Goal: Task Accomplishment & Management: Use online tool/utility

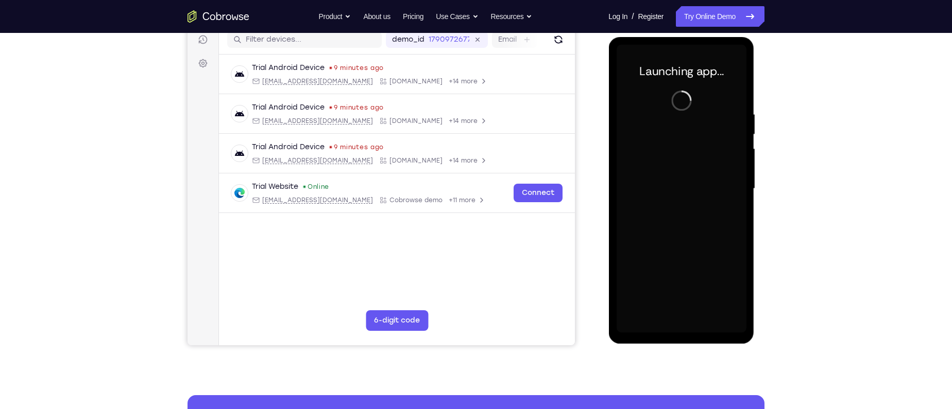
scroll to position [134, 0]
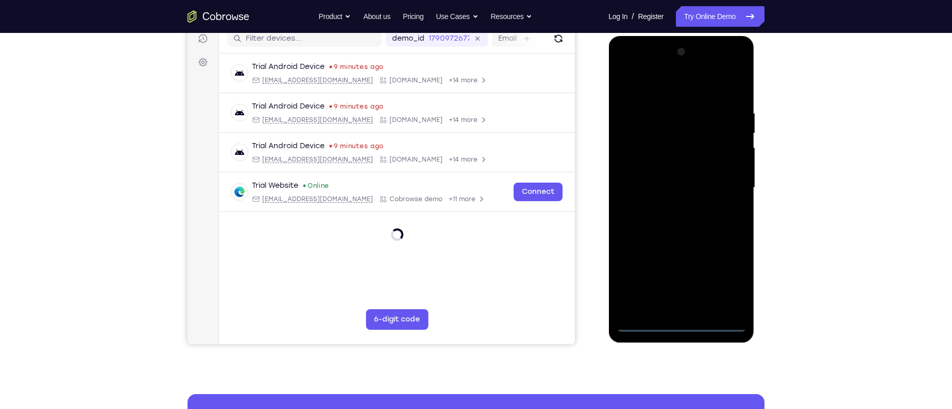
click at [680, 328] on div at bounding box center [681, 188] width 130 height 288
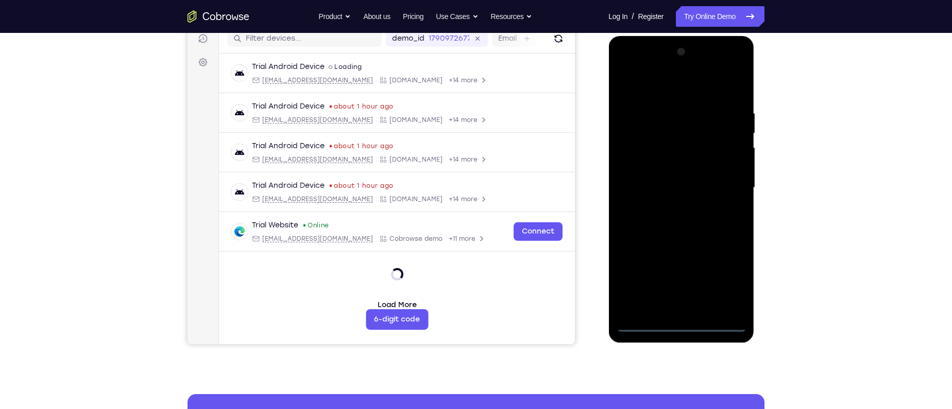
drag, startPoint x: 668, startPoint y: 293, endPoint x: 667, endPoint y: 178, distance: 114.3
click at [667, 178] on div at bounding box center [681, 188] width 130 height 288
drag, startPoint x: 669, startPoint y: 194, endPoint x: 671, endPoint y: 273, distance: 79.3
click at [671, 273] on div at bounding box center [681, 188] width 130 height 288
click at [729, 276] on div at bounding box center [681, 188] width 130 height 288
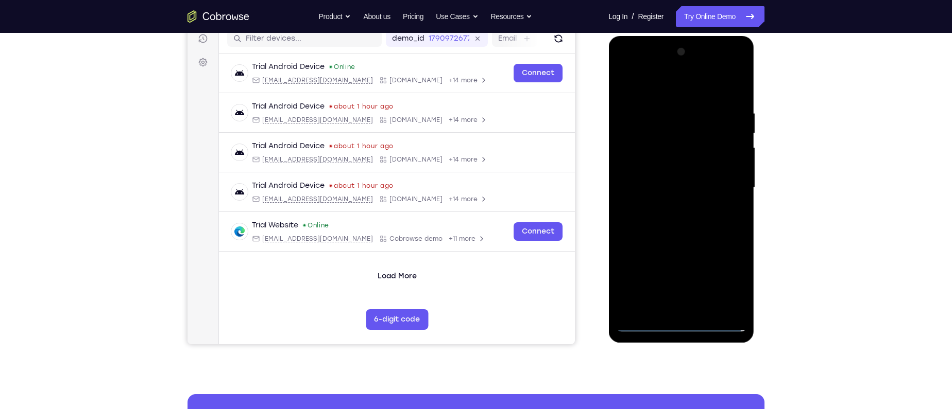
click at [684, 322] on div at bounding box center [681, 188] width 130 height 288
click at [682, 329] on div at bounding box center [681, 188] width 130 height 288
click at [725, 282] on div at bounding box center [681, 188] width 130 height 288
click at [667, 89] on div at bounding box center [681, 188] width 130 height 288
click at [719, 183] on div at bounding box center [681, 188] width 130 height 288
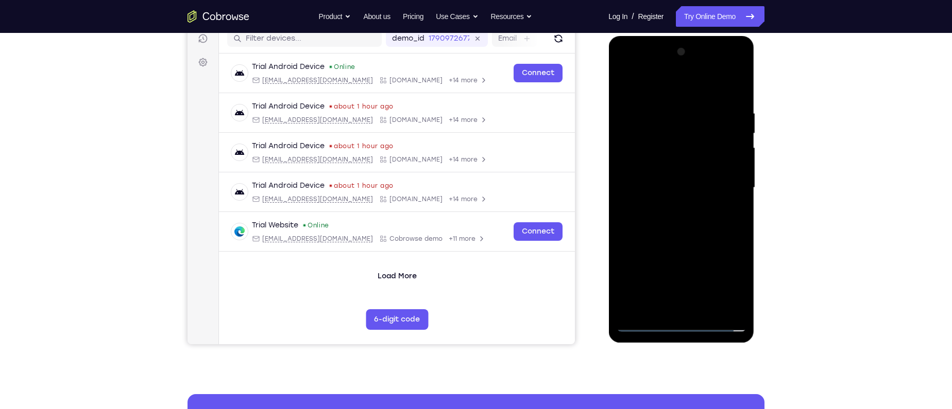
click at [692, 310] on div at bounding box center [681, 188] width 130 height 288
click at [658, 182] on div at bounding box center [681, 188] width 130 height 288
click at [661, 168] on div at bounding box center [681, 188] width 130 height 288
click at [735, 170] on div at bounding box center [681, 188] width 130 height 288
click at [658, 171] on div at bounding box center [681, 188] width 130 height 288
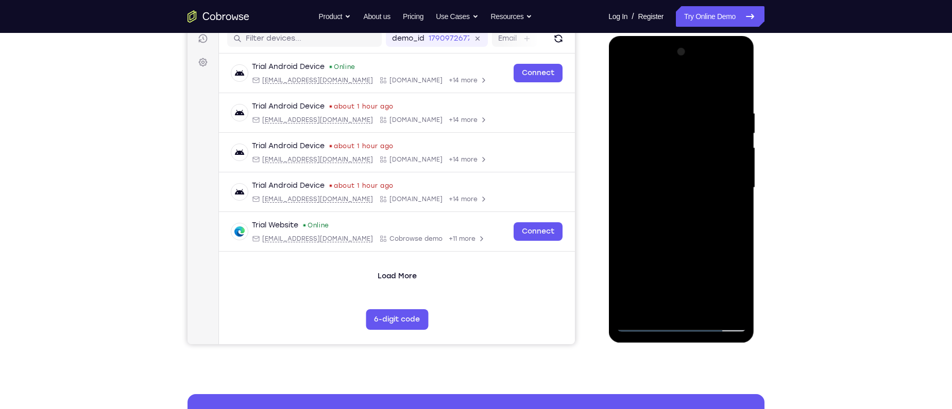
click at [677, 190] on div at bounding box center [681, 188] width 130 height 288
click at [732, 202] on div at bounding box center [681, 188] width 130 height 288
click at [695, 189] on div at bounding box center [681, 188] width 130 height 288
click at [679, 220] on div at bounding box center [681, 188] width 130 height 288
click at [690, 238] on div at bounding box center [681, 188] width 130 height 288
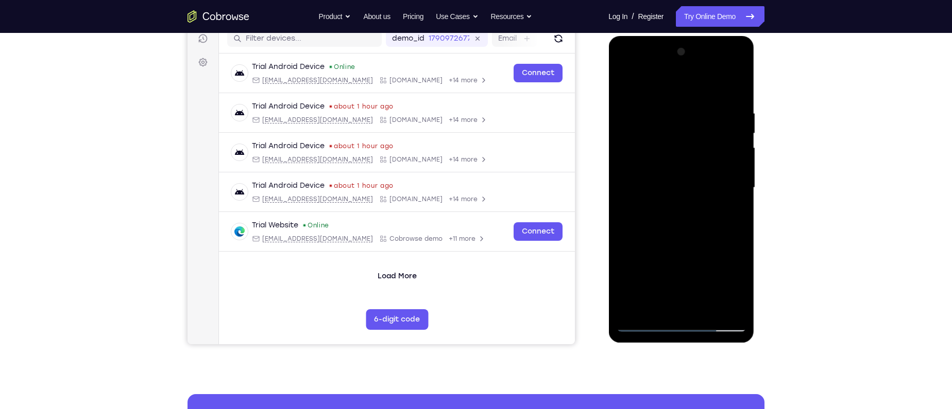
click at [708, 308] on div at bounding box center [681, 188] width 130 height 288
click at [677, 240] on div at bounding box center [681, 188] width 130 height 288
click at [686, 186] on div at bounding box center [681, 188] width 130 height 288
click at [670, 310] on div at bounding box center [681, 188] width 130 height 288
click at [695, 232] on div at bounding box center [681, 188] width 130 height 288
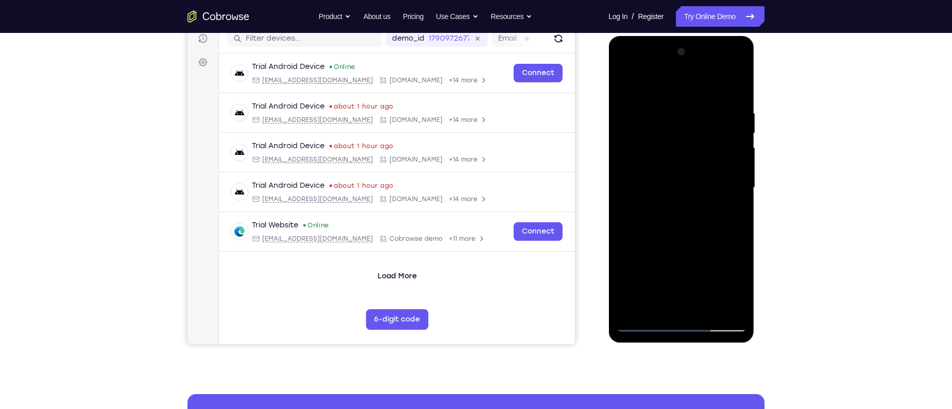
click at [683, 126] on div at bounding box center [681, 188] width 130 height 288
click at [693, 306] on div at bounding box center [681, 188] width 130 height 288
drag, startPoint x: 692, startPoint y: 274, endPoint x: 691, endPoint y: 115, distance: 159.6
click at [691, 115] on div at bounding box center [681, 188] width 130 height 288
drag, startPoint x: 677, startPoint y: 268, endPoint x: 661, endPoint y: 126, distance: 143.1
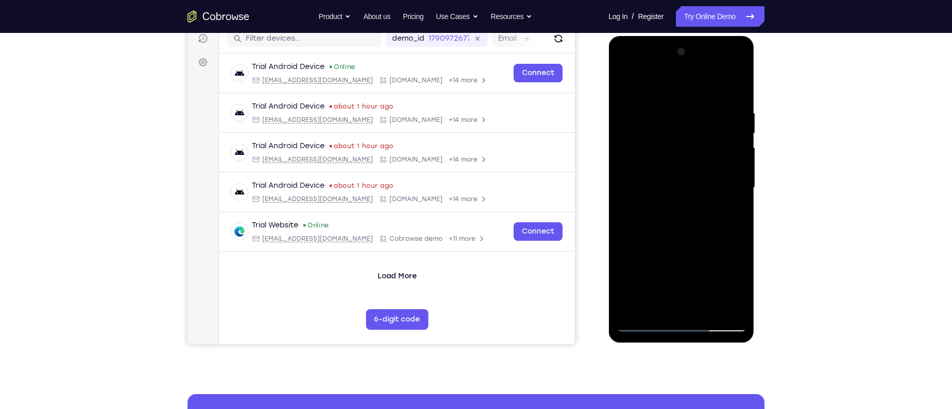
click at [661, 126] on div at bounding box center [681, 188] width 130 height 288
drag, startPoint x: 680, startPoint y: 277, endPoint x: 684, endPoint y: 153, distance: 123.7
click at [684, 153] on div at bounding box center [681, 188] width 130 height 288
drag, startPoint x: 669, startPoint y: 303, endPoint x: 664, endPoint y: 167, distance: 136.1
click at [664, 167] on div at bounding box center [681, 188] width 130 height 288
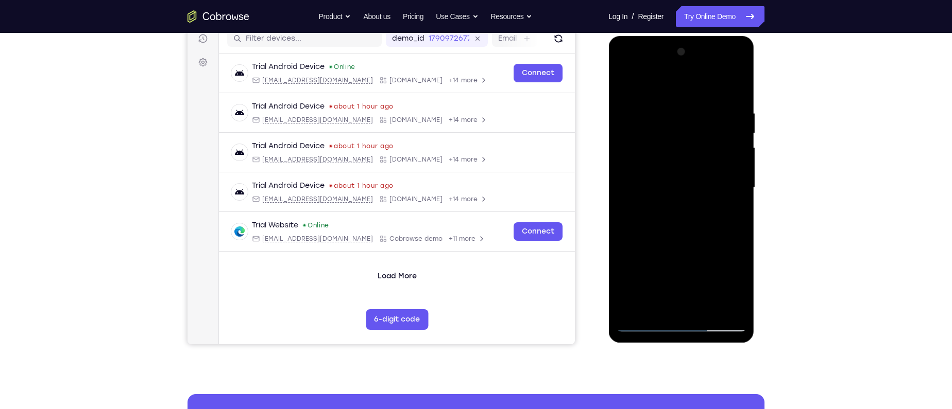
click at [632, 259] on div at bounding box center [681, 188] width 130 height 288
click at [642, 174] on div at bounding box center [681, 188] width 130 height 288
click at [728, 307] on div at bounding box center [681, 188] width 130 height 288
click at [642, 327] on div at bounding box center [681, 188] width 130 height 288
drag, startPoint x: 33, startPoint y: 291, endPoint x: 593, endPoint y: 295, distance: 559.8
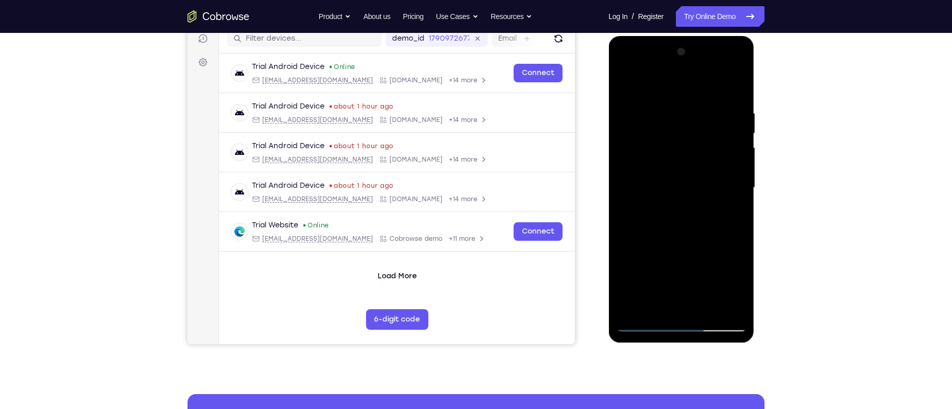
click at [593, 295] on div "Your Support Agent Your Customer Web iOS Android" at bounding box center [475, 154] width 577 height 381
click at [656, 306] on div at bounding box center [681, 188] width 130 height 288
click at [739, 272] on div at bounding box center [681, 188] width 130 height 288
click at [656, 269] on div at bounding box center [681, 188] width 130 height 288
click at [680, 305] on div at bounding box center [681, 188] width 130 height 288
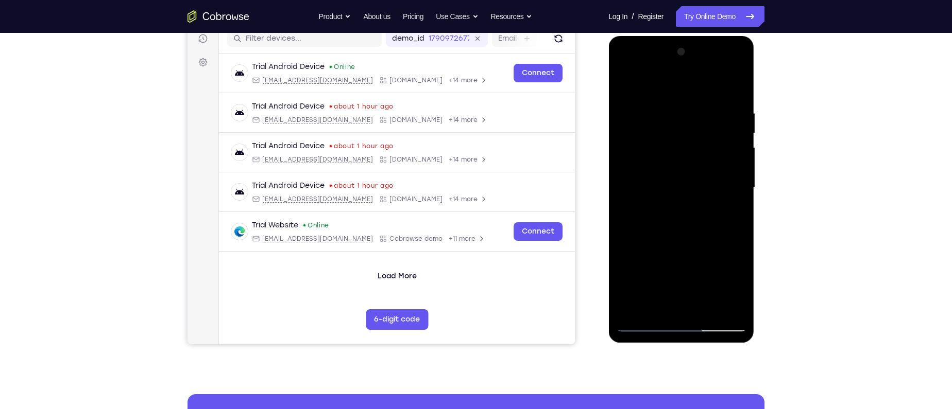
click at [714, 266] on div at bounding box center [681, 188] width 130 height 288
click at [682, 267] on div at bounding box center [681, 188] width 130 height 288
click at [617, 270] on div at bounding box center [681, 188] width 130 height 288
click at [649, 274] on div at bounding box center [681, 188] width 130 height 288
click at [682, 301] on div at bounding box center [681, 188] width 130 height 288
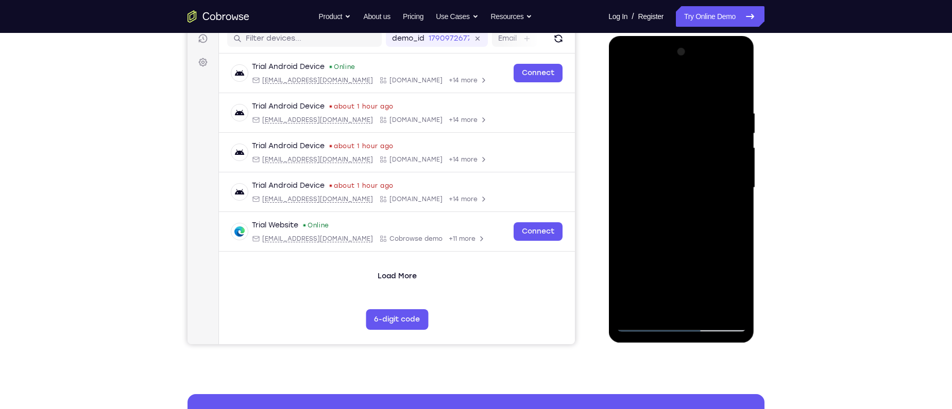
click at [691, 285] on div at bounding box center [681, 188] width 130 height 288
click at [679, 268] on div at bounding box center [681, 188] width 130 height 288
click at [655, 267] on div at bounding box center [681, 188] width 130 height 288
click at [655, 251] on div at bounding box center [681, 188] width 130 height 288
click at [672, 290] on div at bounding box center [681, 188] width 130 height 288
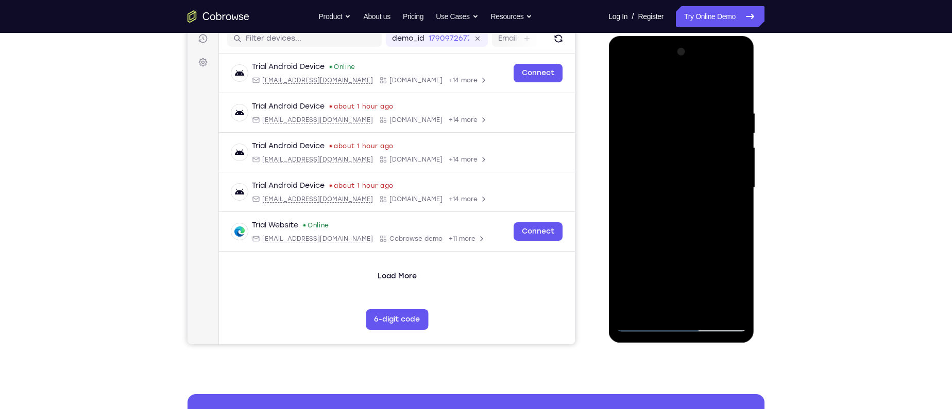
click at [686, 304] on div at bounding box center [681, 188] width 130 height 288
click at [725, 268] on div at bounding box center [681, 188] width 130 height 288
click at [672, 268] on div at bounding box center [681, 188] width 130 height 288
click at [710, 270] on div at bounding box center [681, 188] width 130 height 288
click at [708, 270] on div at bounding box center [681, 188] width 130 height 288
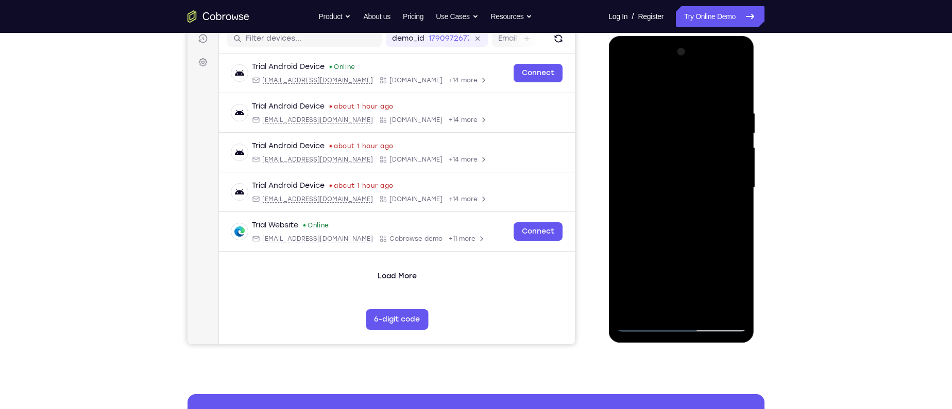
click at [671, 288] on div at bounding box center [681, 188] width 130 height 288
click at [740, 285] on div at bounding box center [681, 188] width 130 height 288
click at [713, 270] on div at bounding box center [681, 188] width 130 height 288
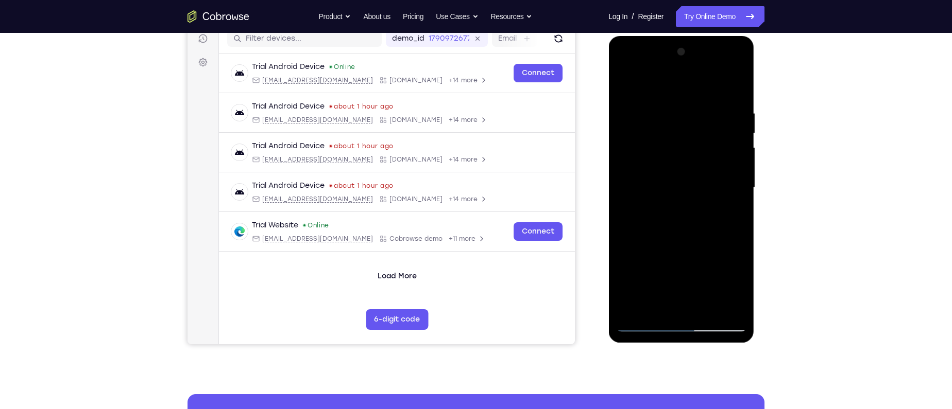
click at [708, 269] on div at bounding box center [681, 188] width 130 height 288
click at [666, 289] on div at bounding box center [681, 188] width 130 height 288
click at [683, 306] on div at bounding box center [681, 188] width 130 height 288
click at [670, 268] on div at bounding box center [681, 188] width 130 height 288
click at [692, 283] on div at bounding box center [681, 188] width 130 height 288
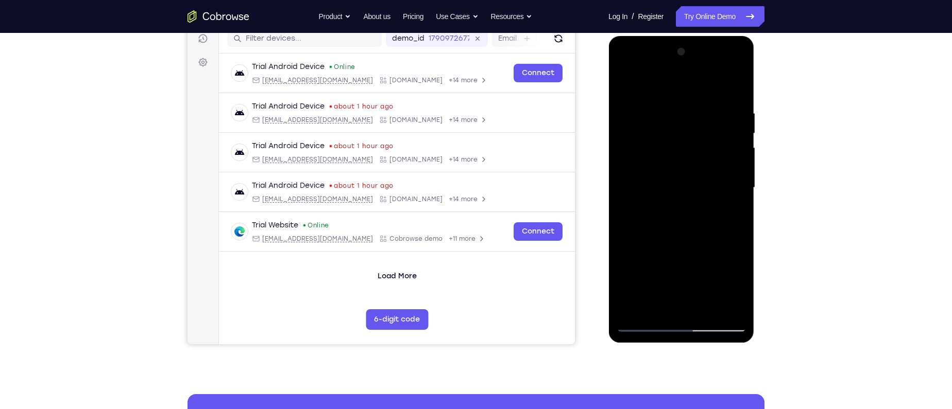
click at [687, 301] on div at bounding box center [681, 188] width 130 height 288
click at [692, 252] on div at bounding box center [681, 188] width 130 height 288
click at [702, 289] on div at bounding box center [681, 188] width 130 height 288
click at [692, 268] on div at bounding box center [681, 188] width 130 height 288
click at [684, 304] on div at bounding box center [681, 188] width 130 height 288
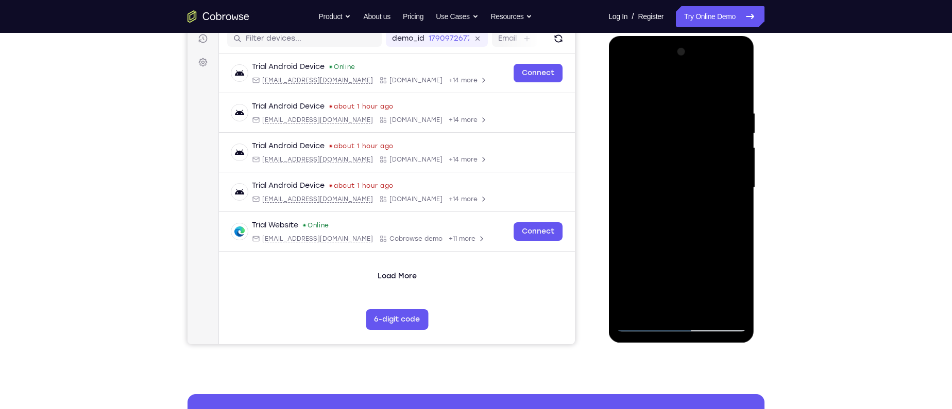
click at [728, 253] on div at bounding box center [681, 188] width 130 height 288
click at [683, 265] on div at bounding box center [681, 188] width 130 height 288
click at [736, 251] on div at bounding box center [681, 188] width 130 height 288
click at [677, 232] on div at bounding box center [681, 188] width 130 height 288
click at [730, 214] on div at bounding box center [681, 188] width 130 height 288
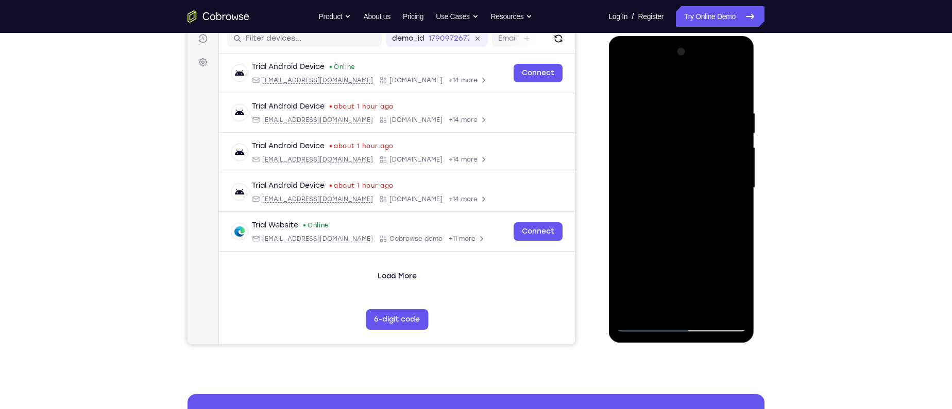
click at [653, 270] on div at bounding box center [681, 188] width 130 height 288
click at [697, 270] on div at bounding box center [681, 188] width 130 height 288
click at [703, 272] on div at bounding box center [681, 188] width 130 height 288
click at [703, 292] on div at bounding box center [681, 188] width 130 height 288
click at [672, 268] on div at bounding box center [681, 188] width 130 height 288
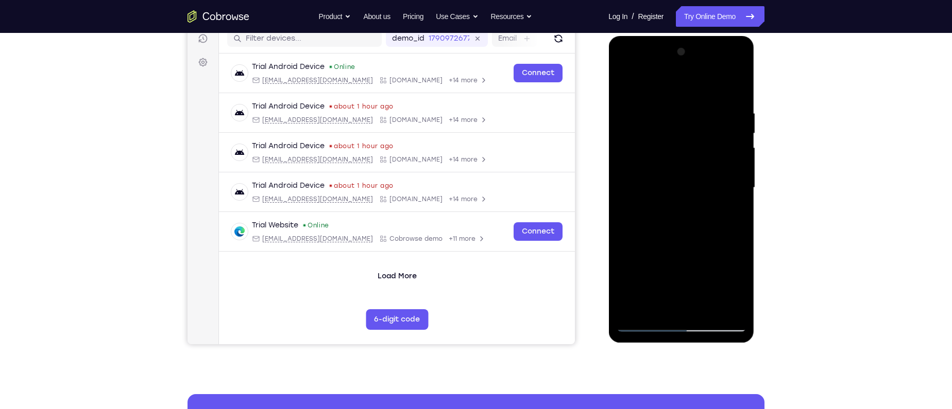
click at [677, 306] on div at bounding box center [681, 188] width 130 height 288
click at [679, 269] on div at bounding box center [681, 188] width 130 height 288
click at [671, 269] on div at bounding box center [681, 188] width 130 height 288
click at [736, 250] on div at bounding box center [681, 188] width 130 height 288
click at [646, 266] on div at bounding box center [681, 188] width 130 height 288
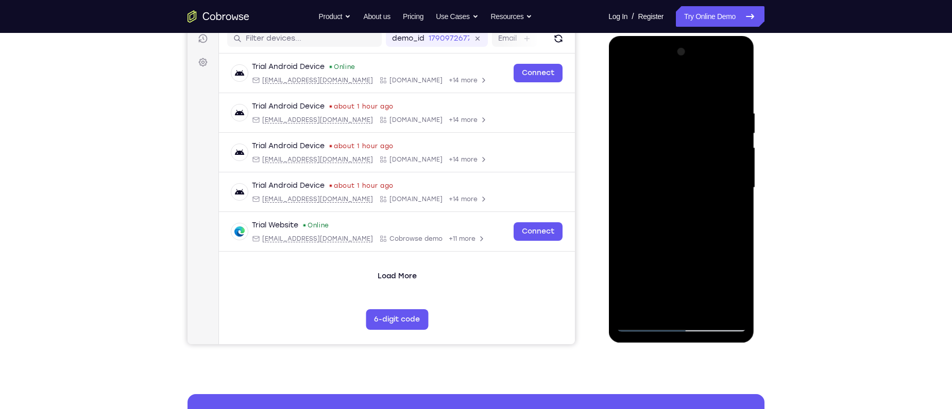
click at [715, 268] on div at bounding box center [681, 188] width 130 height 288
click at [696, 308] on div at bounding box center [681, 188] width 130 height 288
click at [692, 292] on div at bounding box center [681, 188] width 130 height 288
click at [672, 274] on div at bounding box center [681, 188] width 130 height 288
click at [678, 274] on div at bounding box center [681, 188] width 130 height 288
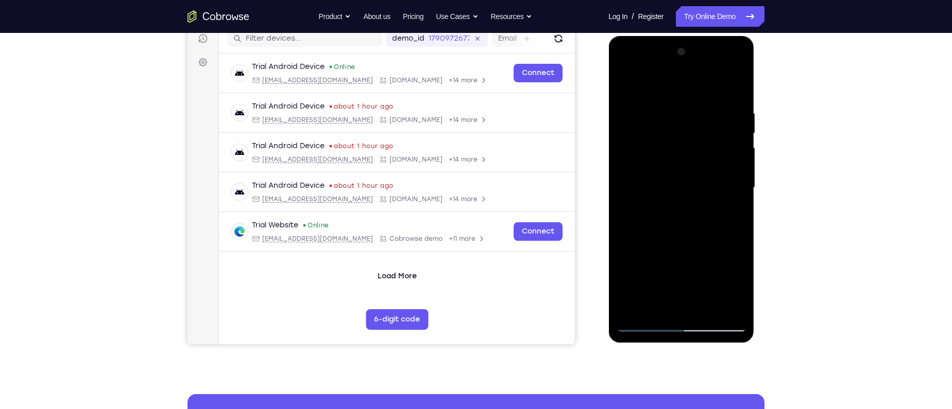
click at [681, 302] on div at bounding box center [681, 188] width 130 height 288
click at [668, 265] on div at bounding box center [681, 188] width 130 height 288
click at [680, 269] on div at bounding box center [681, 188] width 130 height 288
click at [730, 215] on div at bounding box center [681, 188] width 130 height 288
click at [645, 322] on div at bounding box center [681, 188] width 130 height 288
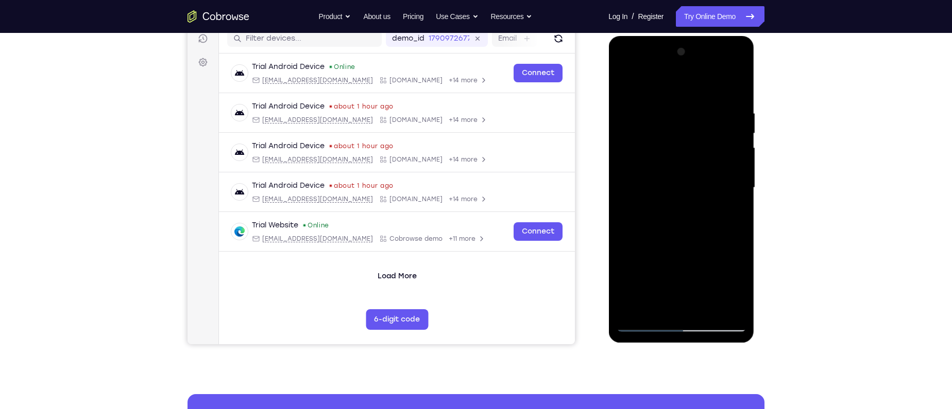
click at [645, 322] on div at bounding box center [681, 188] width 130 height 288
click at [662, 204] on div at bounding box center [681, 188] width 130 height 288
click at [640, 327] on div at bounding box center [681, 188] width 130 height 288
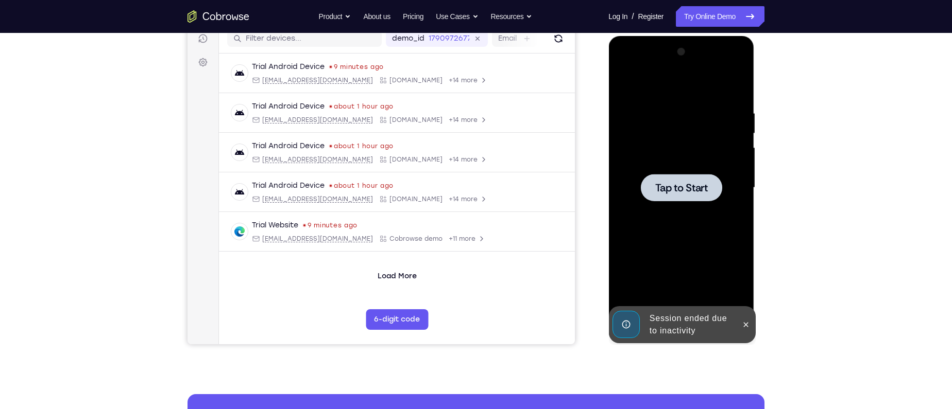
click at [691, 189] on span "Tap to Start" at bounding box center [681, 188] width 53 height 10
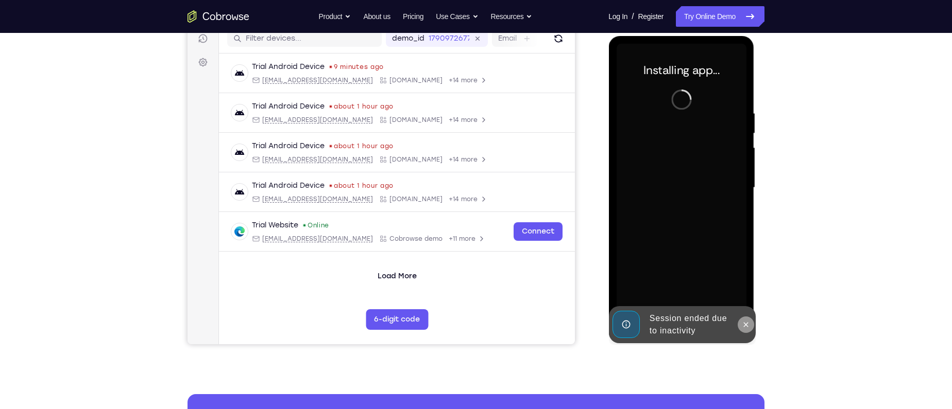
click at [746, 326] on icon at bounding box center [745, 324] width 5 height 5
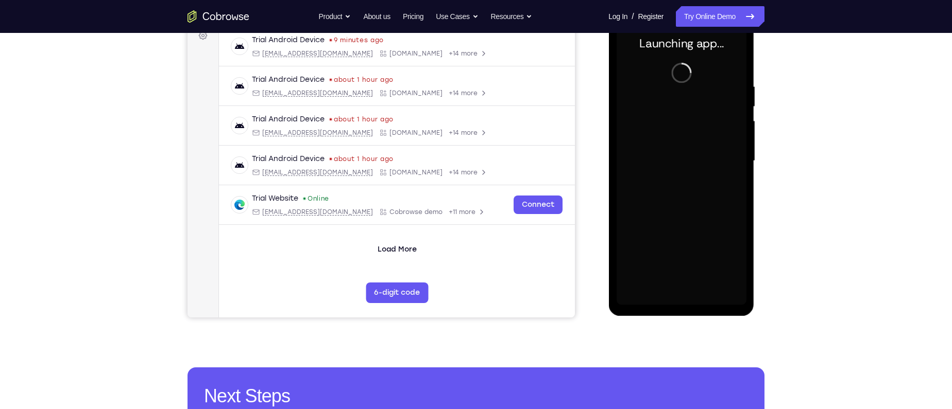
scroll to position [162, 0]
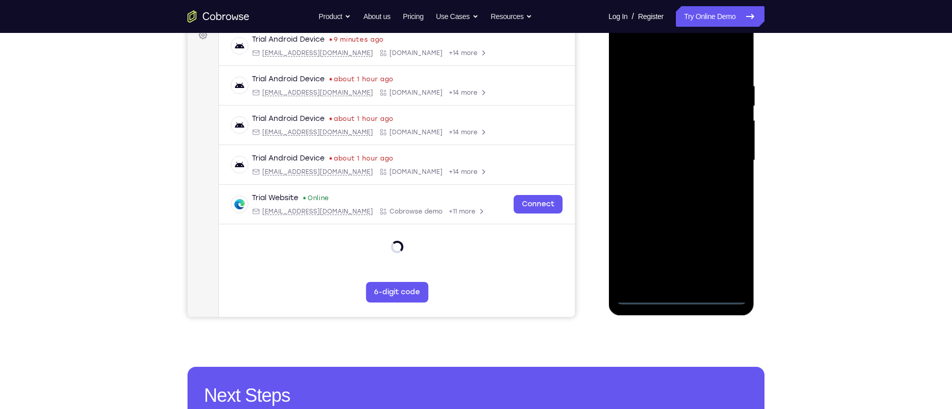
click at [674, 297] on div at bounding box center [681, 160] width 130 height 288
click at [680, 297] on div at bounding box center [681, 160] width 130 height 288
click at [731, 250] on div at bounding box center [681, 160] width 130 height 288
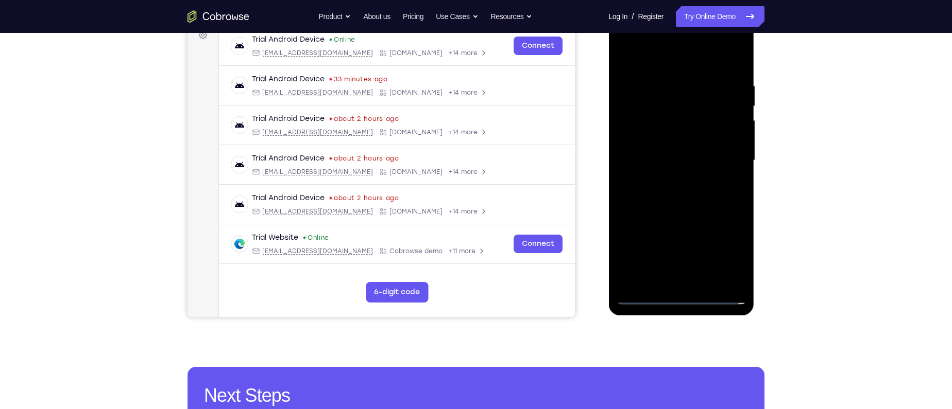
click at [674, 65] on div at bounding box center [681, 160] width 130 height 288
click at [728, 157] on div at bounding box center [681, 160] width 130 height 288
click at [673, 179] on div at bounding box center [681, 160] width 130 height 288
click at [671, 150] on div at bounding box center [681, 160] width 130 height 288
click at [657, 142] on div at bounding box center [681, 160] width 130 height 288
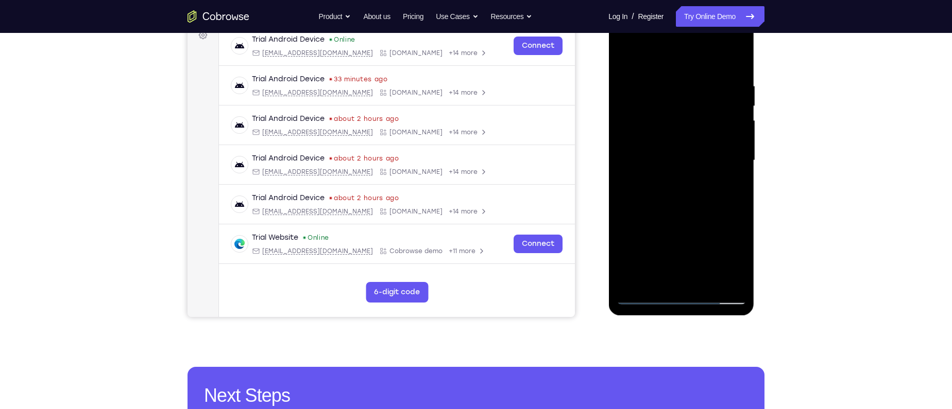
click at [657, 163] on div at bounding box center [681, 160] width 130 height 288
click at [668, 194] on div at bounding box center [681, 160] width 130 height 288
click at [673, 77] on div at bounding box center [681, 160] width 130 height 288
click at [693, 205] on div at bounding box center [681, 160] width 130 height 288
click at [689, 208] on div at bounding box center [681, 160] width 130 height 288
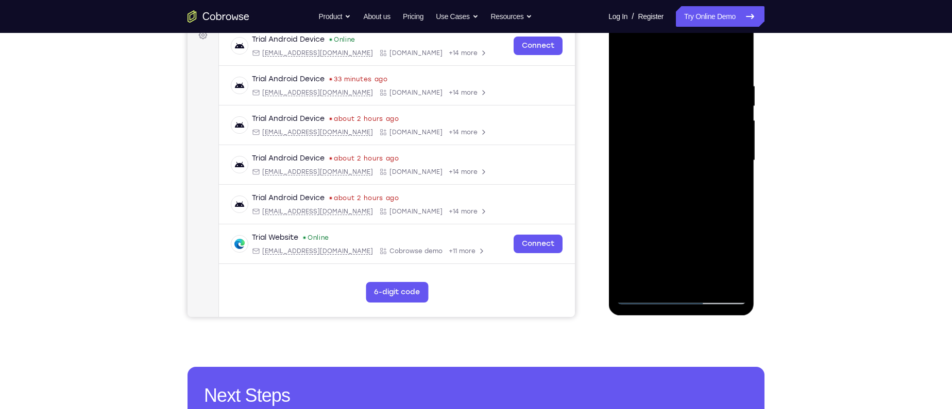
click at [688, 208] on div at bounding box center [681, 160] width 130 height 288
click at [706, 281] on div at bounding box center [681, 160] width 130 height 288
click at [708, 279] on div at bounding box center [681, 160] width 130 height 288
click at [706, 281] on div at bounding box center [681, 160] width 130 height 288
click at [705, 280] on div at bounding box center [681, 160] width 130 height 288
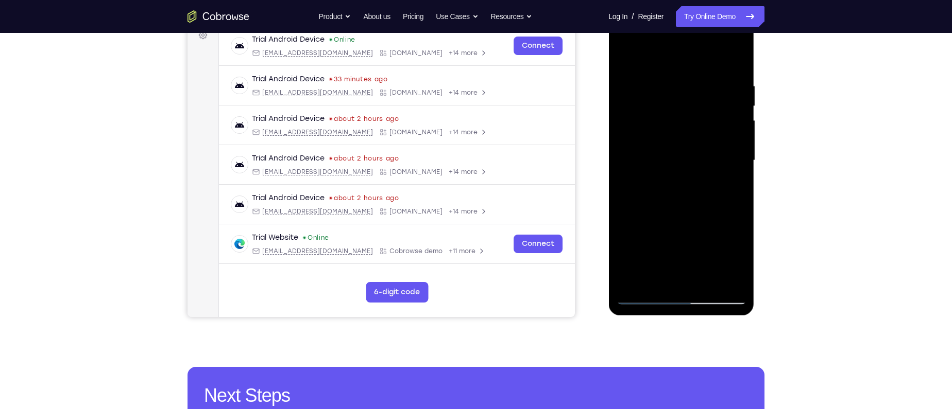
click at [705, 280] on div at bounding box center [681, 160] width 130 height 288
click at [706, 282] on div at bounding box center [681, 160] width 130 height 288
click at [707, 279] on div at bounding box center [681, 160] width 130 height 288
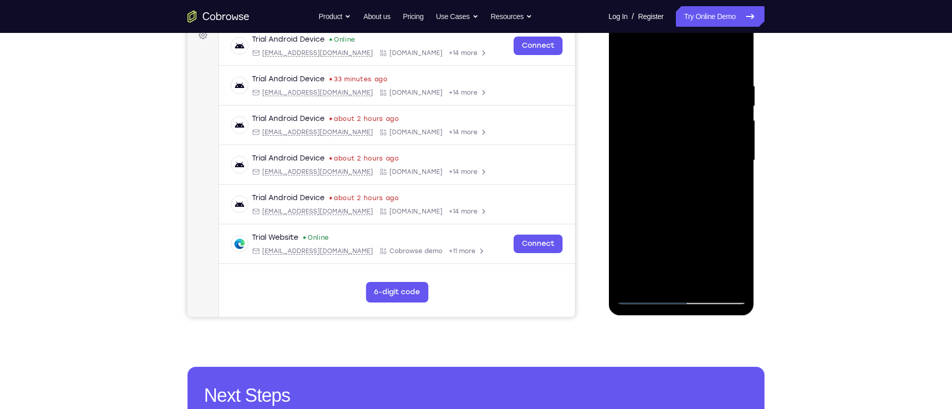
click at [707, 279] on div at bounding box center [681, 160] width 130 height 288
drag, startPoint x: 688, startPoint y: 225, endPoint x: 689, endPoint y: 124, distance: 100.9
click at [689, 124] on div at bounding box center [681, 160] width 130 height 288
drag, startPoint x: 686, startPoint y: 229, endPoint x: 682, endPoint y: 138, distance: 91.8
click at [682, 138] on div at bounding box center [681, 160] width 130 height 288
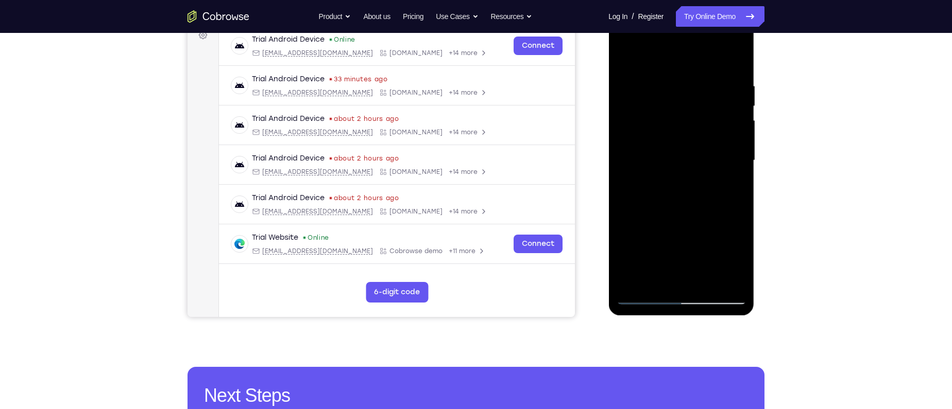
click at [676, 216] on div at bounding box center [681, 160] width 130 height 288
click at [681, 215] on div at bounding box center [681, 160] width 130 height 288
click at [647, 297] on div at bounding box center [681, 160] width 130 height 288
drag, startPoint x: 667, startPoint y: 251, endPoint x: 688, endPoint y: 195, distance: 60.0
click at [688, 195] on div at bounding box center [681, 160] width 130 height 288
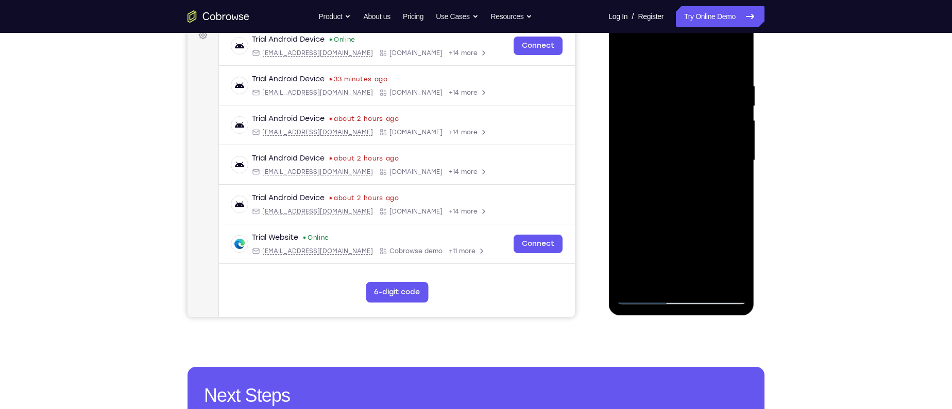
click at [650, 258] on div at bounding box center [681, 160] width 130 height 288
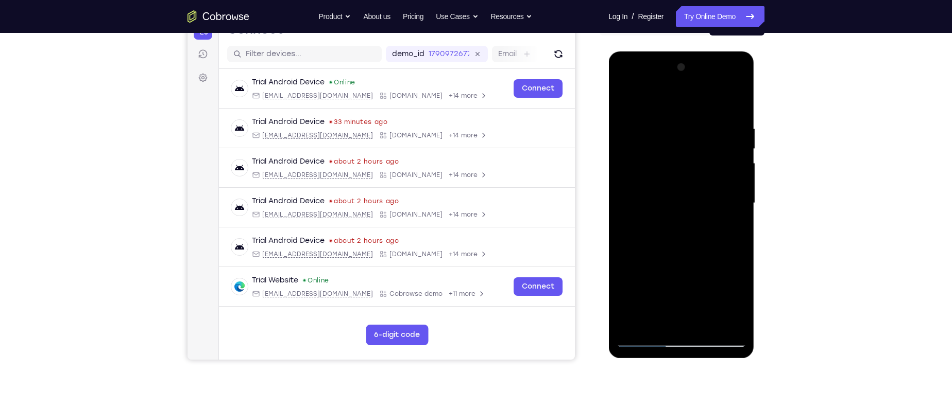
scroll to position [118, 0]
click at [696, 102] on div at bounding box center [681, 204] width 130 height 288
click at [702, 104] on div at bounding box center [681, 204] width 130 height 288
click at [738, 100] on div at bounding box center [681, 204] width 130 height 288
click at [623, 102] on div at bounding box center [681, 204] width 130 height 288
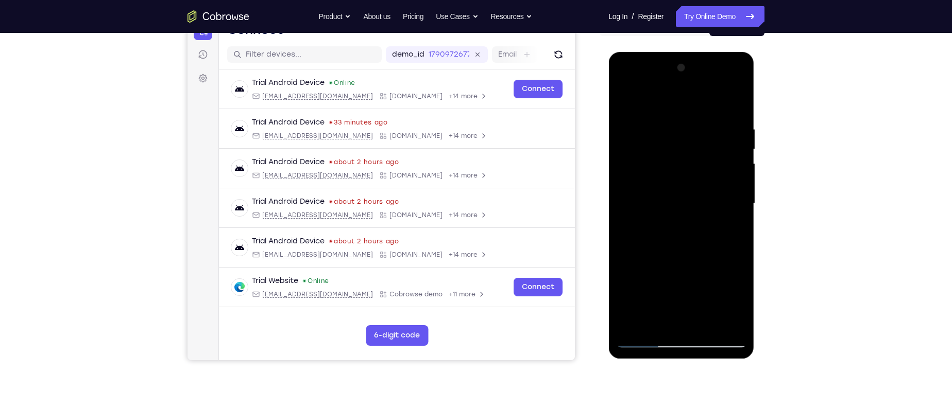
click at [625, 102] on div at bounding box center [681, 204] width 130 height 288
drag, startPoint x: 684, startPoint y: 207, endPoint x: 688, endPoint y: 304, distance: 97.9
click at [688, 304] on div at bounding box center [681, 204] width 130 height 288
click at [697, 195] on div at bounding box center [681, 204] width 130 height 288
click at [694, 211] on div at bounding box center [681, 204] width 130 height 288
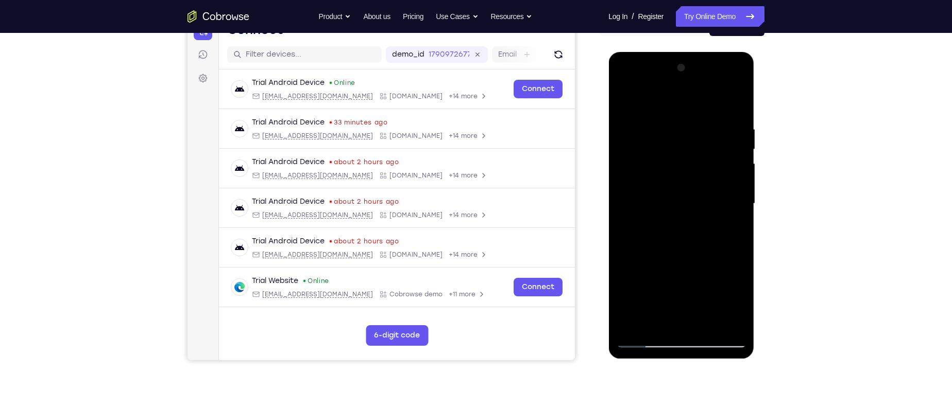
click at [710, 208] on div at bounding box center [681, 204] width 130 height 288
click at [702, 209] on div at bounding box center [681, 204] width 130 height 288
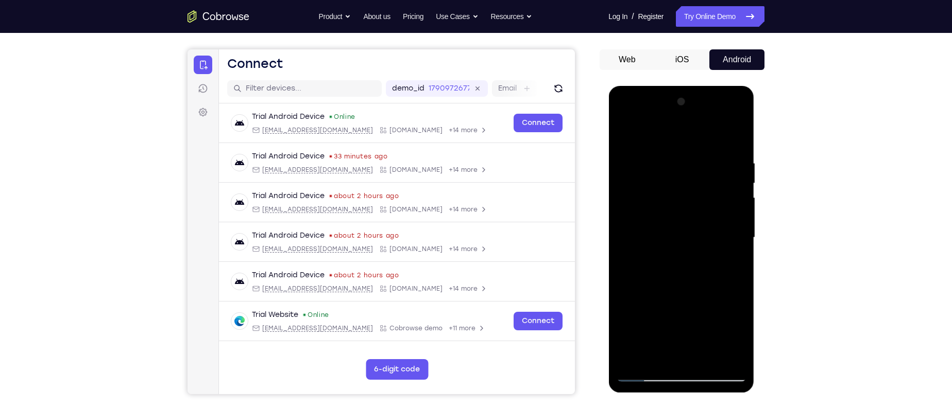
scroll to position [72, 0]
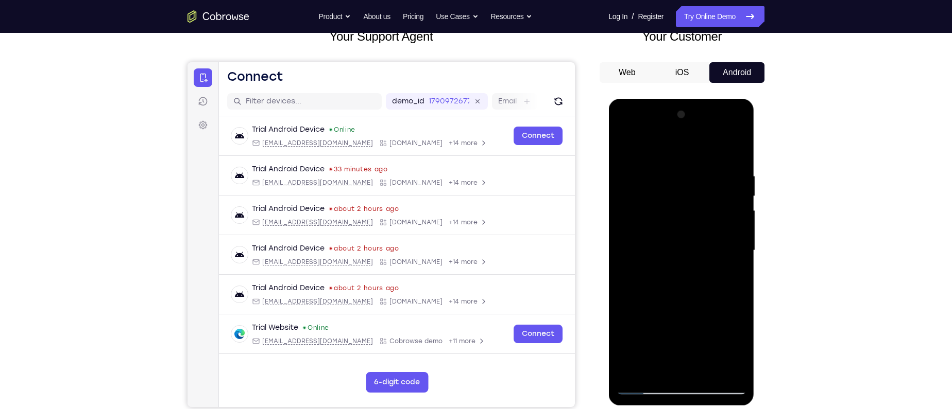
drag, startPoint x: 709, startPoint y: 187, endPoint x: 699, endPoint y: 231, distance: 44.9
click at [699, 231] on div at bounding box center [681, 251] width 130 height 288
click at [699, 240] on div at bounding box center [681, 251] width 130 height 288
click at [699, 285] on div at bounding box center [681, 251] width 130 height 288
click at [703, 283] on div at bounding box center [681, 251] width 130 height 288
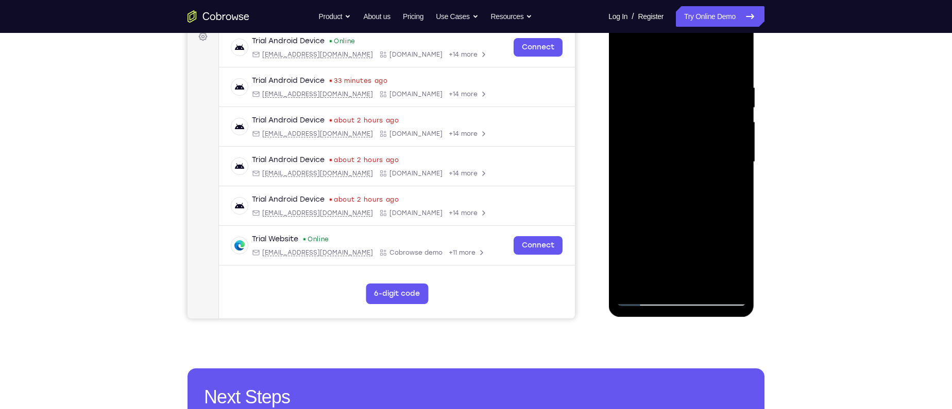
scroll to position [165, 0]
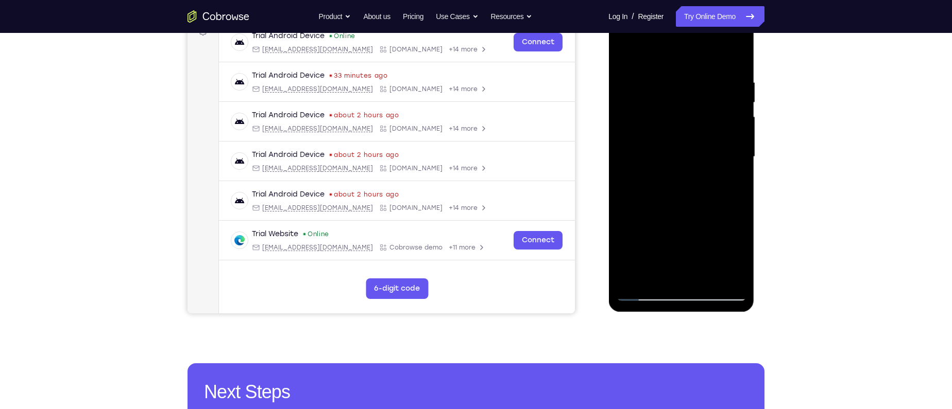
click at [659, 113] on div at bounding box center [681, 157] width 130 height 288
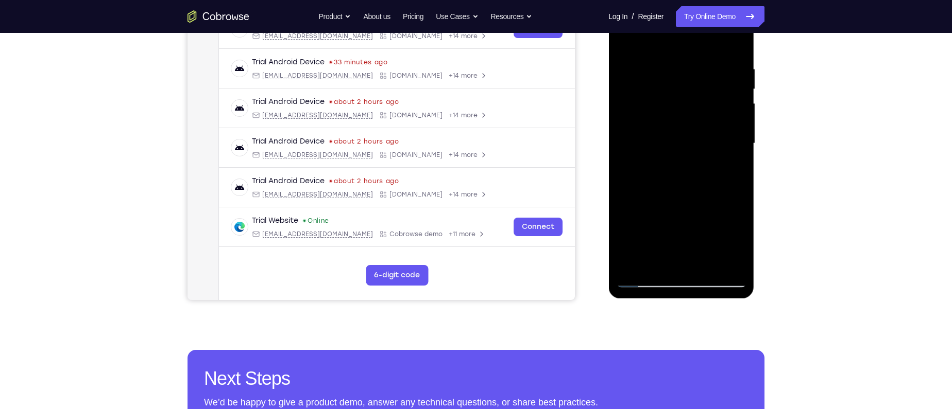
scroll to position [178, 0]
drag, startPoint x: 718, startPoint y: 211, endPoint x: 717, endPoint y: 175, distance: 36.6
click at [717, 175] on div at bounding box center [681, 144] width 130 height 288
click at [718, 191] on div at bounding box center [681, 144] width 130 height 288
click at [713, 169] on div at bounding box center [681, 144] width 130 height 288
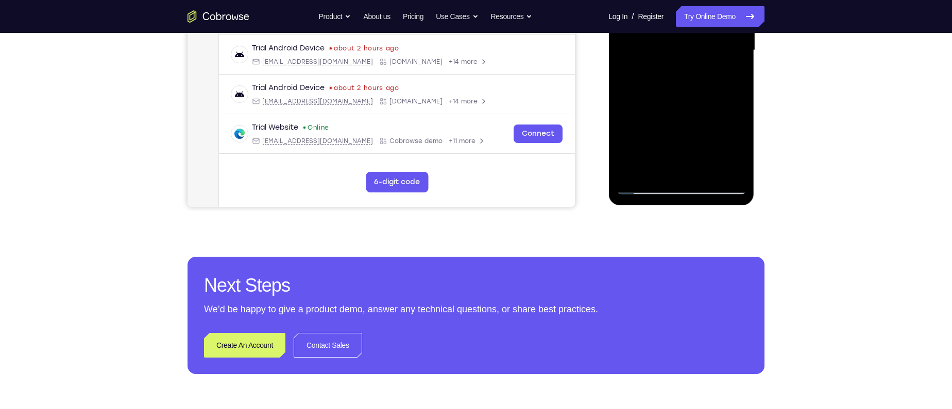
scroll to position [272, 0]
click at [725, 79] on div at bounding box center [681, 50] width 130 height 288
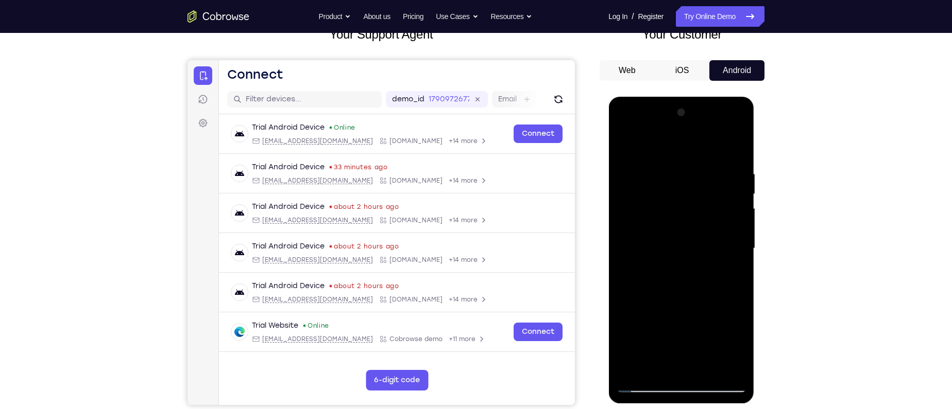
scroll to position [68, 0]
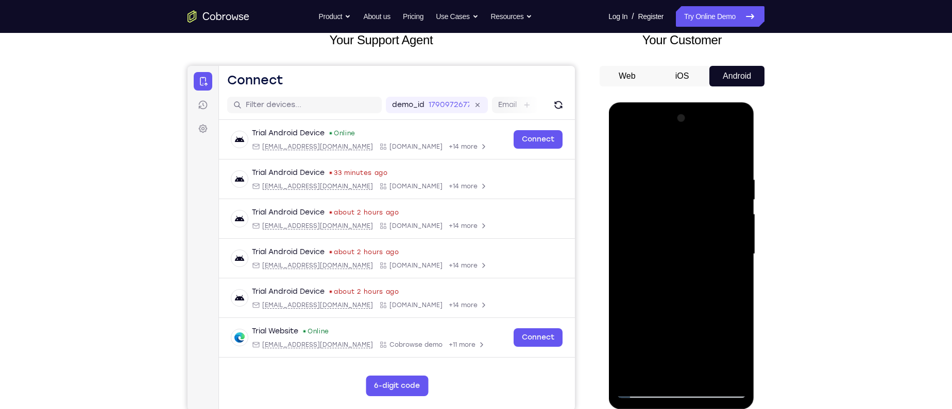
drag, startPoint x: 698, startPoint y: 178, endPoint x: 695, endPoint y: 157, distance: 21.3
click at [695, 157] on div at bounding box center [681, 254] width 130 height 288
drag, startPoint x: 699, startPoint y: 210, endPoint x: 697, endPoint y: 178, distance: 32.5
click at [697, 178] on div at bounding box center [681, 254] width 130 height 288
drag, startPoint x: 701, startPoint y: 228, endPoint x: 710, endPoint y: 149, distance: 79.3
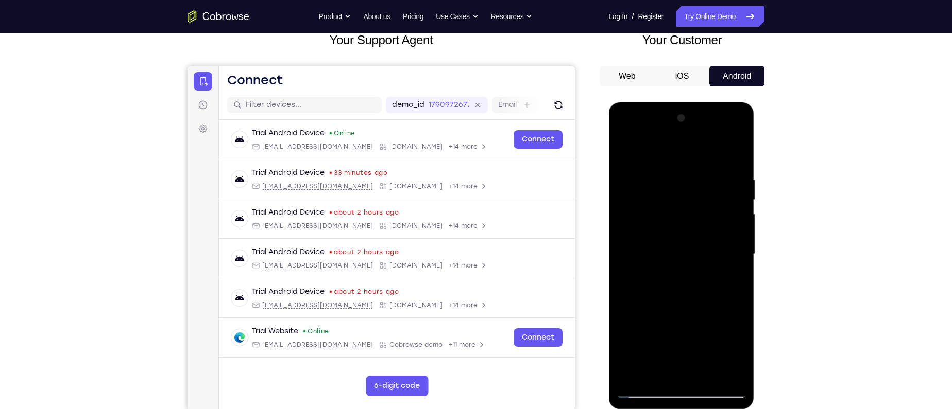
click at [710, 149] on div at bounding box center [681, 254] width 130 height 288
drag, startPoint x: 704, startPoint y: 217, endPoint x: 706, endPoint y: 153, distance: 63.9
click at [706, 153] on div at bounding box center [681, 254] width 130 height 288
drag, startPoint x: 701, startPoint y: 217, endPoint x: 698, endPoint y: 150, distance: 67.0
click at [698, 150] on div at bounding box center [681, 254] width 130 height 288
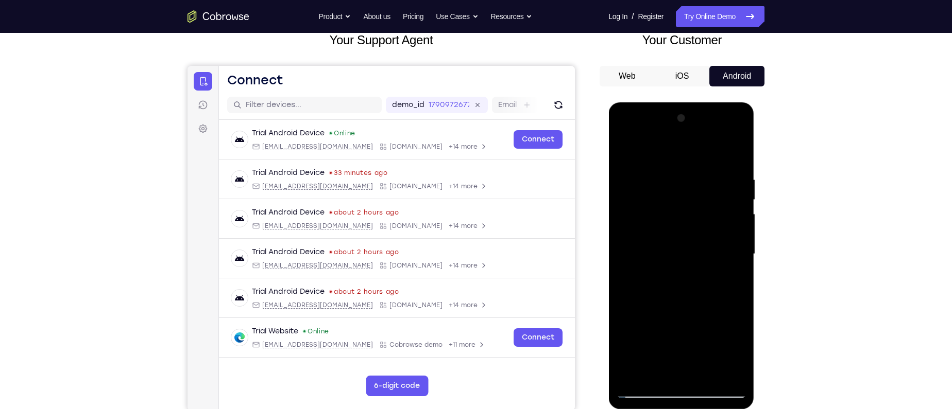
drag, startPoint x: 719, startPoint y: 219, endPoint x: 721, endPoint y: 177, distance: 42.3
click at [721, 177] on div at bounding box center [681, 254] width 130 height 288
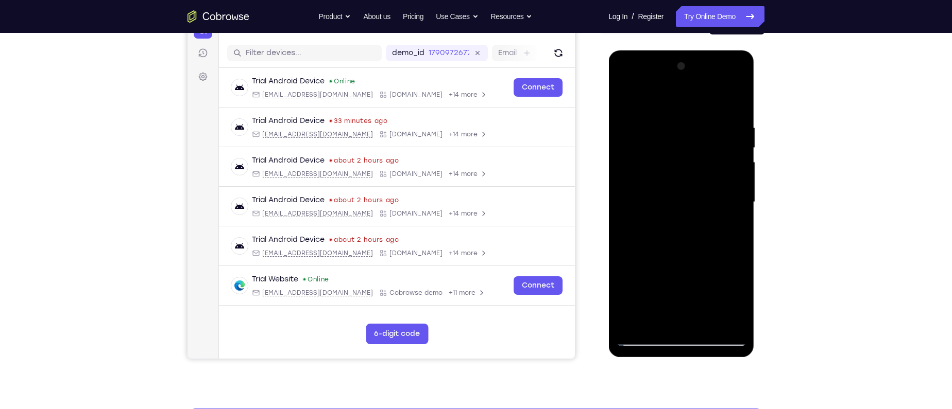
scroll to position [119, 0]
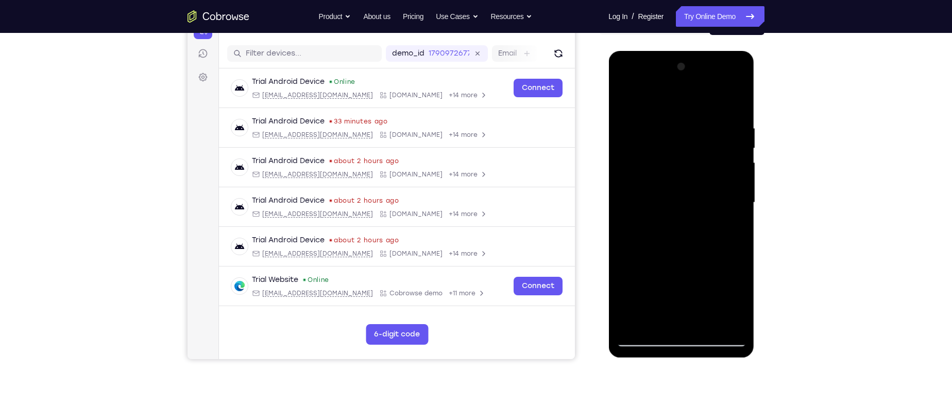
click at [655, 95] on div at bounding box center [681, 203] width 130 height 288
click at [642, 100] on div at bounding box center [681, 203] width 130 height 288
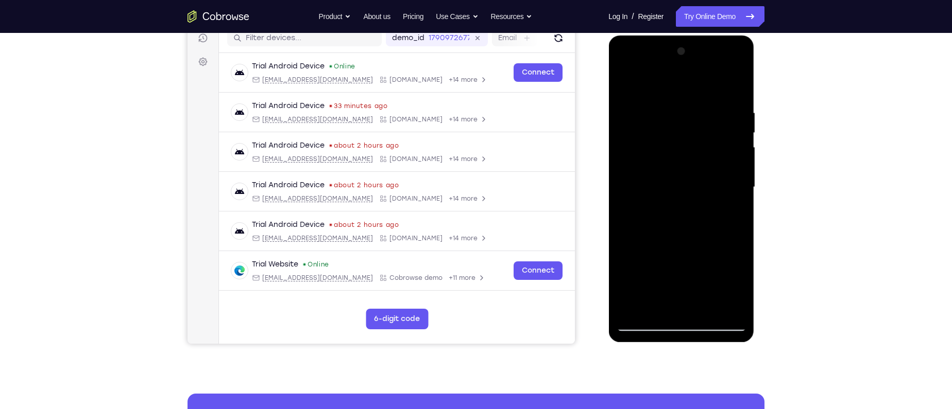
scroll to position [63, 0]
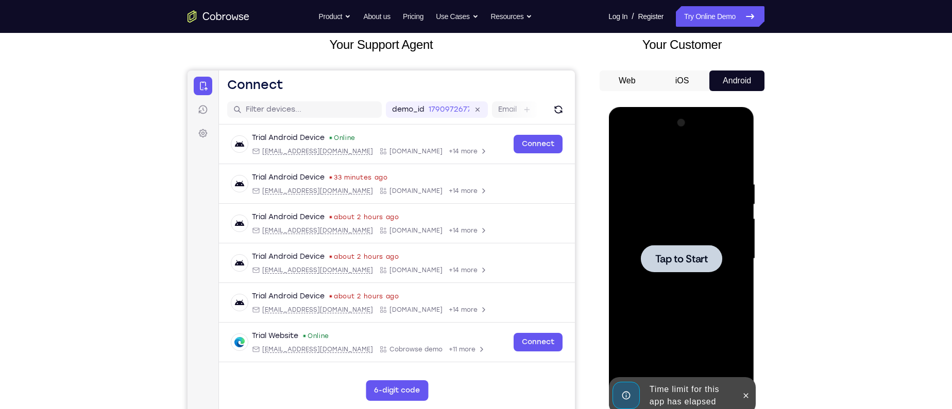
click at [666, 247] on div at bounding box center [680, 258] width 81 height 27
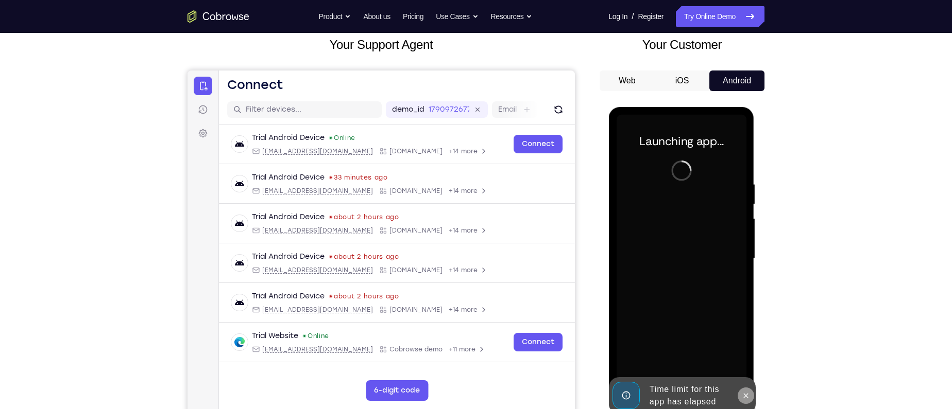
click at [746, 396] on icon at bounding box center [745, 396] width 8 height 8
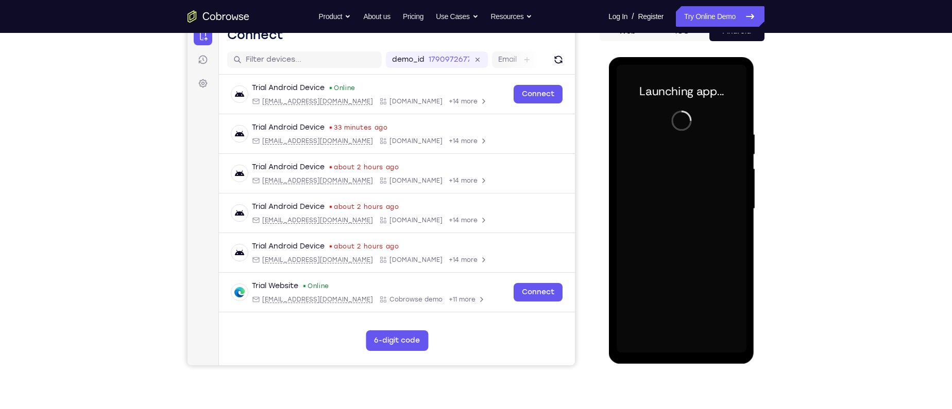
scroll to position [115, 0]
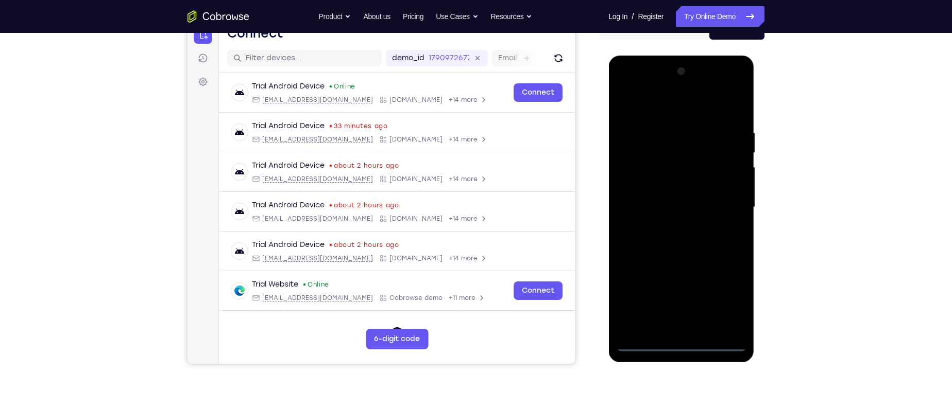
click at [679, 343] on div at bounding box center [681, 207] width 130 height 288
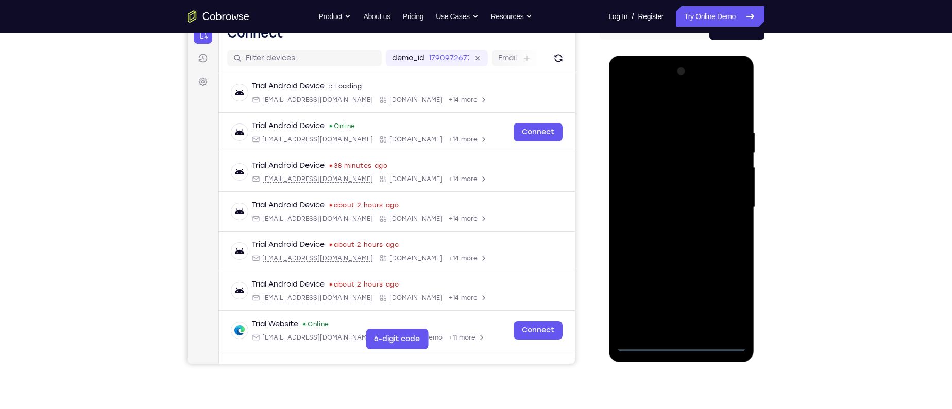
click at [730, 294] on div at bounding box center [681, 207] width 130 height 288
click at [723, 300] on div at bounding box center [681, 207] width 130 height 288
click at [672, 111] on div at bounding box center [681, 207] width 130 height 288
click at [665, 109] on div at bounding box center [681, 207] width 130 height 288
click at [725, 201] on div at bounding box center [681, 207] width 130 height 288
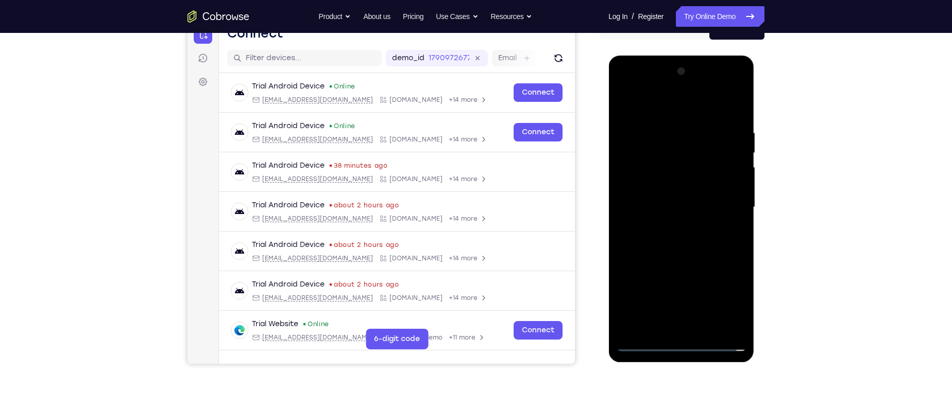
click at [671, 224] on div at bounding box center [681, 207] width 130 height 288
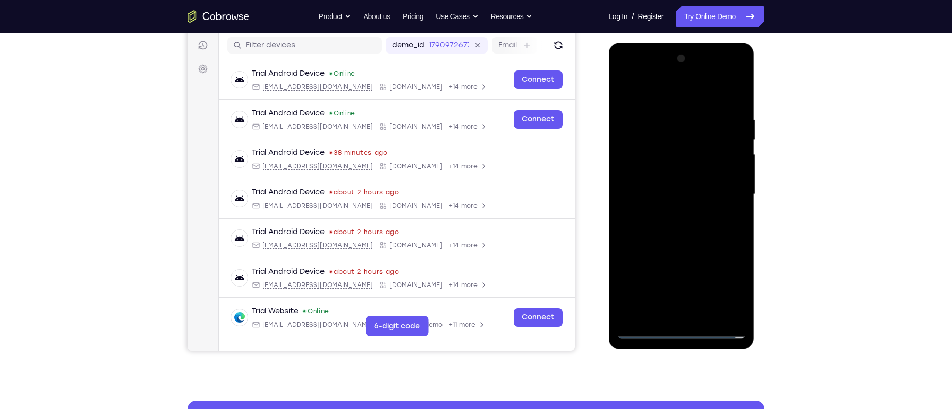
click at [672, 185] on div at bounding box center [681, 194] width 130 height 288
click at [674, 177] on div at bounding box center [681, 194] width 130 height 288
click at [678, 196] on div at bounding box center [681, 194] width 130 height 288
click at [671, 222] on div at bounding box center [681, 194] width 130 height 288
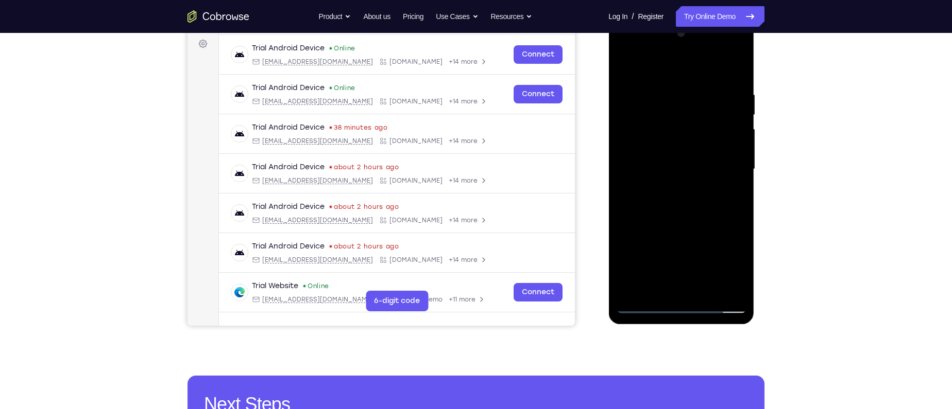
scroll to position [164, 0]
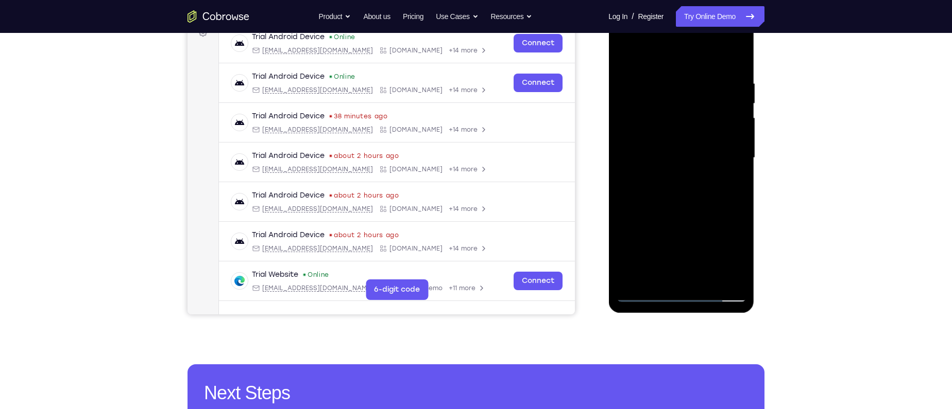
click at [706, 278] on div at bounding box center [681, 158] width 130 height 288
click at [689, 208] on div at bounding box center [681, 158] width 130 height 288
click at [704, 279] on div at bounding box center [681, 158] width 130 height 288
click at [673, 212] on div at bounding box center [681, 158] width 130 height 288
click at [657, 153] on div at bounding box center [681, 158] width 130 height 288
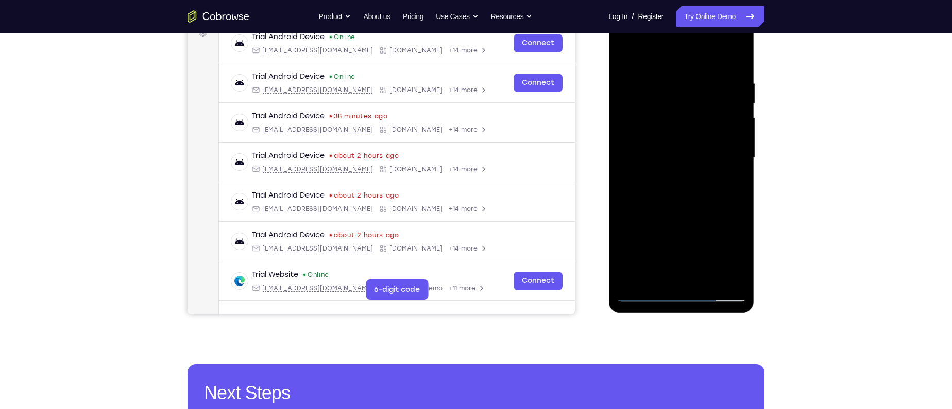
click at [718, 185] on div at bounding box center [681, 158] width 130 height 288
click at [726, 186] on div at bounding box center [681, 158] width 130 height 288
click at [696, 202] on div at bounding box center [681, 158] width 130 height 288
click at [657, 90] on div at bounding box center [681, 158] width 130 height 288
drag, startPoint x: 702, startPoint y: 203, endPoint x: 690, endPoint y: 90, distance: 113.4
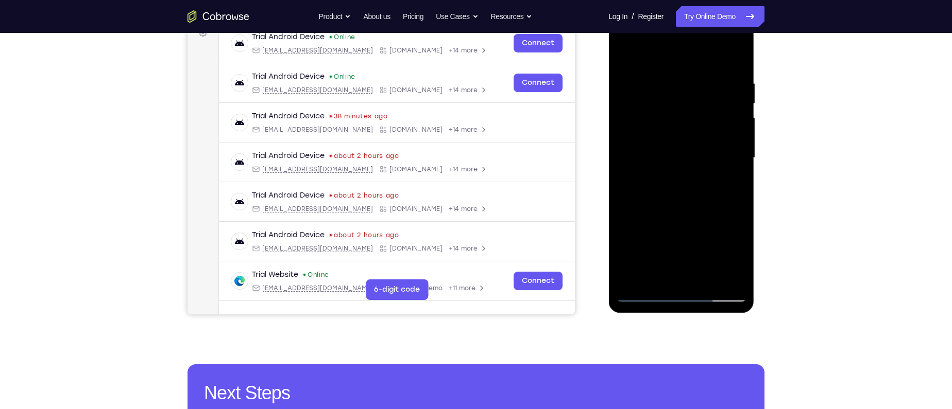
click at [690, 90] on div at bounding box center [681, 158] width 130 height 288
click at [667, 279] on div at bounding box center [681, 158] width 130 height 288
drag, startPoint x: 669, startPoint y: 252, endPoint x: 684, endPoint y: 141, distance: 112.7
click at [684, 141] on div at bounding box center [681, 158] width 130 height 288
drag, startPoint x: 676, startPoint y: 244, endPoint x: 681, endPoint y: 115, distance: 128.9
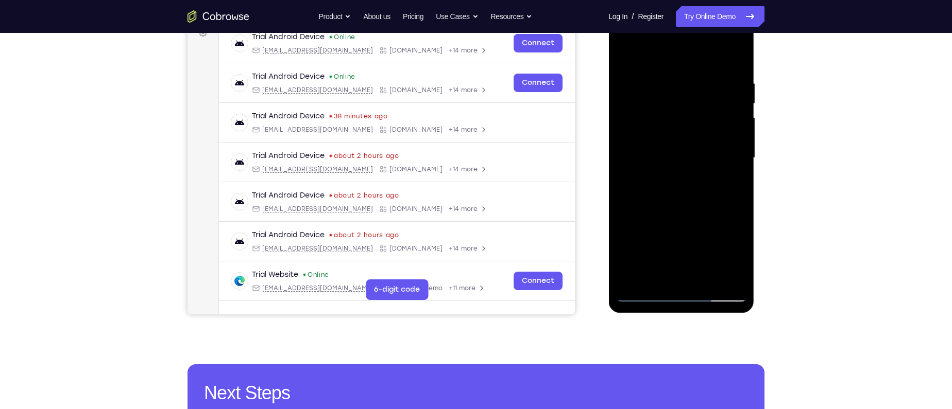
click at [681, 115] on div at bounding box center [681, 158] width 130 height 288
drag, startPoint x: 668, startPoint y: 263, endPoint x: 684, endPoint y: 118, distance: 145.6
click at [684, 118] on div at bounding box center [681, 158] width 130 height 288
drag, startPoint x: 652, startPoint y: 265, endPoint x: 656, endPoint y: 198, distance: 67.6
click at [656, 198] on div at bounding box center [681, 158] width 130 height 288
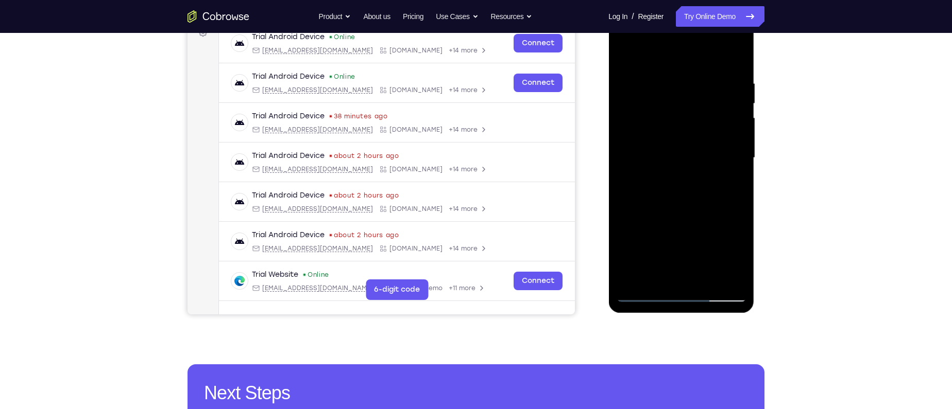
click at [651, 267] on div at bounding box center [681, 158] width 130 height 288
click at [641, 150] on div at bounding box center [681, 158] width 130 height 288
click at [728, 273] on div at bounding box center [681, 158] width 130 height 288
click at [640, 295] on div at bounding box center [681, 158] width 130 height 288
click at [646, 295] on div at bounding box center [681, 158] width 130 height 288
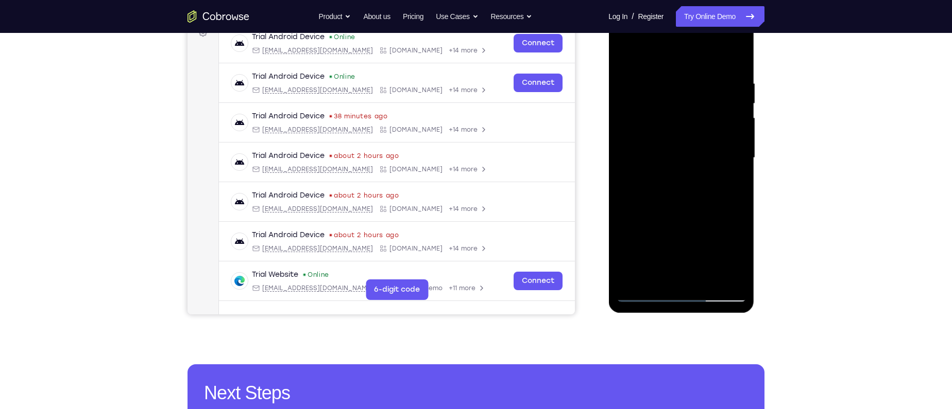
click at [654, 272] on div at bounding box center [681, 158] width 130 height 288
click at [726, 220] on div at bounding box center [681, 158] width 130 height 288
click at [694, 259] on div at bounding box center [681, 158] width 130 height 288
click at [681, 240] on div at bounding box center [681, 158] width 130 height 288
click at [659, 260] on div at bounding box center [681, 158] width 130 height 288
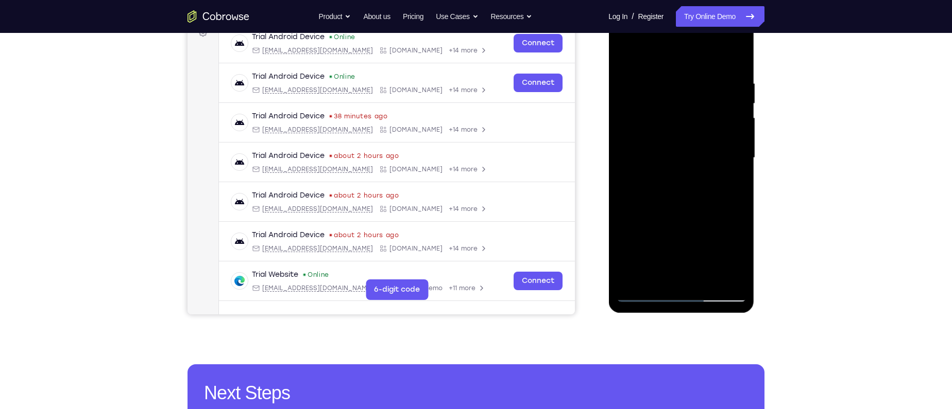
click at [674, 202] on div at bounding box center [681, 158] width 130 height 288
click at [679, 235] on div at bounding box center [681, 158] width 130 height 288
click at [668, 236] on div at bounding box center [681, 158] width 130 height 288
click at [691, 255] on div at bounding box center [681, 158] width 130 height 288
click at [706, 260] on div at bounding box center [681, 158] width 130 height 288
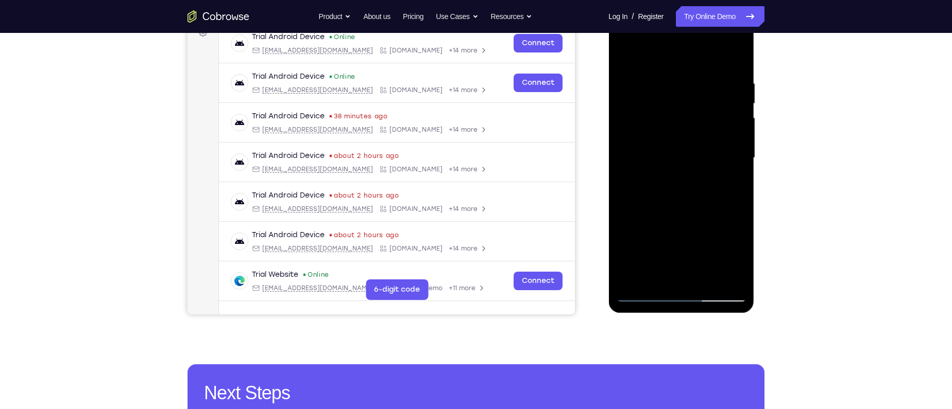
click at [703, 243] on div at bounding box center [681, 158] width 130 height 288
click at [685, 275] on div at bounding box center [681, 158] width 130 height 288
click at [725, 254] on div at bounding box center [681, 158] width 130 height 288
click at [681, 234] on div at bounding box center [681, 158] width 130 height 288
click at [685, 272] on div at bounding box center [681, 158] width 130 height 288
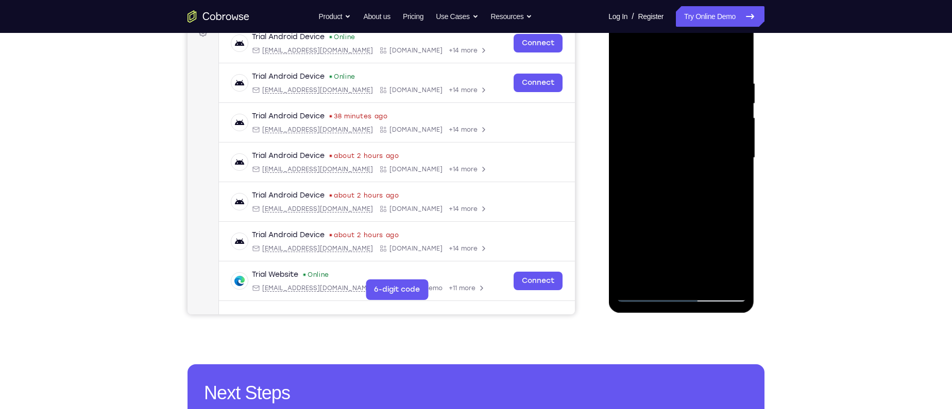
click at [680, 234] on div at bounding box center [681, 158] width 130 height 288
click at [666, 257] on div at bounding box center [681, 158] width 130 height 288
click at [683, 278] on div at bounding box center [681, 158] width 130 height 288
click at [726, 242] on div at bounding box center [681, 158] width 130 height 288
click at [667, 239] on div at bounding box center [681, 158] width 130 height 288
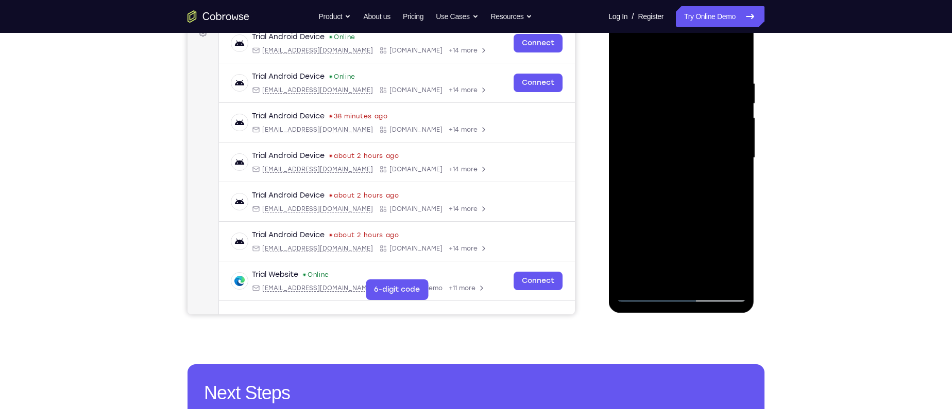
click at [680, 235] on div at bounding box center [681, 158] width 130 height 288
click at [717, 238] on div at bounding box center [681, 158] width 130 height 288
click at [695, 270] on div at bounding box center [681, 158] width 130 height 288
click at [658, 239] on div at bounding box center [681, 158] width 130 height 288
click at [634, 236] on div at bounding box center [681, 158] width 130 height 288
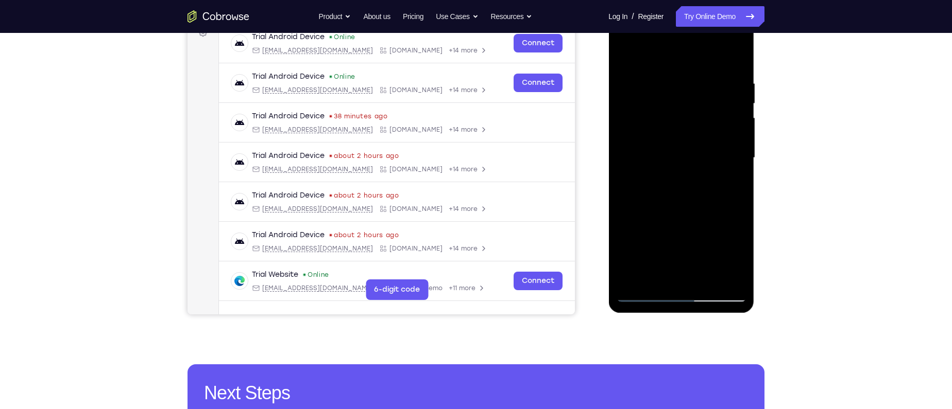
click at [686, 273] on div at bounding box center [681, 158] width 130 height 288
click at [714, 239] on div at bounding box center [681, 158] width 130 height 288
click at [691, 235] on div at bounding box center [681, 158] width 130 height 288
click at [708, 259] on div at bounding box center [681, 158] width 130 height 288
click at [728, 258] on div at bounding box center [681, 158] width 130 height 288
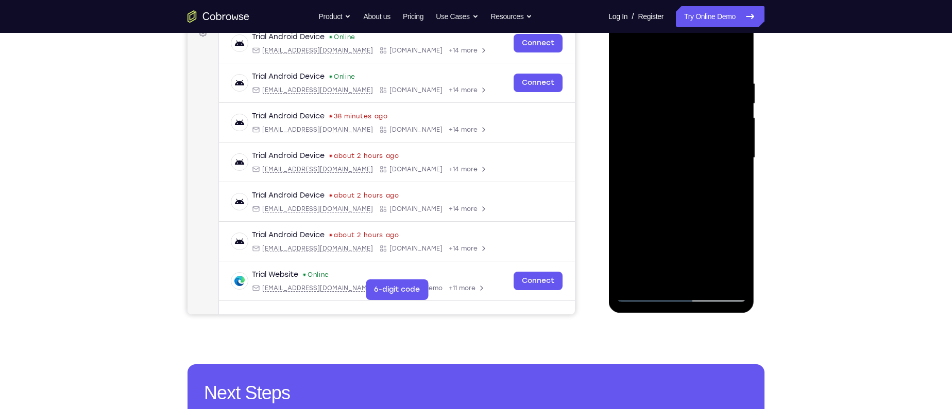
click at [624, 236] on div at bounding box center [681, 158] width 130 height 288
click at [680, 273] on div at bounding box center [681, 158] width 130 height 288
click at [691, 221] on div at bounding box center [681, 158] width 130 height 288
click at [707, 240] on div at bounding box center [681, 158] width 130 height 288
click at [684, 274] on div at bounding box center [681, 158] width 130 height 288
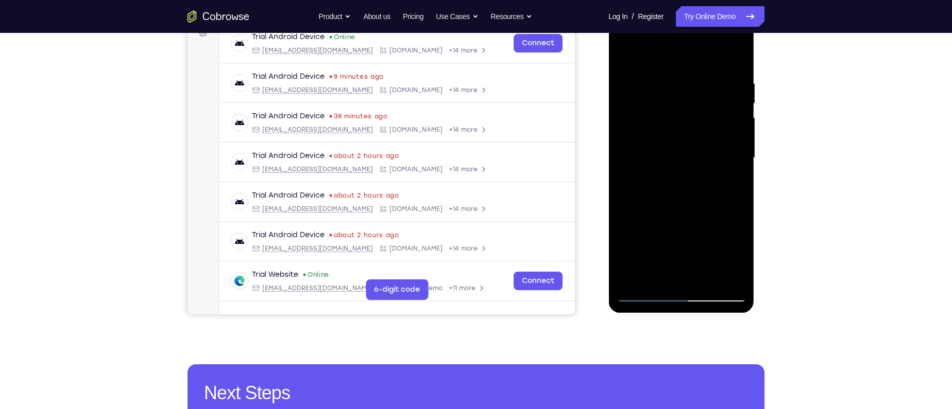
click at [732, 182] on div at bounding box center [681, 158] width 130 height 288
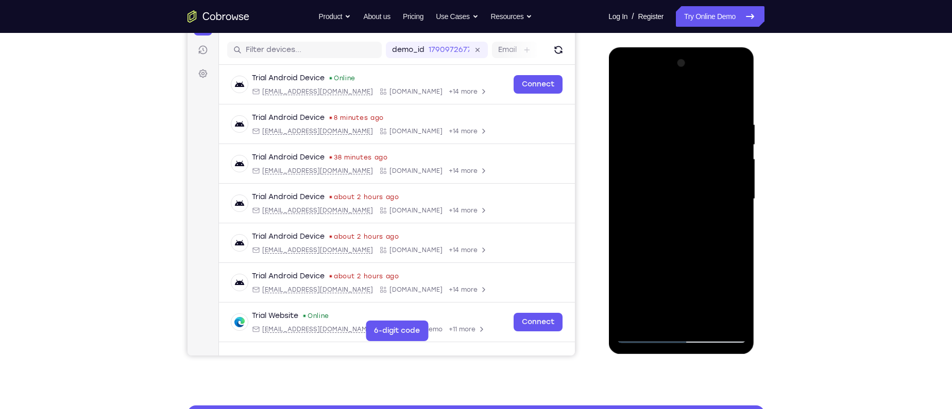
click at [719, 149] on div at bounding box center [681, 199] width 130 height 288
click at [727, 235] on div at bounding box center [681, 199] width 130 height 288
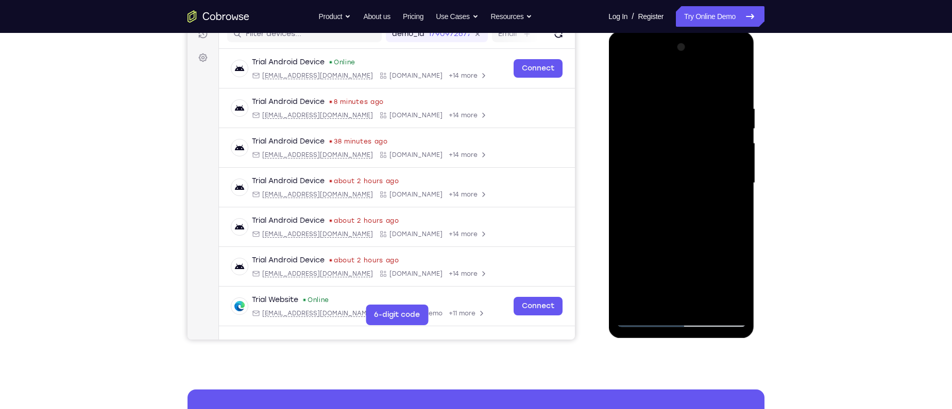
scroll to position [140, 0]
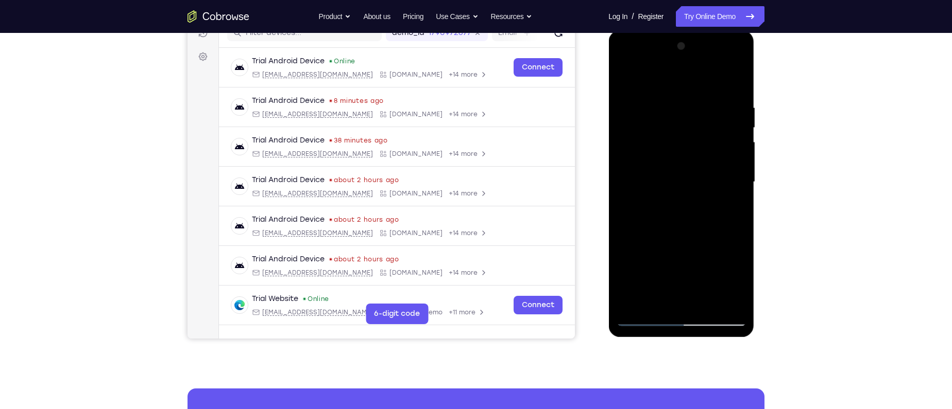
click at [720, 260] on div at bounding box center [681, 182] width 130 height 288
click at [643, 260] on div at bounding box center [681, 182] width 130 height 288
click at [704, 241] on div at bounding box center [681, 182] width 130 height 288
click at [693, 298] on div at bounding box center [681, 182] width 130 height 288
click at [717, 266] on div at bounding box center [681, 182] width 130 height 288
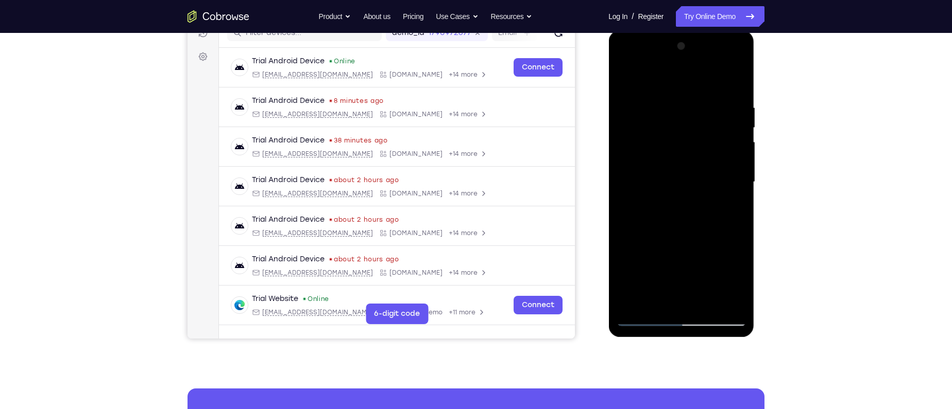
click at [646, 262] on div at bounding box center [681, 182] width 130 height 288
click at [704, 246] on div at bounding box center [681, 182] width 130 height 288
click at [685, 300] on div at bounding box center [681, 182] width 130 height 288
click at [735, 208] on div at bounding box center [681, 182] width 130 height 288
click at [690, 278] on div at bounding box center [681, 182] width 130 height 288
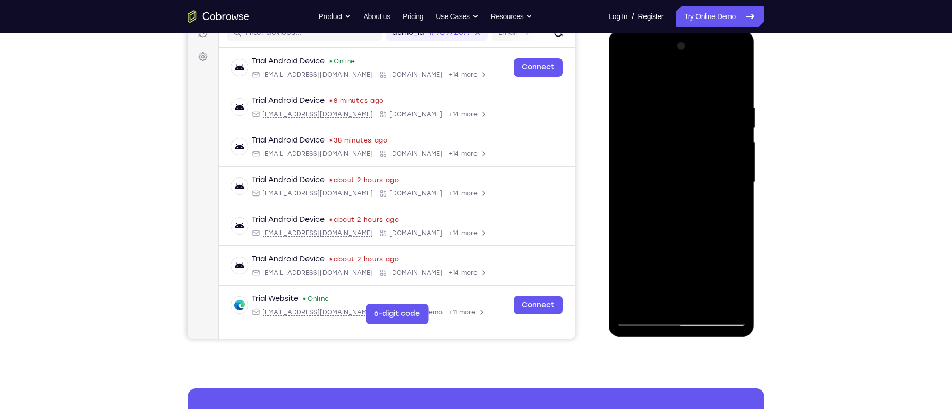
click at [669, 264] on div at bounding box center [681, 182] width 130 height 288
click at [717, 264] on div at bounding box center [681, 182] width 130 height 288
click at [681, 260] on div at bounding box center [681, 182] width 130 height 288
click at [679, 302] on div at bounding box center [681, 182] width 130 height 288
click at [692, 262] on div at bounding box center [681, 182] width 130 height 288
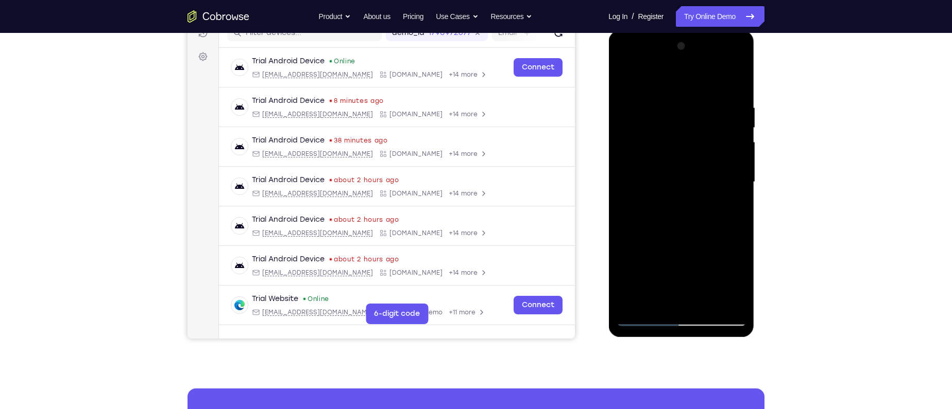
click at [636, 261] on div at bounding box center [681, 182] width 130 height 288
click at [731, 246] on div at bounding box center [681, 182] width 130 height 288
click at [662, 261] on div at bounding box center [681, 182] width 130 height 288
click at [677, 298] on div at bounding box center [681, 182] width 130 height 288
click at [680, 259] on div at bounding box center [681, 182] width 130 height 288
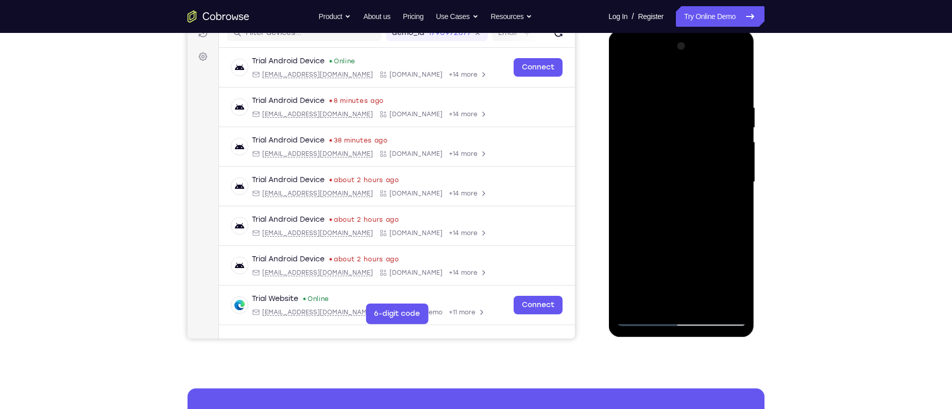
click at [672, 259] on div at bounding box center [681, 182] width 130 height 288
click at [716, 263] on div at bounding box center [681, 182] width 130 height 288
click at [671, 242] on div at bounding box center [681, 182] width 130 height 288
click at [681, 302] on div at bounding box center [681, 182] width 130 height 288
click at [682, 260] on div at bounding box center [681, 182] width 130 height 288
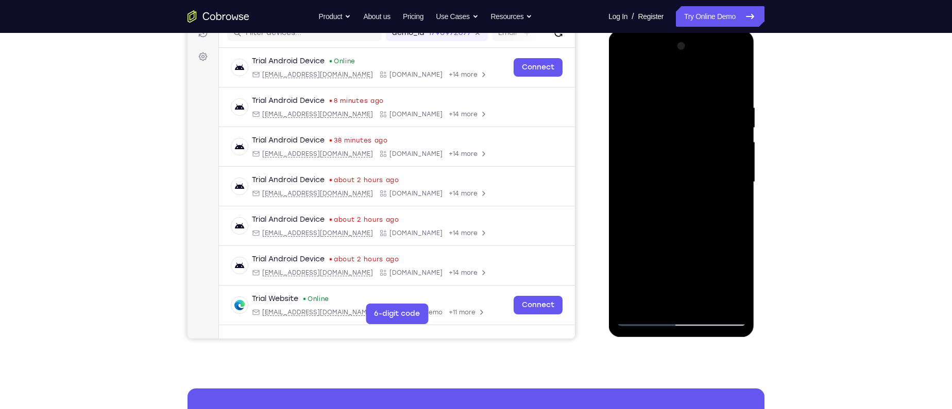
click at [704, 263] on div at bounding box center [681, 182] width 130 height 288
click at [624, 263] on div at bounding box center [681, 182] width 130 height 288
click at [682, 262] on div at bounding box center [681, 182] width 130 height 288
click at [680, 226] on div at bounding box center [681, 182] width 130 height 288
click at [678, 266] on div at bounding box center [681, 182] width 130 height 288
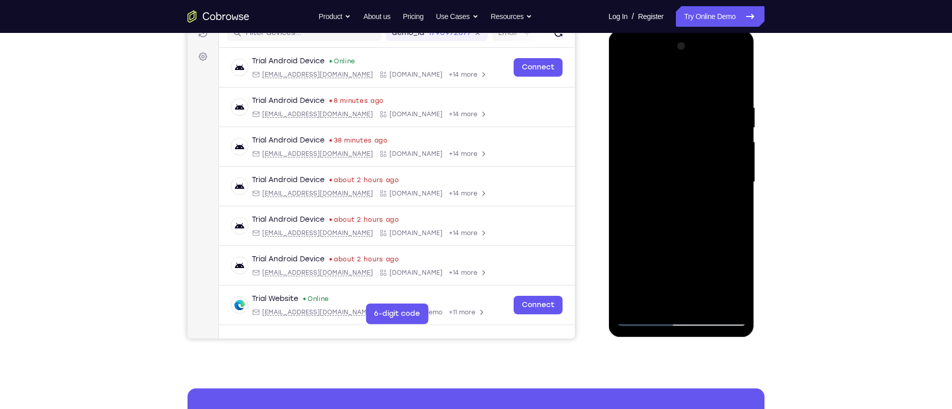
click at [685, 223] on div at bounding box center [681, 182] width 130 height 288
click at [704, 244] on div at bounding box center [681, 182] width 130 height 288
click at [658, 263] on div at bounding box center [681, 182] width 130 height 288
click at [656, 246] on div at bounding box center [681, 182] width 130 height 288
click at [668, 288] on div at bounding box center [681, 182] width 130 height 288
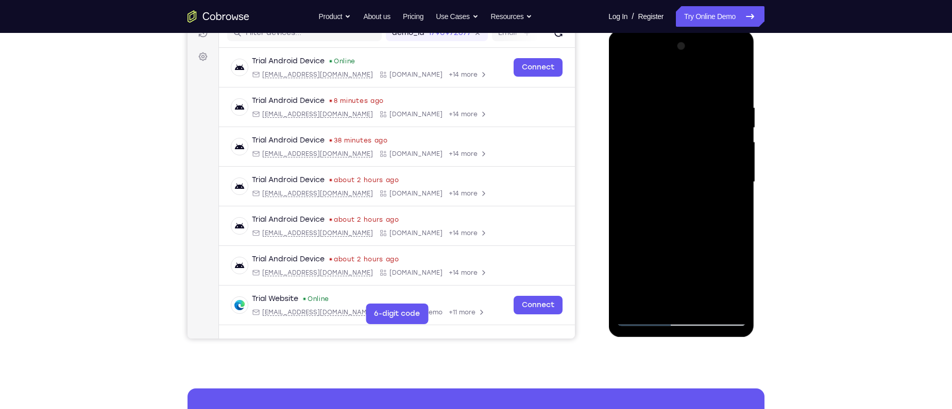
click at [691, 303] on div at bounding box center [681, 182] width 130 height 288
click at [680, 264] on div at bounding box center [681, 182] width 130 height 288
click at [714, 263] on div at bounding box center [681, 182] width 130 height 288
click at [668, 264] on div at bounding box center [681, 182] width 130 height 288
click at [677, 263] on div at bounding box center [681, 182] width 130 height 288
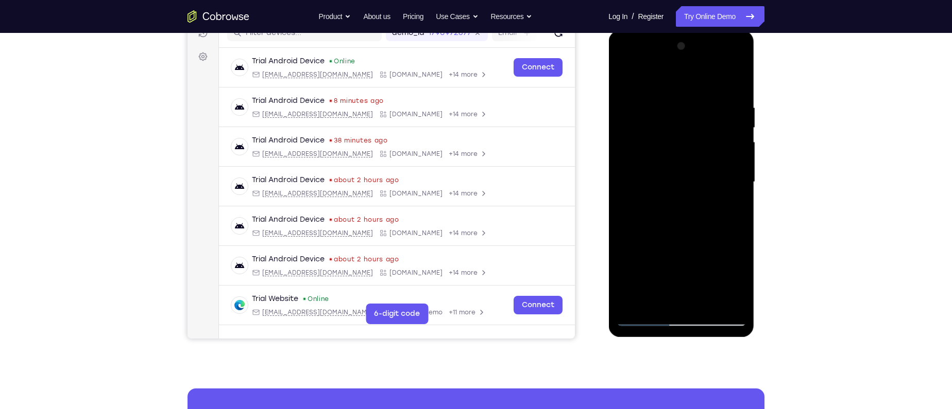
click at [703, 244] on div at bounding box center [681, 182] width 130 height 288
click at [690, 285] on div at bounding box center [681, 182] width 130 height 288
click at [669, 267] on div at bounding box center [681, 182] width 130 height 288
click at [724, 265] on div at bounding box center [681, 182] width 130 height 288
click at [732, 209] on div at bounding box center [681, 182] width 130 height 288
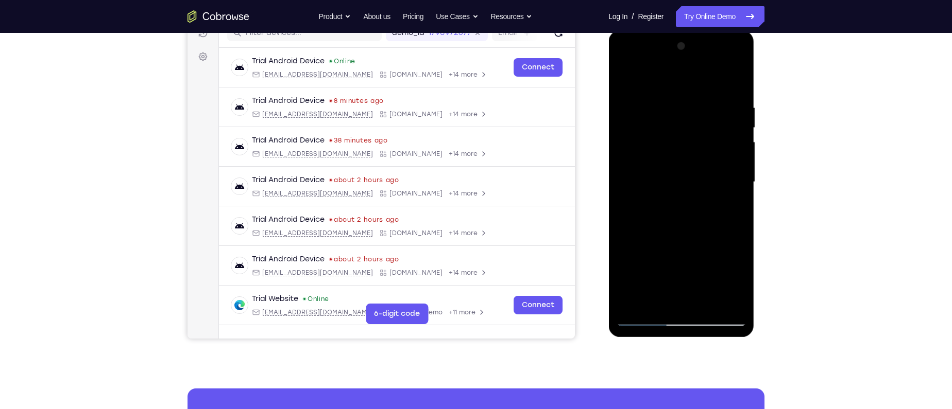
click at [646, 317] on div at bounding box center [681, 182] width 130 height 288
click at [671, 127] on div at bounding box center [681, 182] width 130 height 288
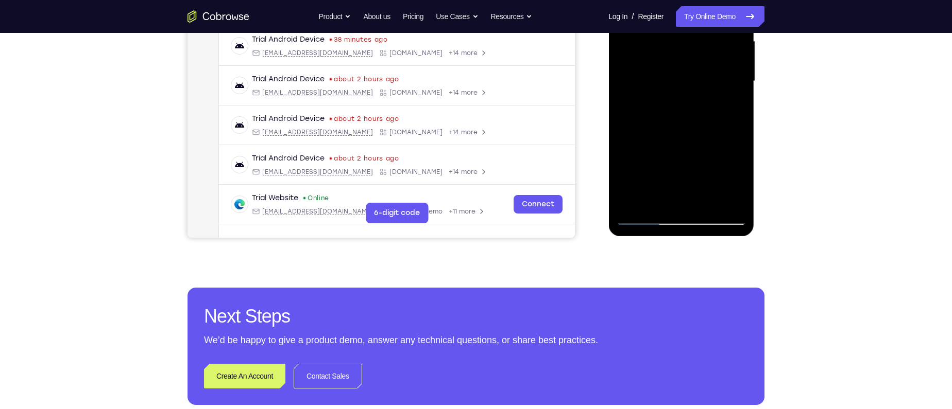
scroll to position [248, 0]
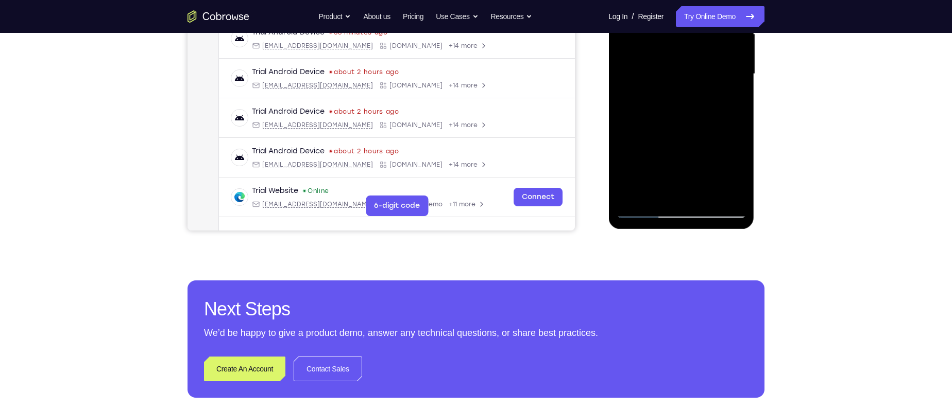
click at [629, 160] on div at bounding box center [681, 74] width 130 height 288
click at [656, 157] on div at bounding box center [681, 74] width 130 height 288
click at [630, 164] on div at bounding box center [681, 74] width 130 height 288
click at [630, 165] on div at bounding box center [681, 74] width 130 height 288
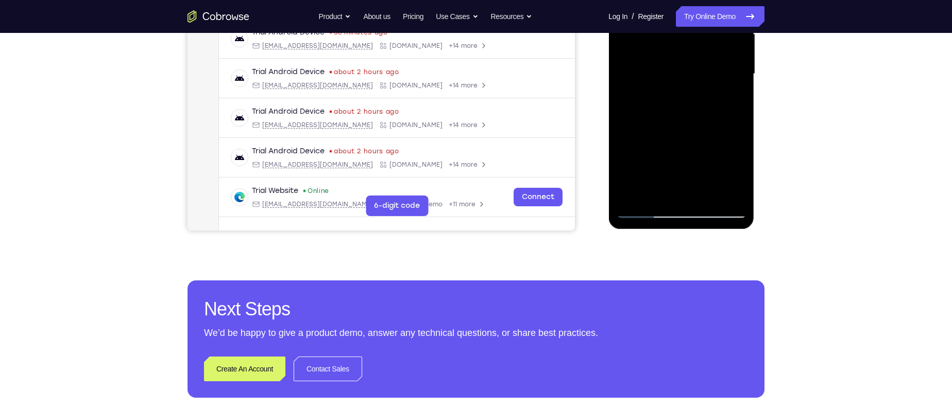
click at [643, 211] on div at bounding box center [681, 74] width 130 height 288
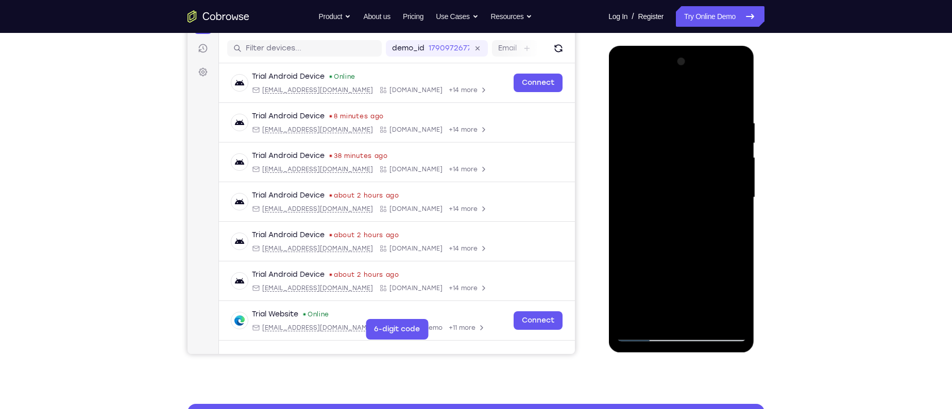
scroll to position [228, 0]
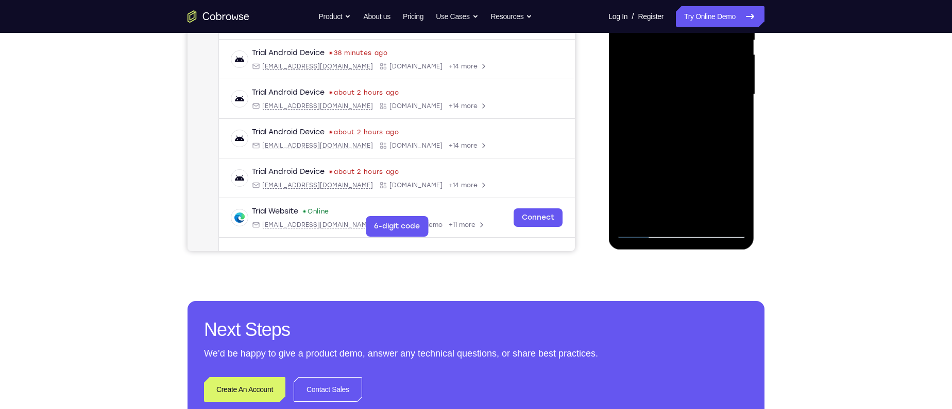
click at [658, 217] on div at bounding box center [681, 95] width 130 height 288
click at [657, 213] on div at bounding box center [681, 95] width 130 height 288
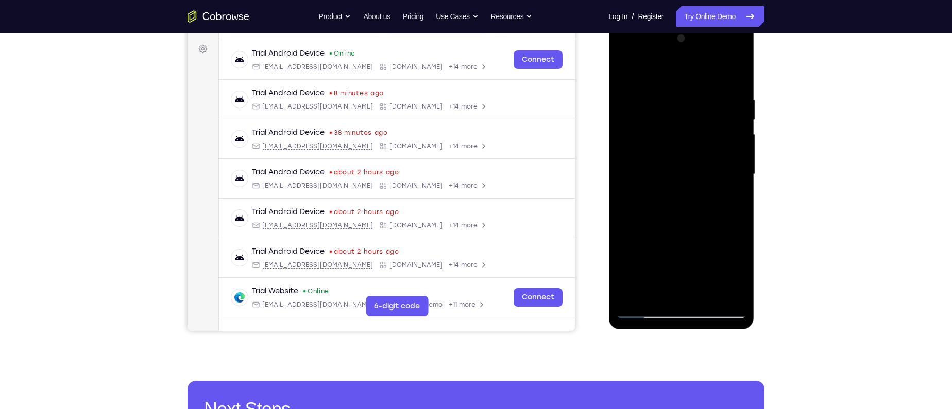
scroll to position [263, 0]
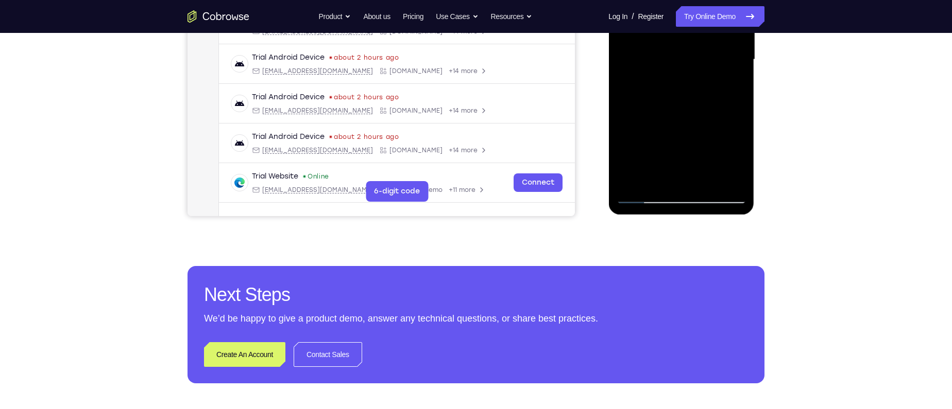
click at [656, 182] on div at bounding box center [681, 60] width 130 height 288
click at [658, 178] on div at bounding box center [681, 60] width 130 height 288
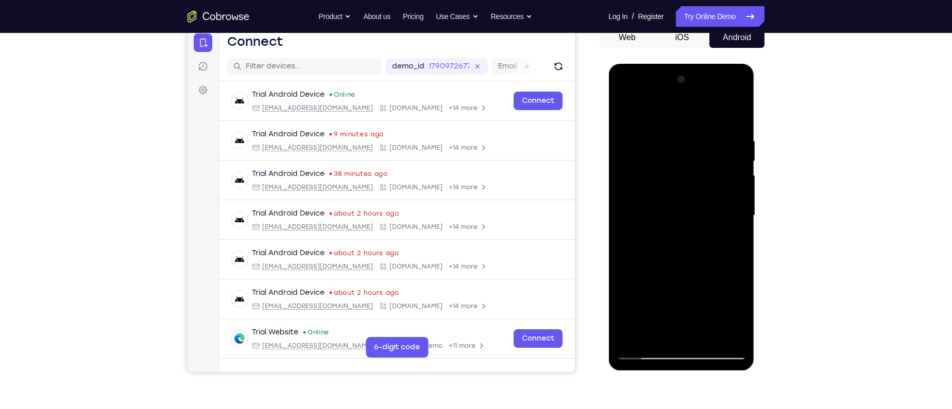
scroll to position [106, 0]
click at [652, 344] on div at bounding box center [681, 217] width 130 height 288
click at [655, 340] on div at bounding box center [681, 217] width 130 height 288
click at [658, 336] on div at bounding box center [681, 217] width 130 height 288
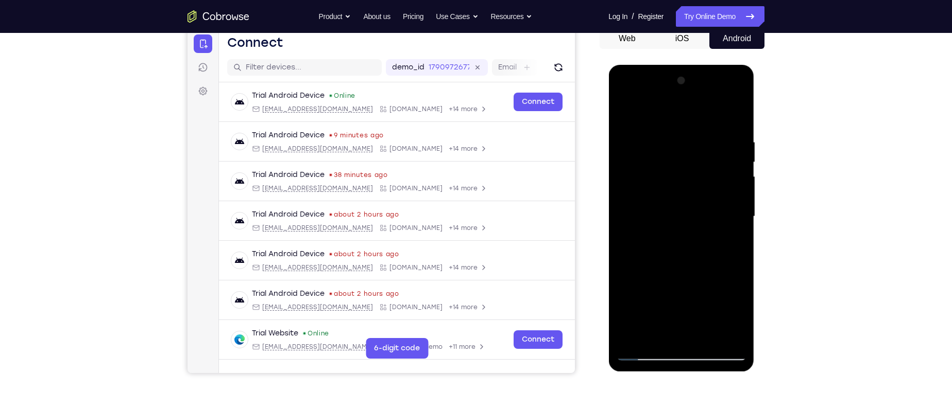
click at [678, 112] on div at bounding box center [681, 217] width 130 height 288
click at [675, 109] on div at bounding box center [681, 217] width 130 height 288
click at [673, 109] on div at bounding box center [681, 217] width 130 height 288
drag, startPoint x: 19, startPoint y: 48, endPoint x: 758, endPoint y: 95, distance: 741.0
click at [867, 47] on div "Your Support Agent Your Customer Web iOS Android Next Steps We’d be happy to gi…" at bounding box center [476, 266] width 952 height 679
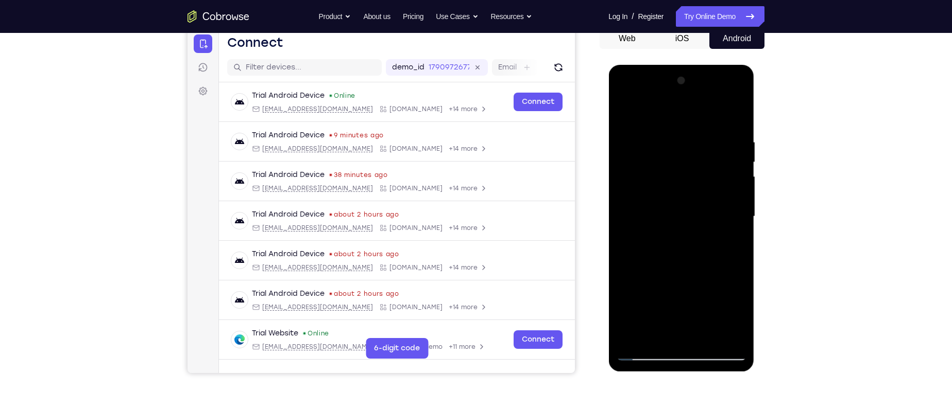
click at [700, 111] on div at bounding box center [681, 217] width 130 height 288
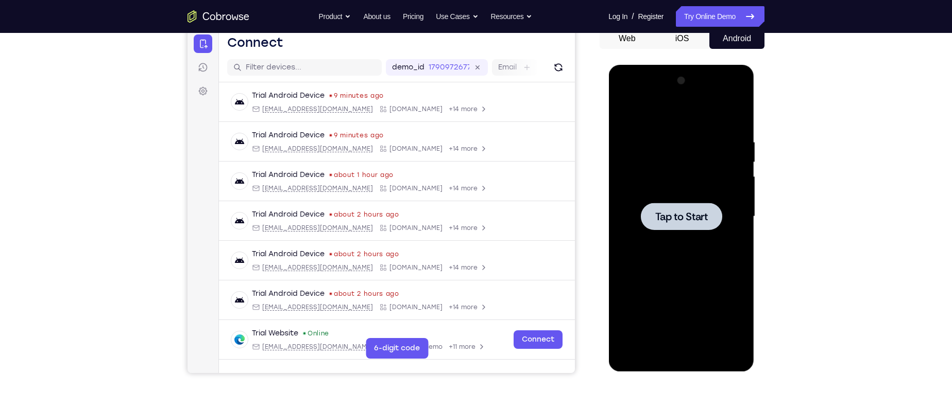
click at [693, 205] on div at bounding box center [680, 216] width 81 height 27
click at [683, 350] on div at bounding box center [681, 217] width 130 height 288
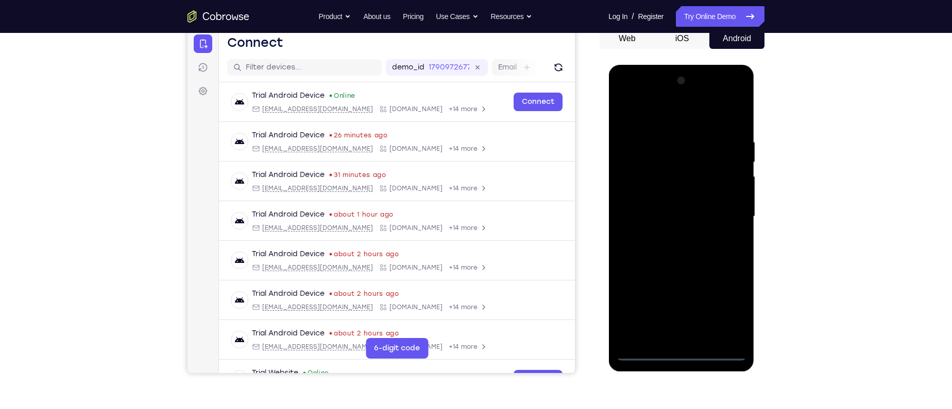
click at [680, 354] on div at bounding box center [681, 217] width 130 height 288
click at [732, 313] on div at bounding box center [681, 217] width 130 height 288
click at [654, 121] on div at bounding box center [681, 217] width 130 height 288
click at [719, 217] on div at bounding box center [681, 217] width 130 height 288
click at [671, 234] on div at bounding box center [681, 217] width 130 height 288
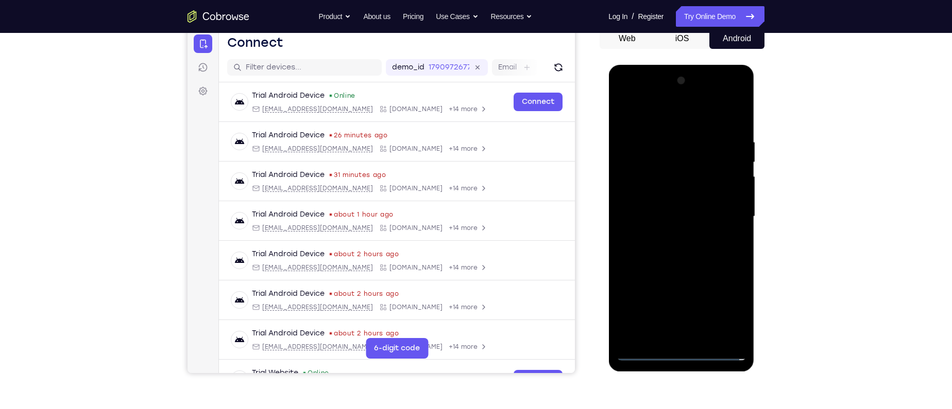
click at [670, 211] on div at bounding box center [681, 217] width 130 height 288
click at [666, 198] on div at bounding box center [681, 217] width 130 height 288
click at [674, 217] on div at bounding box center [681, 217] width 130 height 288
click at [659, 251] on div at bounding box center [681, 217] width 130 height 288
click at [662, 270] on div at bounding box center [681, 217] width 130 height 288
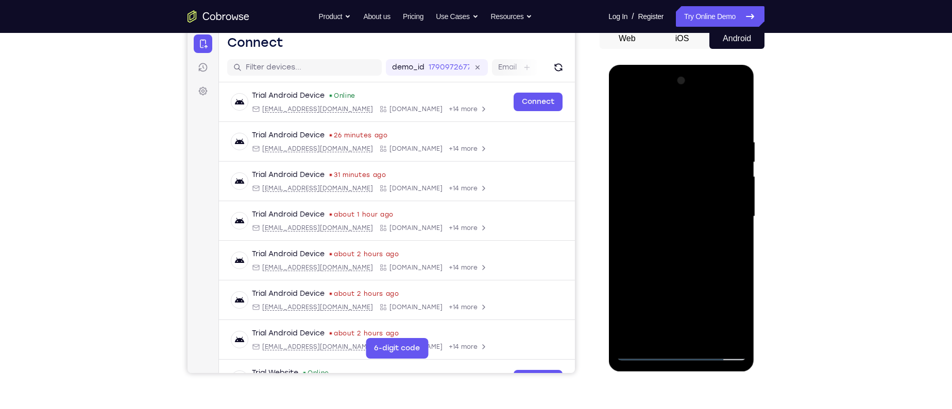
click at [657, 336] on div at bounding box center [681, 217] width 130 height 288
click at [630, 255] on div at bounding box center [681, 217] width 130 height 288
drag, startPoint x: 666, startPoint y: 284, endPoint x: 673, endPoint y: 179, distance: 105.8
click at [673, 179] on div at bounding box center [681, 217] width 130 height 288
drag, startPoint x: 661, startPoint y: 258, endPoint x: 635, endPoint y: 79, distance: 181.1
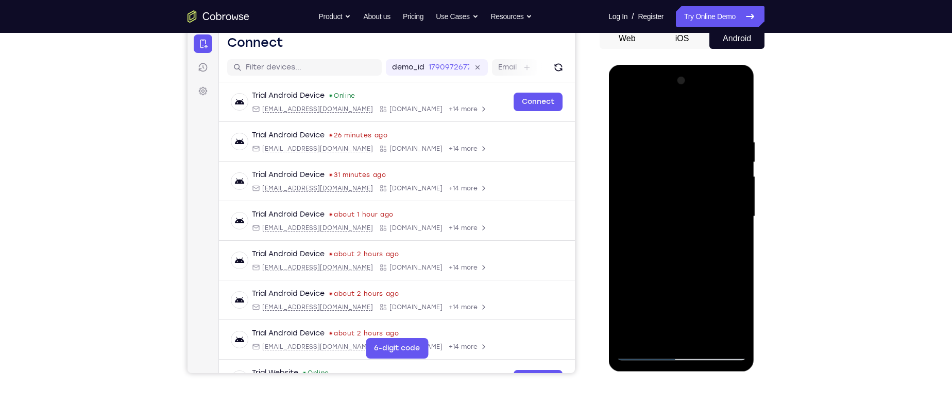
click at [635, 79] on div at bounding box center [681, 217] width 130 height 288
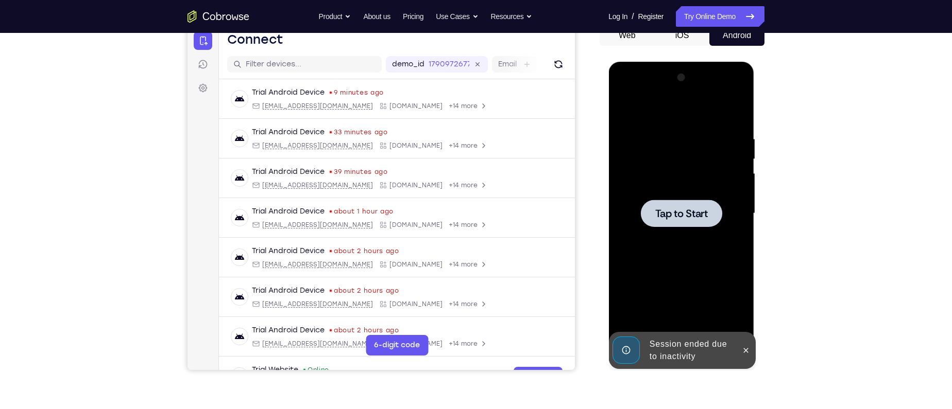
scroll to position [105, 0]
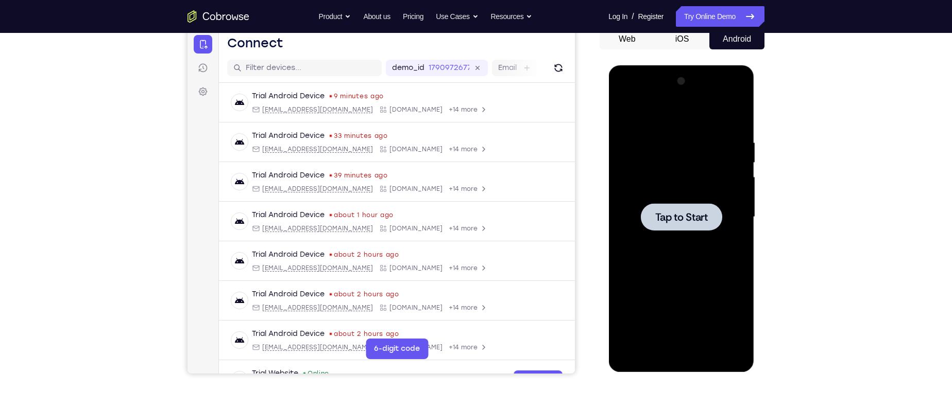
click at [664, 200] on div at bounding box center [681, 217] width 130 height 288
click at [681, 354] on div at bounding box center [681, 217] width 130 height 288
click at [680, 354] on div at bounding box center [681, 217] width 130 height 288
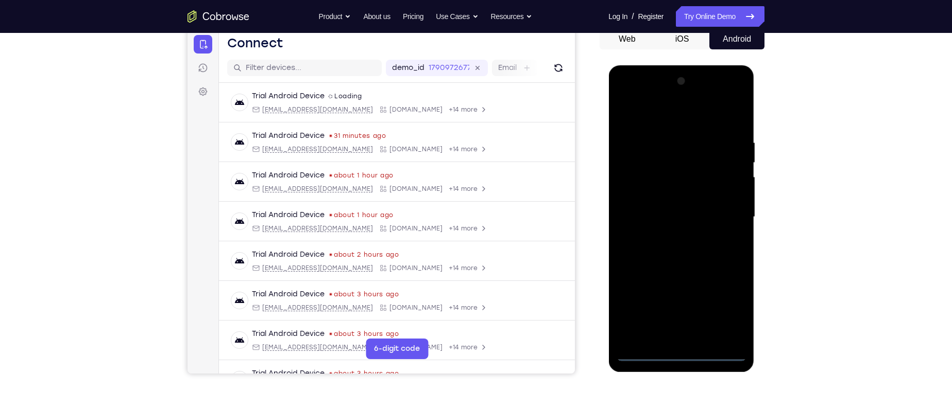
click at [729, 308] on div at bounding box center [681, 217] width 130 height 288
click at [675, 116] on div at bounding box center [681, 217] width 130 height 288
click at [725, 218] on div at bounding box center [681, 217] width 130 height 288
click at [669, 238] on div at bounding box center [681, 217] width 130 height 288
click at [675, 208] on div at bounding box center [681, 217] width 130 height 288
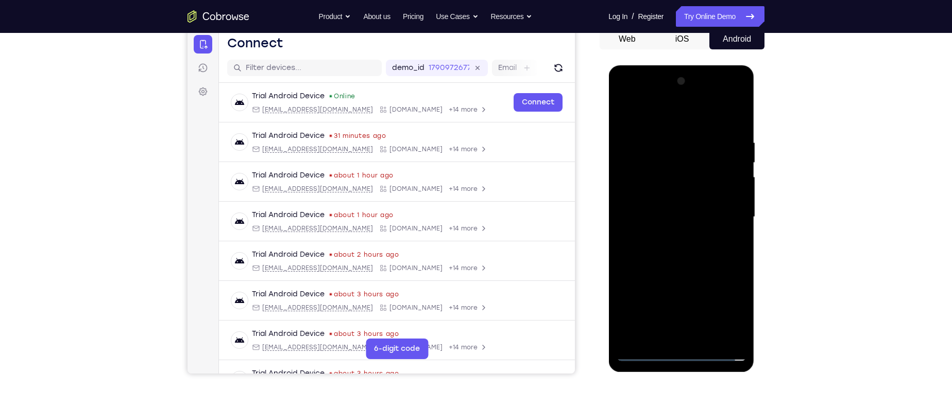
click at [670, 199] on div at bounding box center [681, 217] width 130 height 288
click at [669, 217] on div at bounding box center [681, 217] width 130 height 288
click at [673, 256] on div at bounding box center [681, 217] width 130 height 288
click at [673, 253] on div at bounding box center [681, 217] width 130 height 288
click at [679, 266] on div at bounding box center [681, 217] width 130 height 288
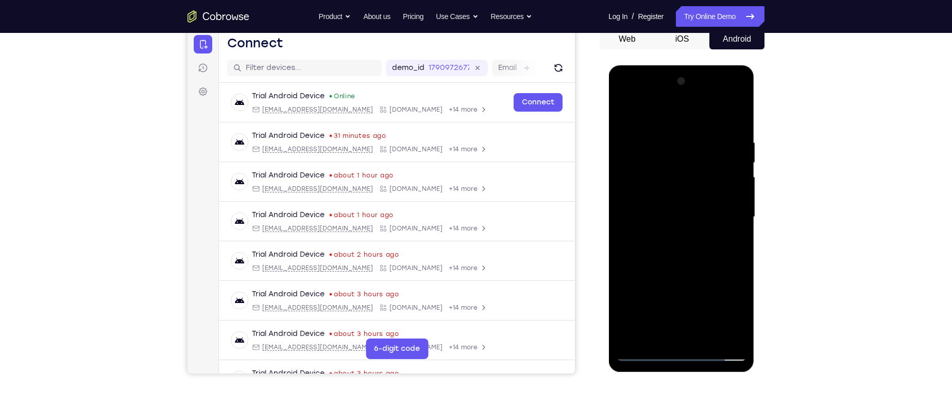
click at [662, 134] on div at bounding box center [681, 217] width 130 height 288
click at [721, 336] on div at bounding box center [681, 217] width 130 height 288
click at [734, 118] on div at bounding box center [681, 217] width 130 height 288
click at [673, 221] on div at bounding box center [681, 217] width 130 height 288
drag, startPoint x: 692, startPoint y: 289, endPoint x: 688, endPoint y: 134, distance: 155.6
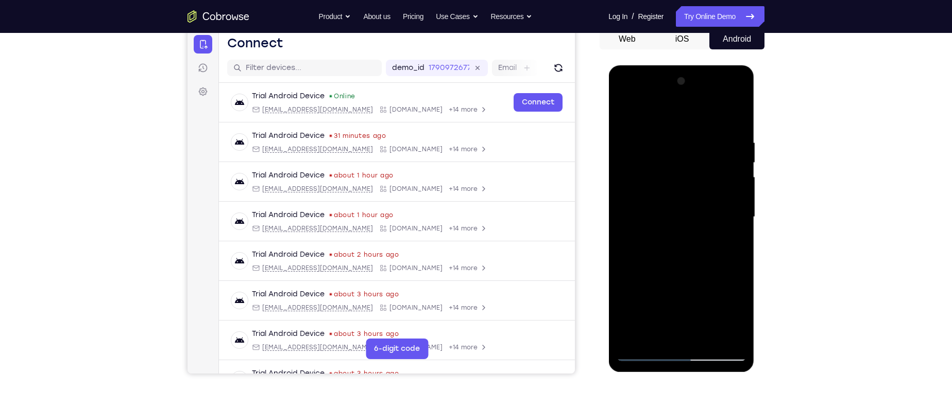
click at [688, 134] on div at bounding box center [681, 217] width 130 height 288
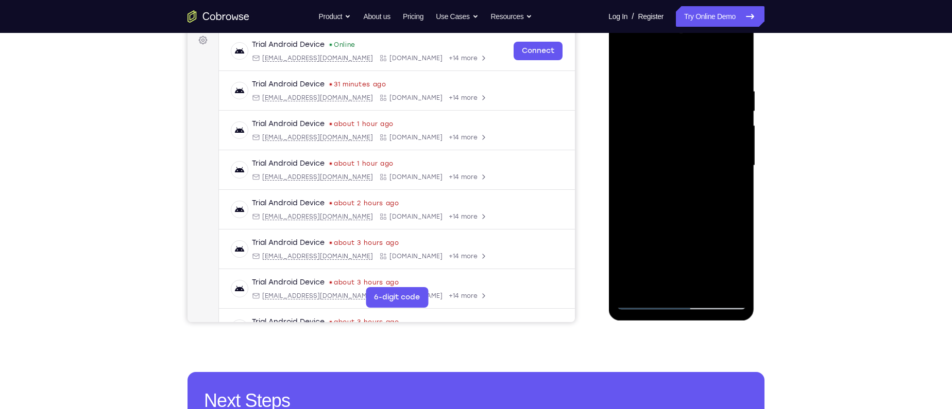
scroll to position [163, 0]
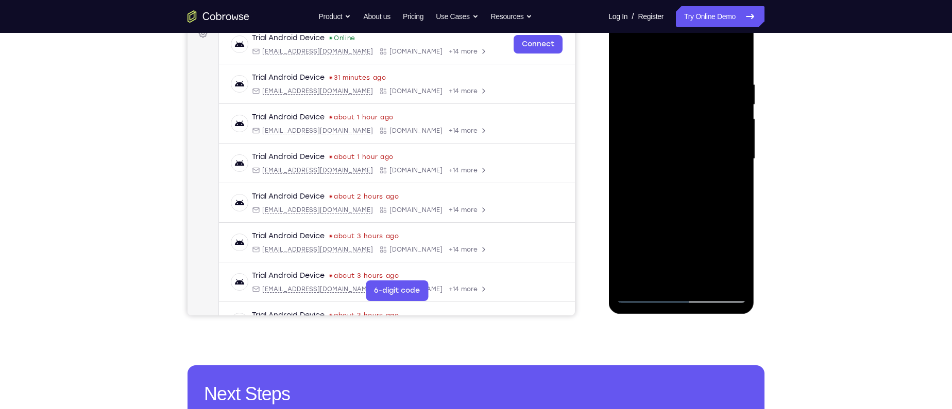
click at [701, 75] on div at bounding box center [681, 159] width 130 height 288
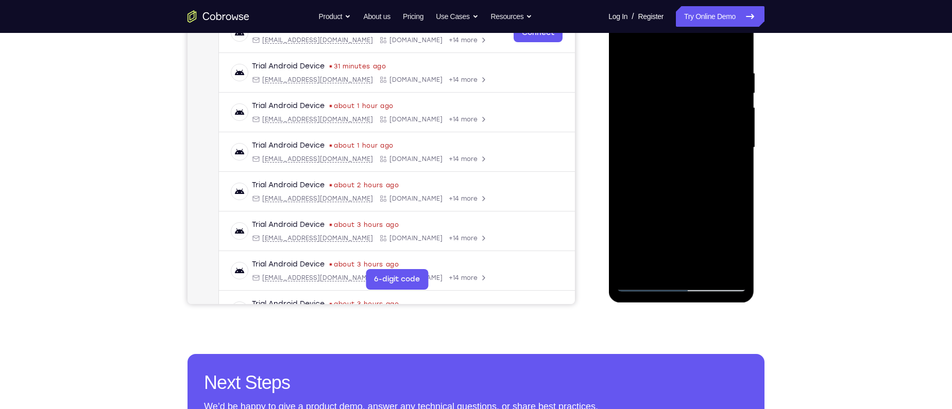
scroll to position [148, 0]
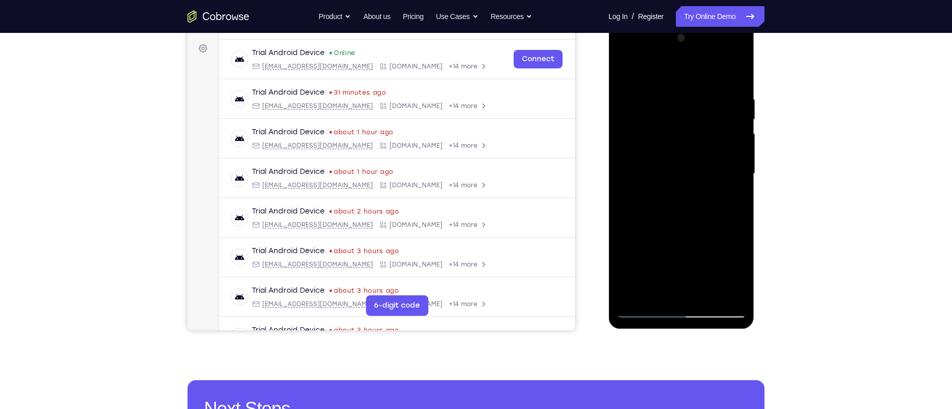
click at [683, 313] on div at bounding box center [681, 174] width 130 height 288
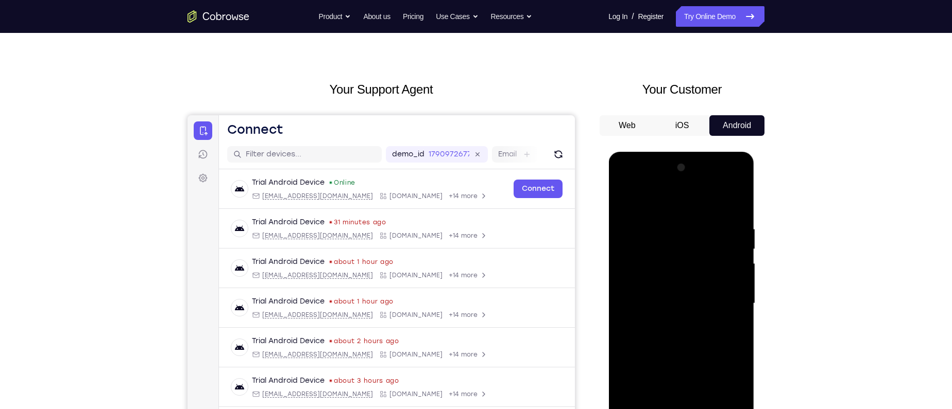
scroll to position [0, 0]
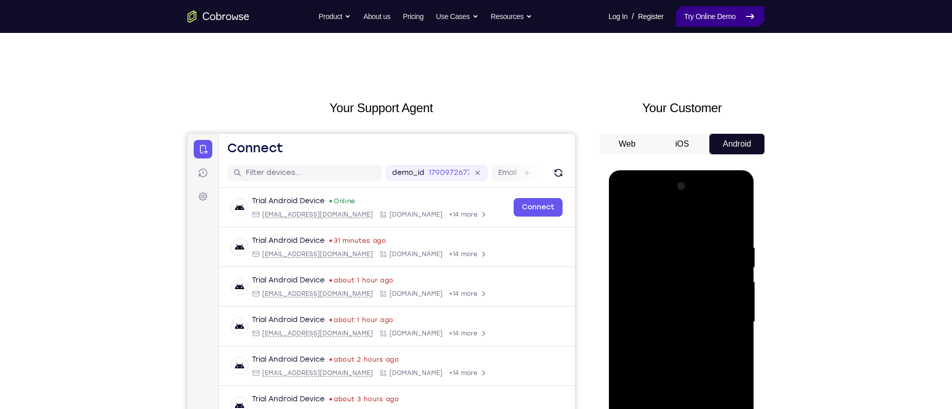
click at [724, 20] on link "Try Online Demo" at bounding box center [720, 16] width 89 height 21
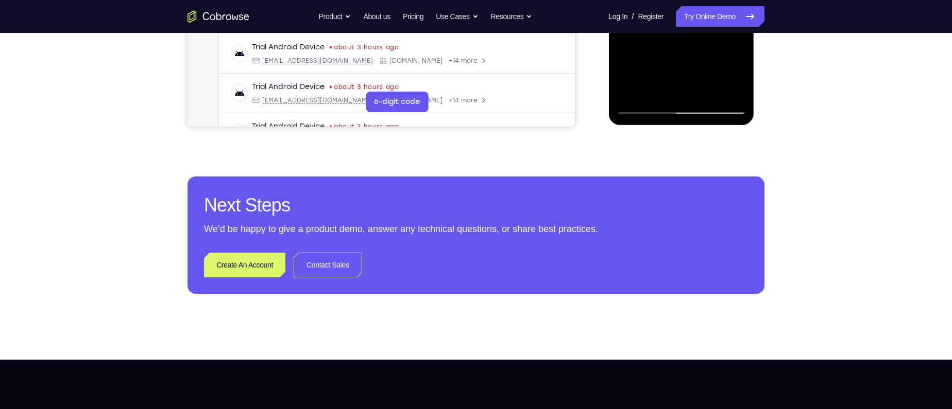
scroll to position [369, 0]
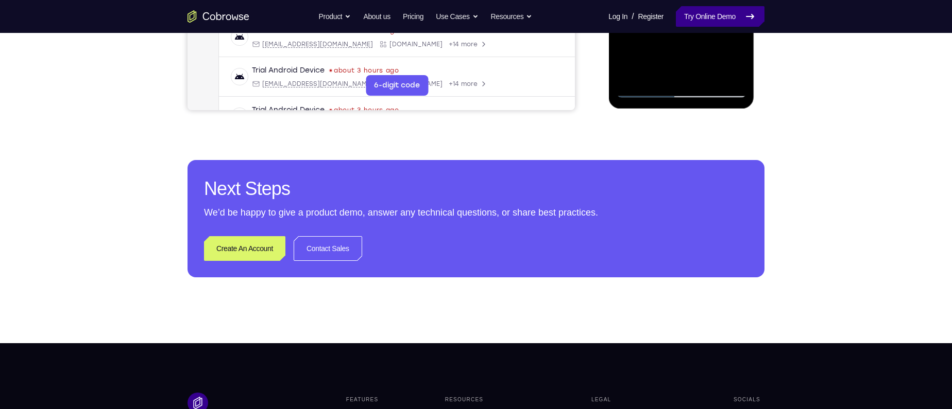
click at [727, 8] on link "Try Online Demo" at bounding box center [720, 16] width 89 height 21
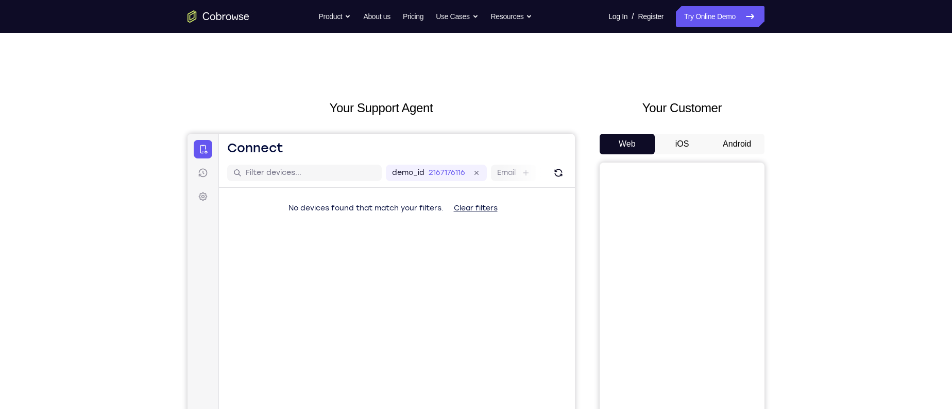
click at [742, 145] on button "Android" at bounding box center [736, 144] width 55 height 21
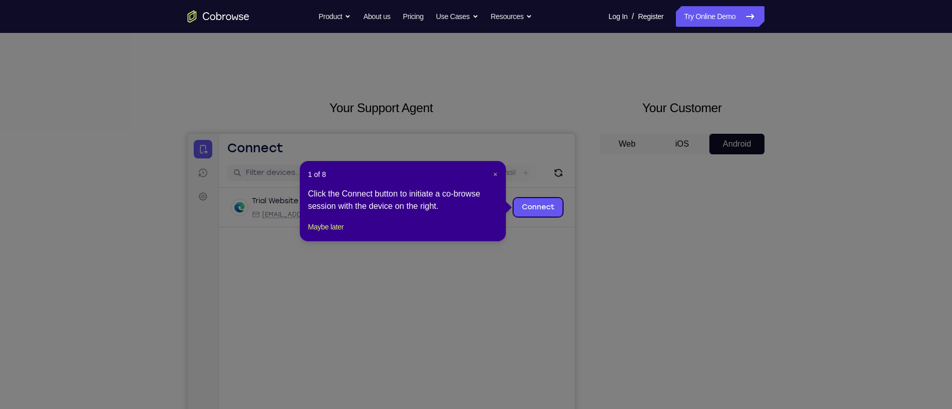
click at [494, 175] on span "×" at bounding box center [495, 174] width 4 height 8
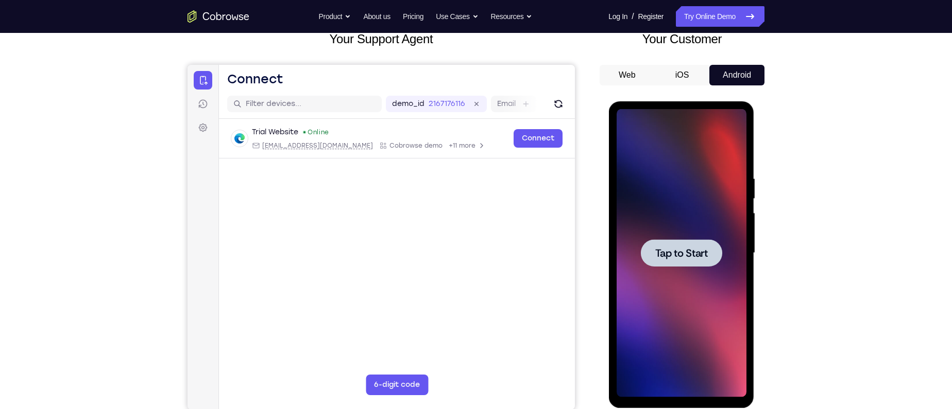
drag, startPoint x: 1184, startPoint y: 334, endPoint x: 698, endPoint y: 246, distance: 494.7
click at [698, 246] on div at bounding box center [680, 252] width 81 height 27
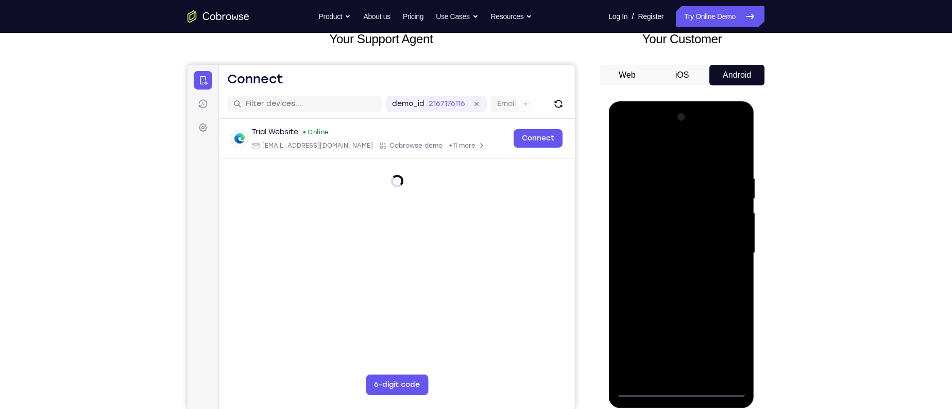
click at [682, 389] on div at bounding box center [681, 253] width 130 height 288
click at [683, 391] on div at bounding box center [681, 253] width 130 height 288
click at [679, 389] on div at bounding box center [681, 253] width 130 height 288
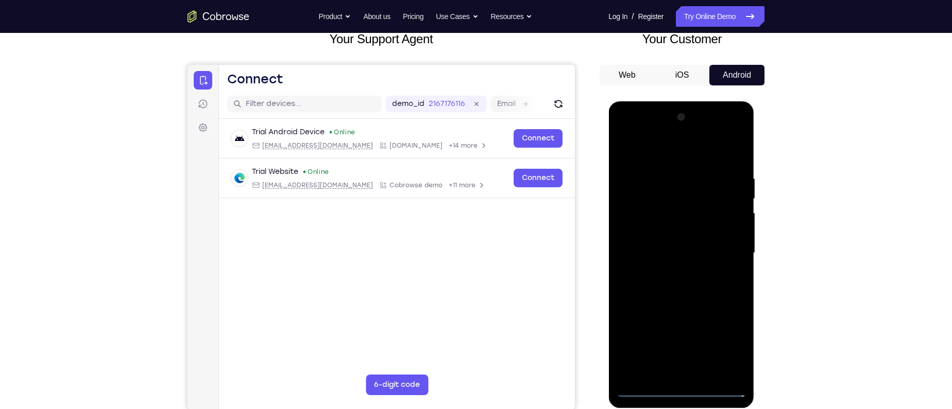
click at [721, 341] on div at bounding box center [681, 253] width 130 height 288
click at [662, 154] on div at bounding box center [681, 253] width 130 height 288
click at [725, 248] on div at bounding box center [681, 253] width 130 height 288
click at [669, 270] on div at bounding box center [681, 253] width 130 height 288
click at [664, 249] on div at bounding box center [681, 253] width 130 height 288
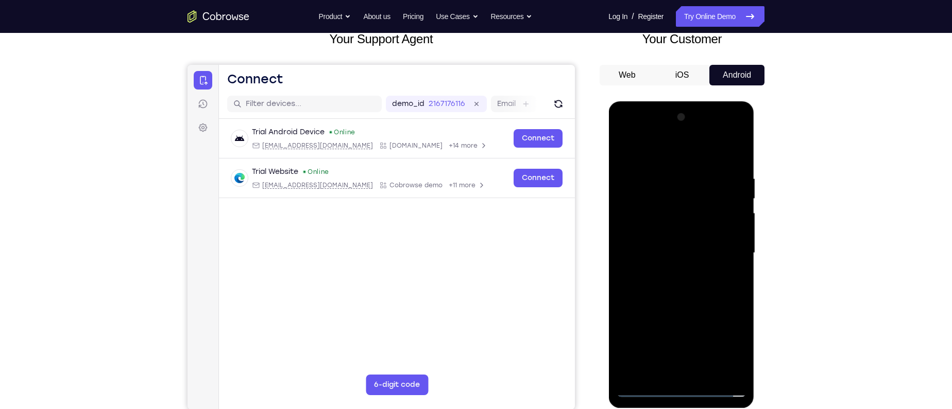
click at [676, 229] on div at bounding box center [681, 253] width 130 height 288
click at [669, 253] on div at bounding box center [681, 253] width 130 height 288
click at [672, 295] on div at bounding box center [681, 253] width 130 height 288
click at [681, 283] on div at bounding box center [681, 253] width 130 height 288
click at [688, 289] on div at bounding box center [681, 253] width 130 height 288
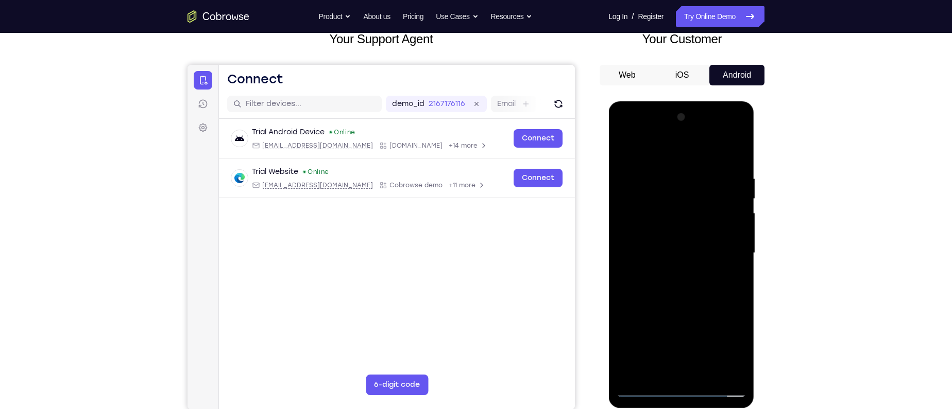
drag, startPoint x: 657, startPoint y: 153, endPoint x: 821, endPoint y: 160, distance: 164.4
click at [755, 160] on html "Online web based iOS Simulators and Android Emulators. Run iPhone, iPad, Mobile…" at bounding box center [681, 255] width 147 height 309
click at [679, 285] on div at bounding box center [681, 253] width 130 height 288
click at [677, 297] on div at bounding box center [681, 253] width 130 height 288
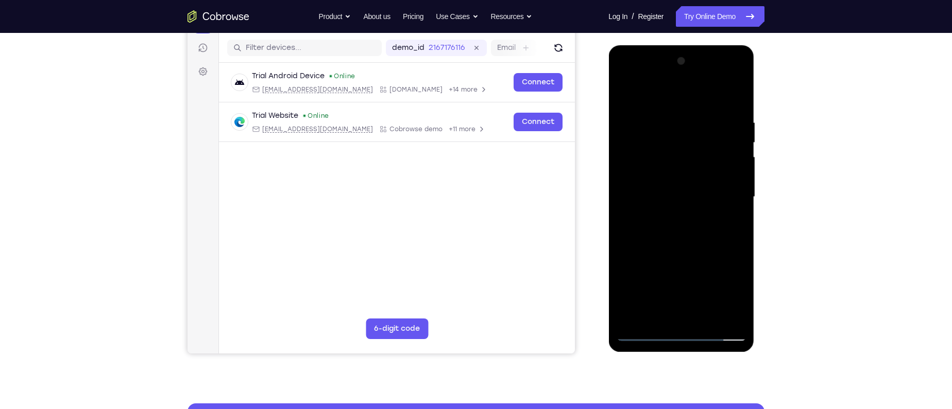
scroll to position [112, 0]
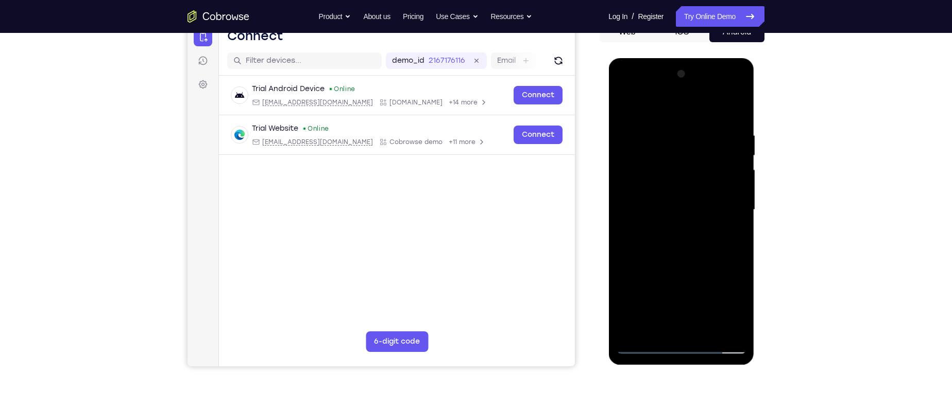
click at [647, 175] on div at bounding box center [681, 210] width 130 height 288
click at [650, 175] on div at bounding box center [681, 210] width 130 height 288
click at [669, 241] on div at bounding box center [681, 210] width 130 height 288
click at [668, 186] on div at bounding box center [681, 210] width 130 height 288
click at [670, 251] on div at bounding box center [681, 210] width 130 height 288
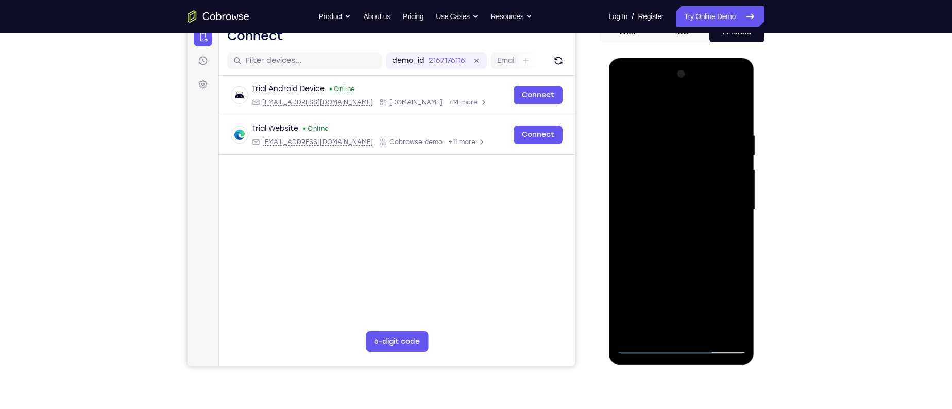
click at [678, 202] on div at bounding box center [681, 210] width 130 height 288
drag, startPoint x: 644, startPoint y: 111, endPoint x: 801, endPoint y: 128, distance: 158.0
click at [755, 128] on html "Online web based iOS Simulators and Android Emulators. Run iPhone, iPad, Mobile…" at bounding box center [681, 212] width 147 height 309
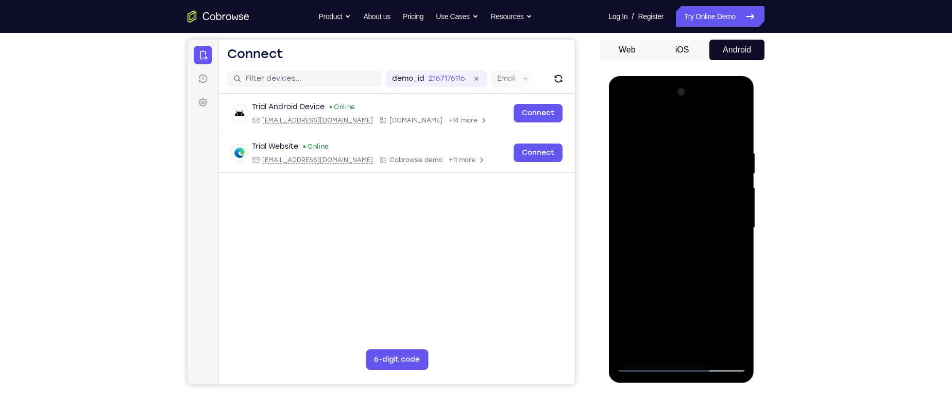
scroll to position [92, 0]
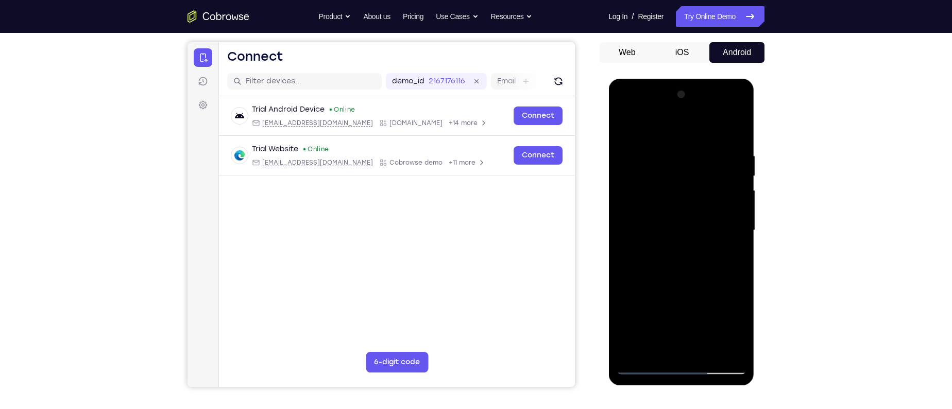
click at [668, 150] on div at bounding box center [681, 231] width 130 height 288
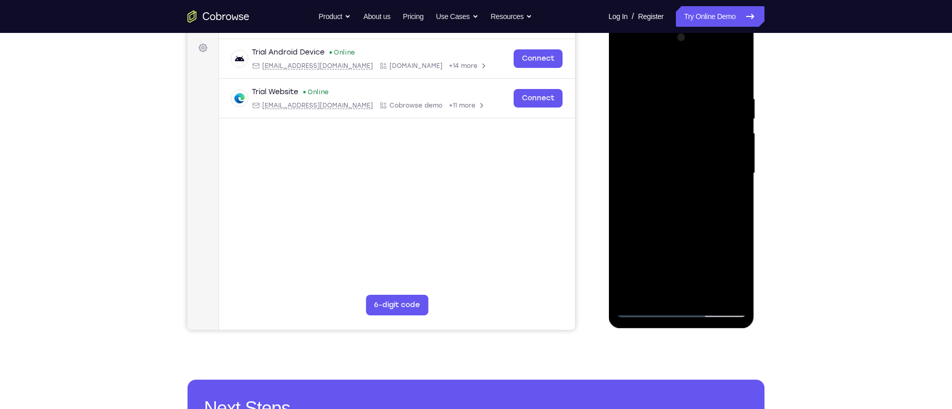
scroll to position [175, 0]
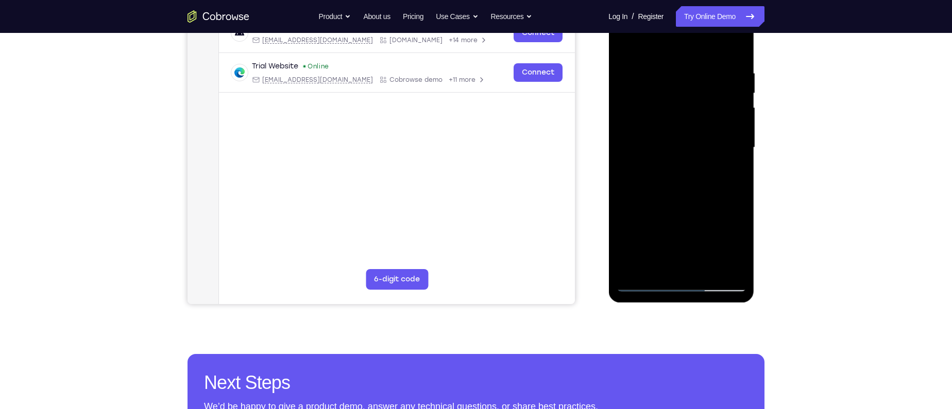
click at [683, 259] on div at bounding box center [681, 148] width 130 height 288
click at [688, 267] on div at bounding box center [681, 148] width 130 height 288
click at [653, 268] on div at bounding box center [681, 148] width 130 height 288
drag, startPoint x: 694, startPoint y: 248, endPoint x: 696, endPoint y: 171, distance: 77.3
click at [696, 171] on div at bounding box center [681, 148] width 130 height 288
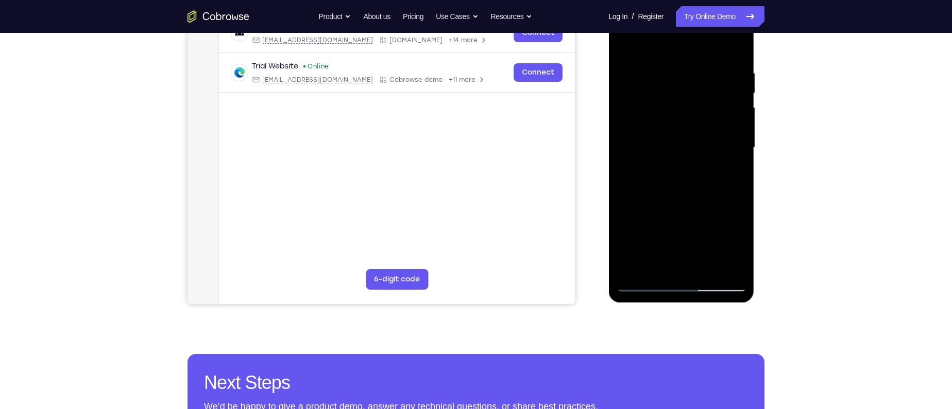
drag, startPoint x: 689, startPoint y: 236, endPoint x: 685, endPoint y: 142, distance: 94.8
click at [685, 142] on div at bounding box center [681, 148] width 130 height 288
drag, startPoint x: 675, startPoint y: 236, endPoint x: 673, endPoint y: 181, distance: 54.6
click at [673, 181] on div at bounding box center [681, 148] width 130 height 288
click at [624, 213] on div at bounding box center [681, 148] width 130 height 288
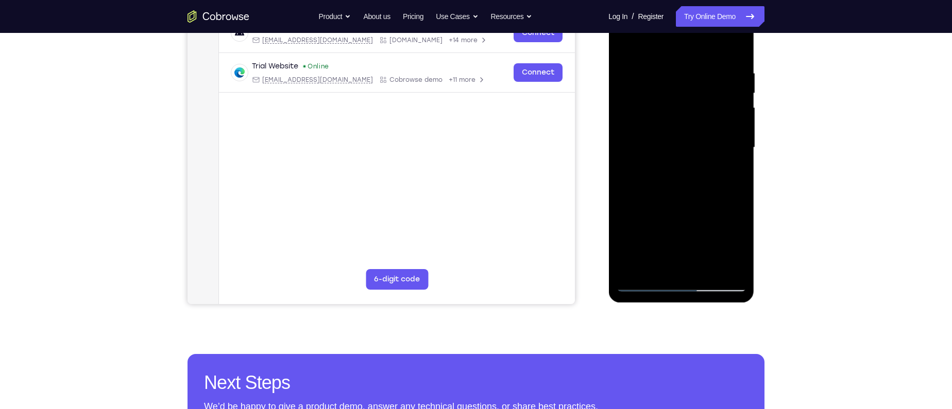
click at [624, 213] on div at bounding box center [681, 148] width 130 height 288
click at [664, 170] on div at bounding box center [681, 148] width 130 height 288
click at [706, 263] on div at bounding box center [681, 148] width 130 height 288
click at [729, 266] on div at bounding box center [681, 148] width 130 height 288
click at [725, 197] on div at bounding box center [681, 148] width 130 height 288
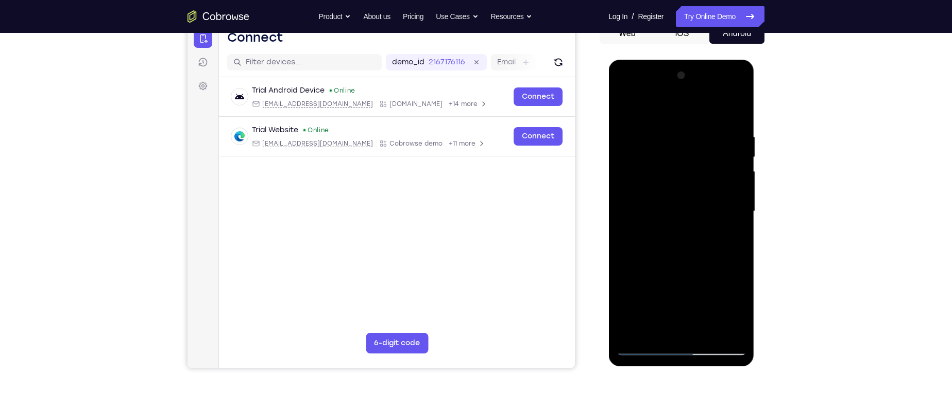
scroll to position [110, 0]
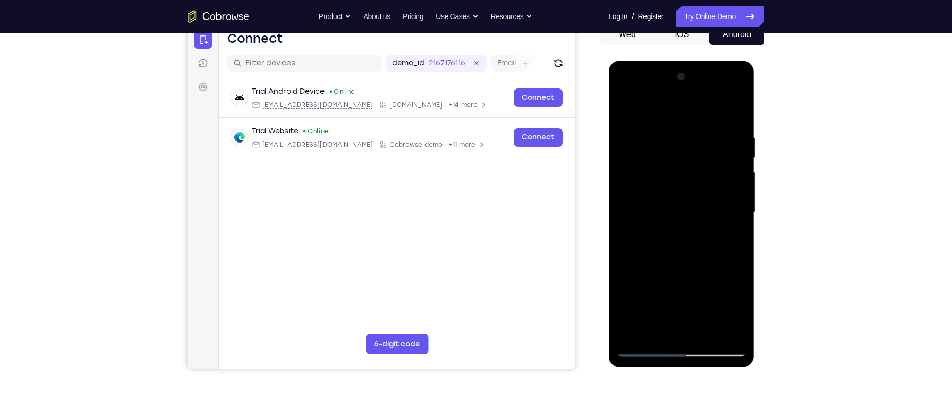
drag, startPoint x: 710, startPoint y: 176, endPoint x: 668, endPoint y: 225, distance: 64.3
click at [668, 225] on div at bounding box center [681, 212] width 130 height 288
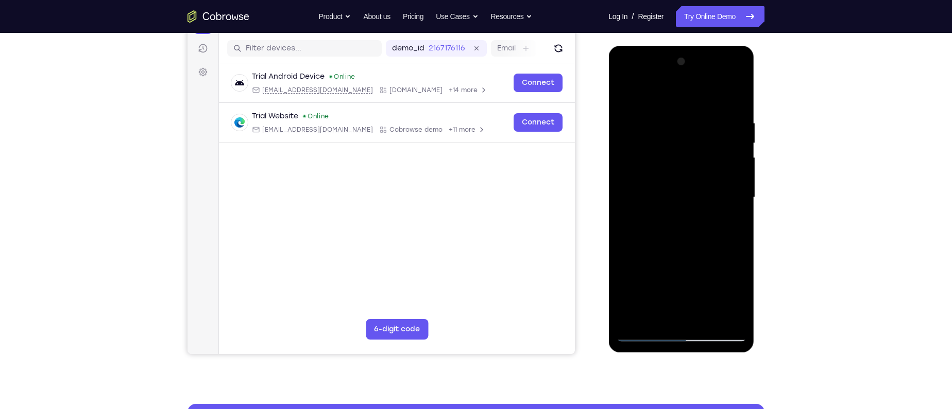
scroll to position [124, 0]
drag, startPoint x: 733, startPoint y: 159, endPoint x: 608, endPoint y: 196, distance: 131.0
click at [608, 196] on div at bounding box center [681, 199] width 146 height 307
drag, startPoint x: 737, startPoint y: 151, endPoint x: 622, endPoint y: 181, distance: 119.2
click at [622, 181] on div at bounding box center [681, 198] width 130 height 288
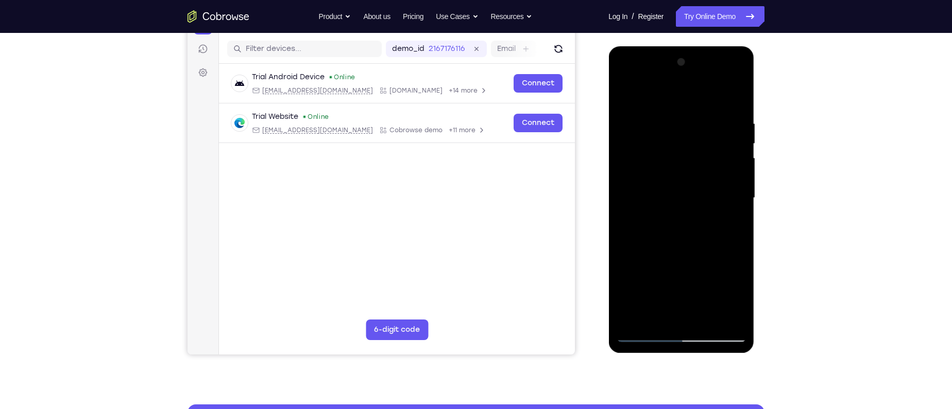
drag, startPoint x: 727, startPoint y: 144, endPoint x: 595, endPoint y: 173, distance: 134.6
click at [608, 173] on html "Online web based iOS Simulators and Android Emulators. Run iPhone, iPad, Mobile…" at bounding box center [681, 200] width 147 height 309
drag, startPoint x: 708, startPoint y: 229, endPoint x: 591, endPoint y: 213, distance: 118.0
click at [608, 213] on html "Online web based iOS Simulators and Android Emulators. Run iPhone, iPad, Mobile…" at bounding box center [681, 200] width 147 height 309
click at [733, 183] on div at bounding box center [681, 198] width 130 height 288
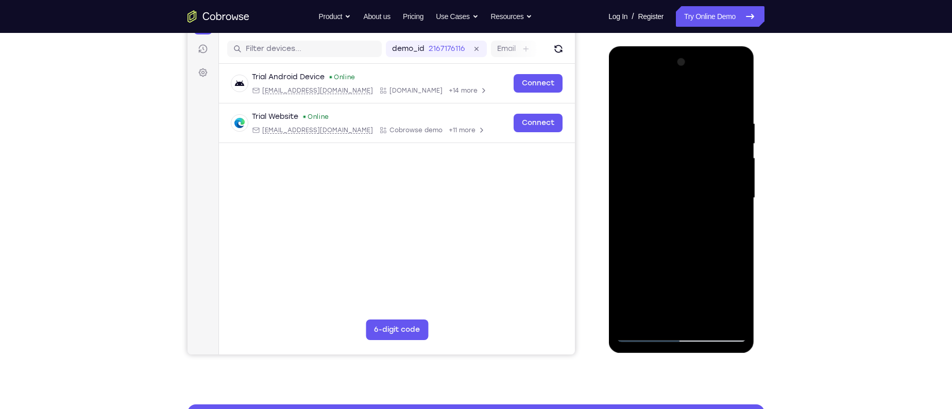
click at [735, 99] on div at bounding box center [681, 198] width 130 height 288
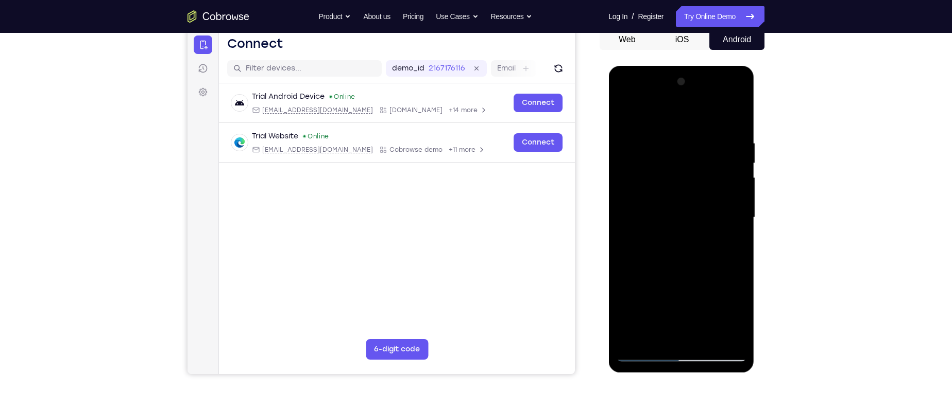
scroll to position [104, 0]
drag, startPoint x: 689, startPoint y: 147, endPoint x: 640, endPoint y: 152, distance: 49.7
click at [640, 152] on div at bounding box center [681, 218] width 130 height 288
drag, startPoint x: 715, startPoint y: 140, endPoint x: 645, endPoint y: 138, distance: 69.6
click at [645, 138] on div at bounding box center [681, 218] width 130 height 288
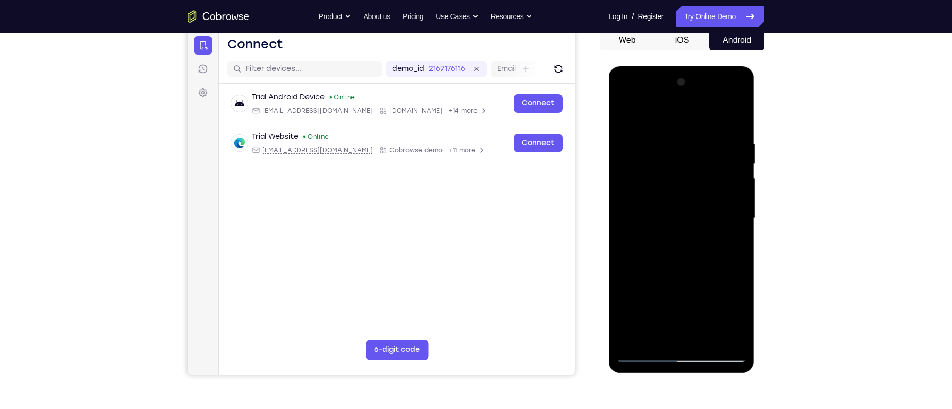
drag, startPoint x: 722, startPoint y: 139, endPoint x: 666, endPoint y: 138, distance: 55.6
click at [666, 138] on div at bounding box center [681, 218] width 130 height 288
click at [663, 135] on div at bounding box center [681, 218] width 130 height 288
click at [737, 189] on div at bounding box center [681, 218] width 130 height 288
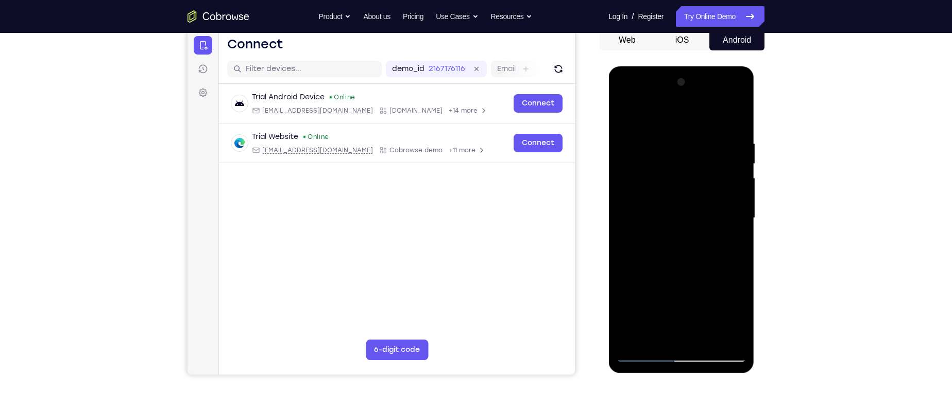
click at [737, 189] on div at bounding box center [681, 218] width 130 height 288
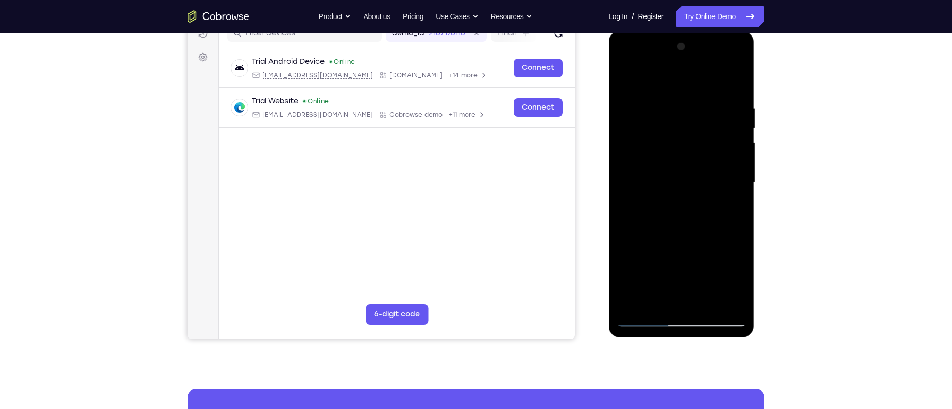
click at [737, 189] on div at bounding box center [681, 183] width 130 height 288
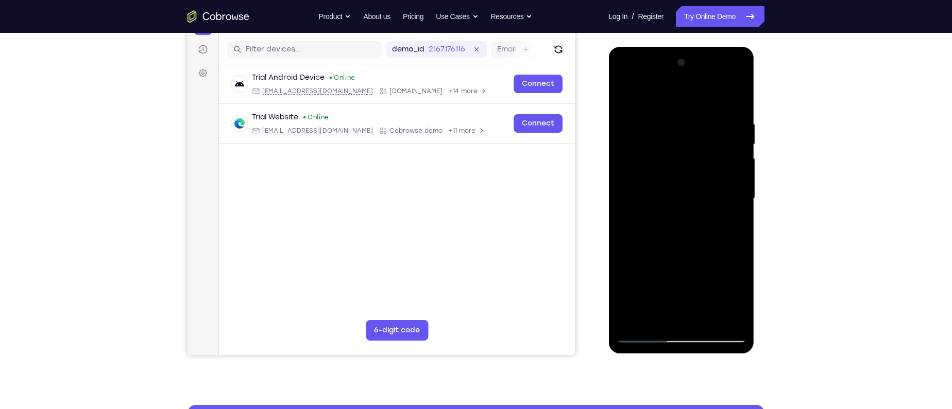
scroll to position [127, 0]
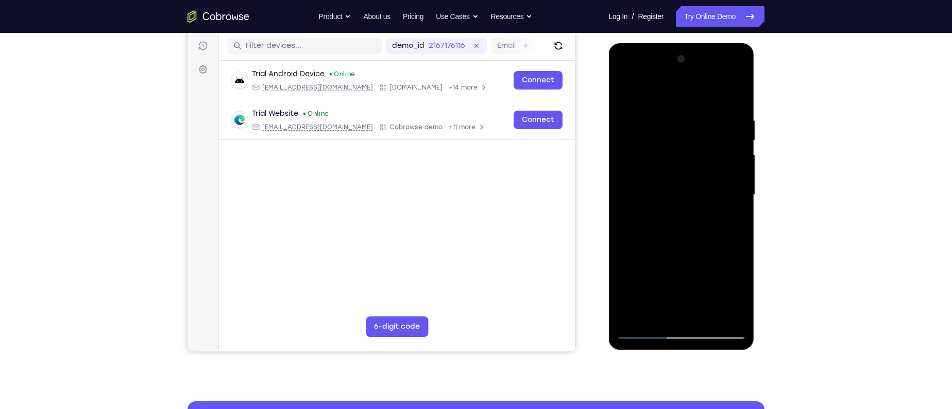
click at [737, 189] on div at bounding box center [681, 195] width 130 height 288
click at [736, 158] on div at bounding box center [681, 195] width 130 height 288
drag, startPoint x: 716, startPoint y: 158, endPoint x: 627, endPoint y: 160, distance: 89.1
click at [634, 160] on div at bounding box center [681, 195] width 130 height 288
click at [732, 94] on div at bounding box center [681, 195] width 130 height 288
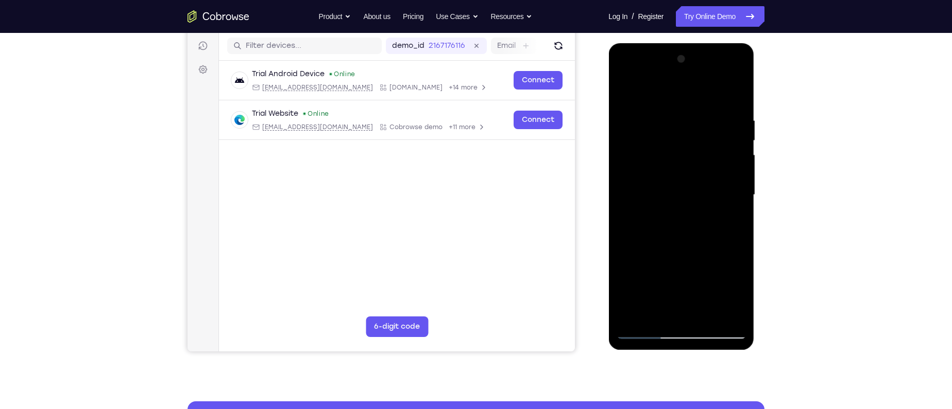
scroll to position [162, 0]
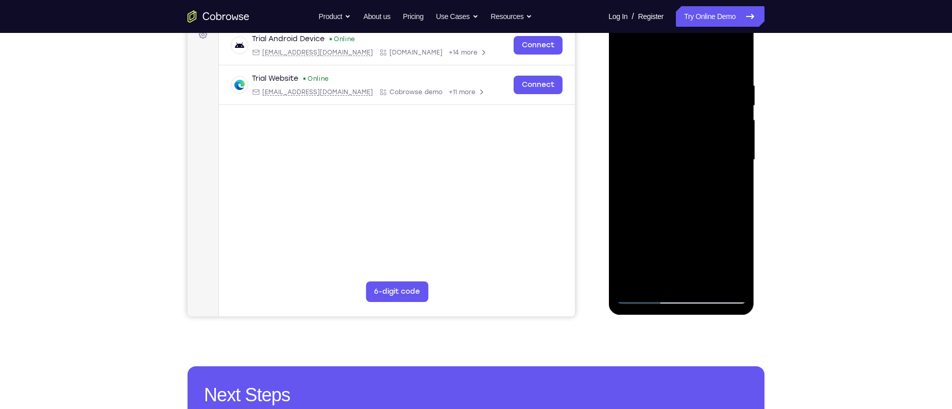
click at [704, 280] on div at bounding box center [681, 160] width 130 height 288
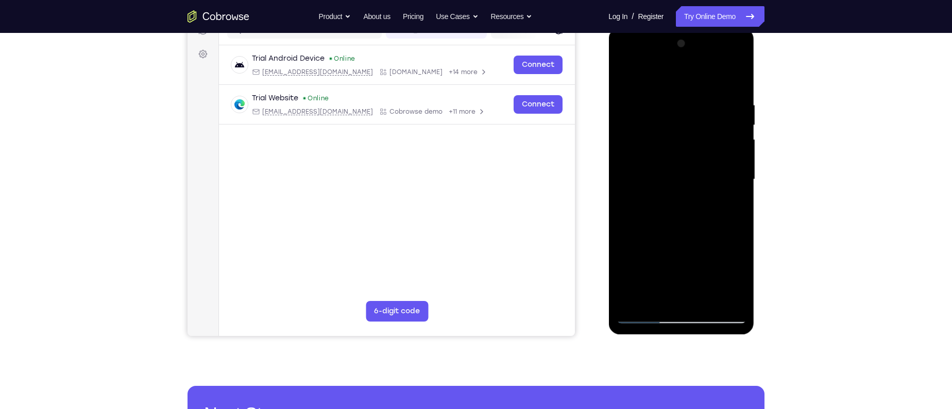
scroll to position [141, 0]
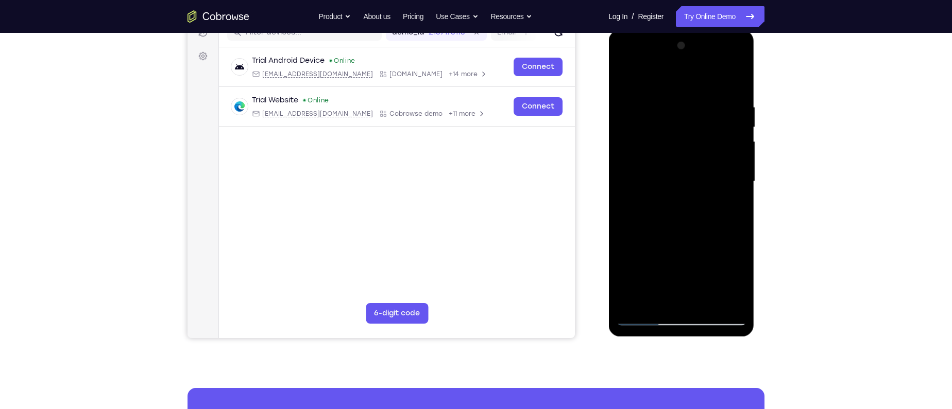
click at [671, 233] on div at bounding box center [681, 182] width 130 height 288
click at [654, 200] on div at bounding box center [681, 182] width 130 height 288
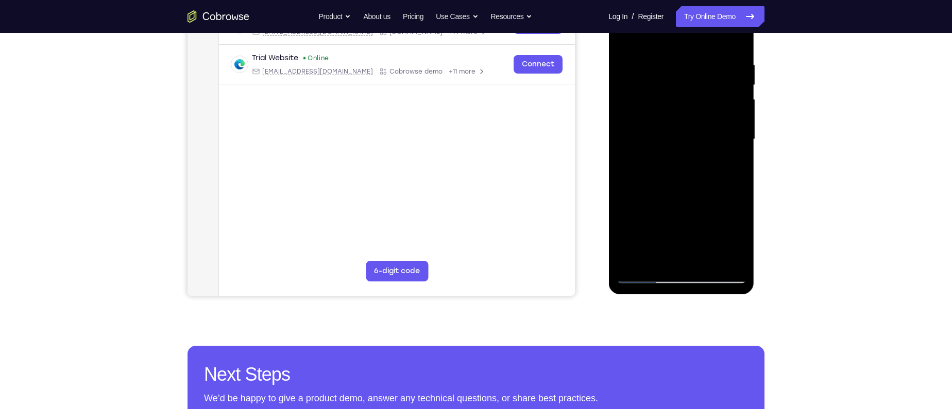
click at [640, 271] on div at bounding box center [681, 139] width 130 height 288
click at [644, 273] on div at bounding box center [681, 139] width 130 height 288
click at [655, 181] on div at bounding box center [681, 139] width 130 height 288
click at [647, 273] on div at bounding box center [681, 139] width 130 height 288
drag, startPoint x: 654, startPoint y: 256, endPoint x: 695, endPoint y: 138, distance: 125.6
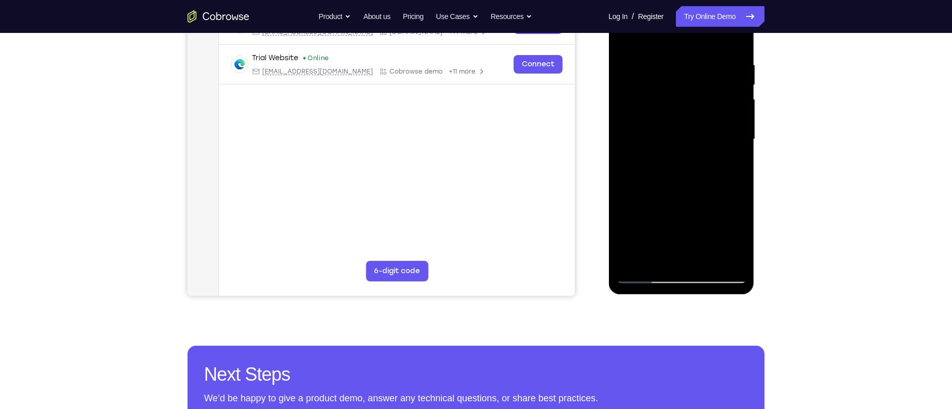
click at [695, 138] on div at bounding box center [681, 139] width 130 height 288
click at [672, 96] on div at bounding box center [681, 139] width 130 height 288
click at [631, 225] on div at bounding box center [681, 139] width 130 height 288
click at [645, 273] on div at bounding box center [681, 139] width 130 height 288
click at [661, 262] on div at bounding box center [681, 139] width 130 height 288
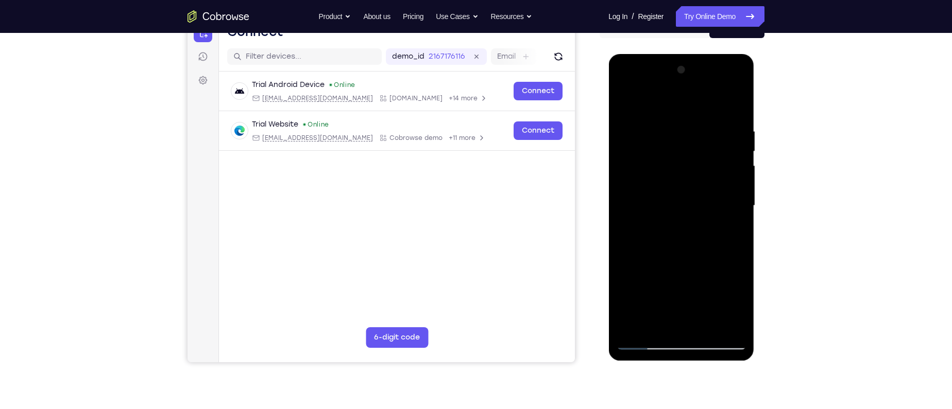
scroll to position [114, 0]
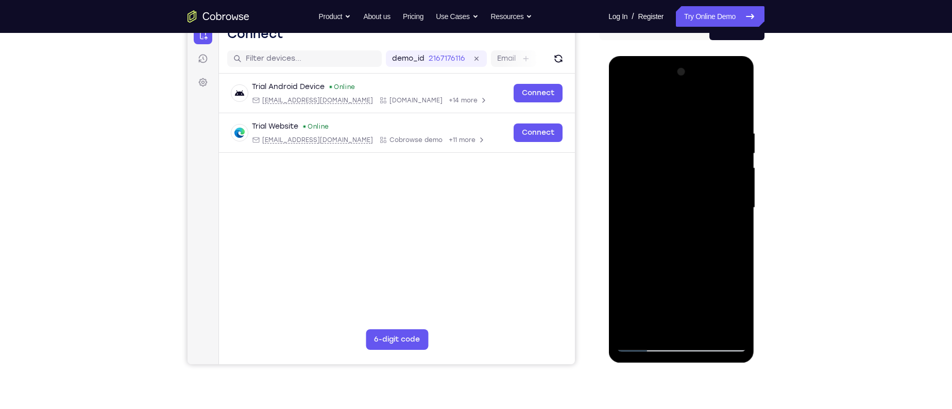
click at [648, 105] on div at bounding box center [681, 208] width 130 height 288
click at [643, 122] on div at bounding box center [681, 208] width 130 height 288
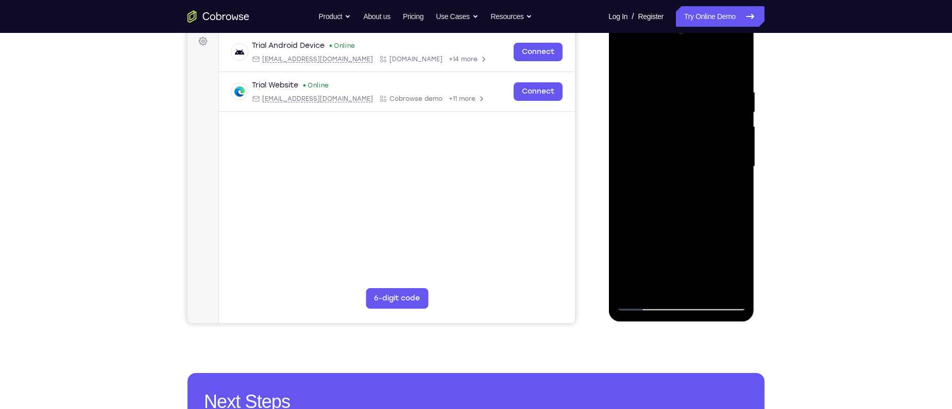
drag, startPoint x: 648, startPoint y: 249, endPoint x: 646, endPoint y: 164, distance: 85.0
click at [646, 164] on div at bounding box center [681, 167] width 130 height 288
click at [649, 175] on div at bounding box center [681, 167] width 130 height 288
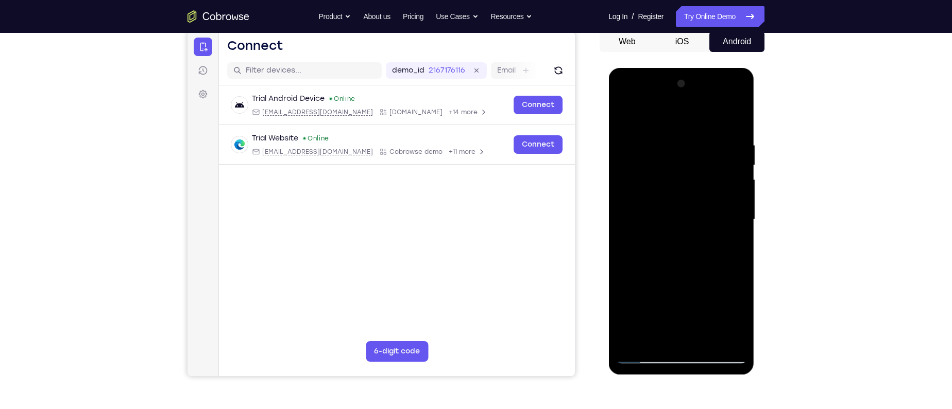
scroll to position [100, 0]
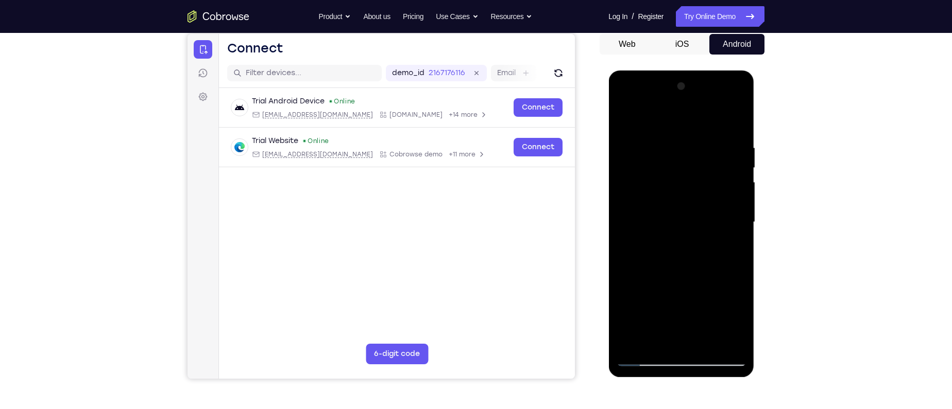
drag, startPoint x: 660, startPoint y: 227, endPoint x: 664, endPoint y: 244, distance: 17.5
click at [664, 244] on div at bounding box center [681, 222] width 130 height 288
click at [739, 208] on div at bounding box center [681, 222] width 130 height 288
click at [740, 207] on div at bounding box center [681, 222] width 130 height 288
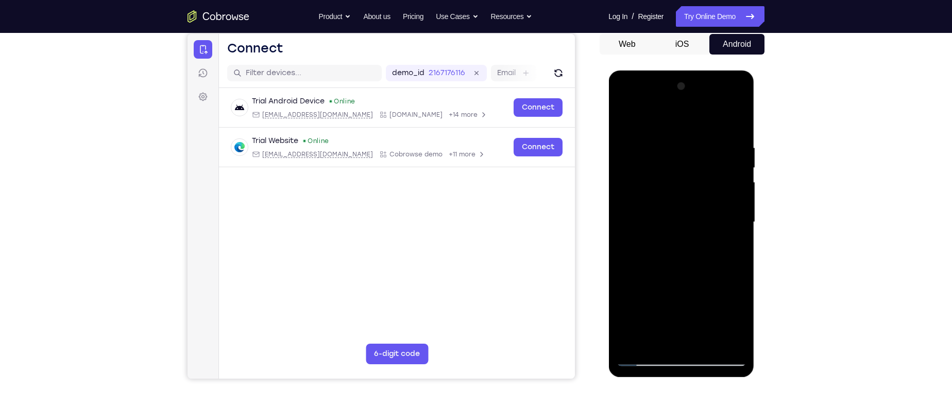
click at [740, 207] on div at bounding box center [681, 222] width 130 height 288
click at [623, 118] on div at bounding box center [681, 222] width 130 height 288
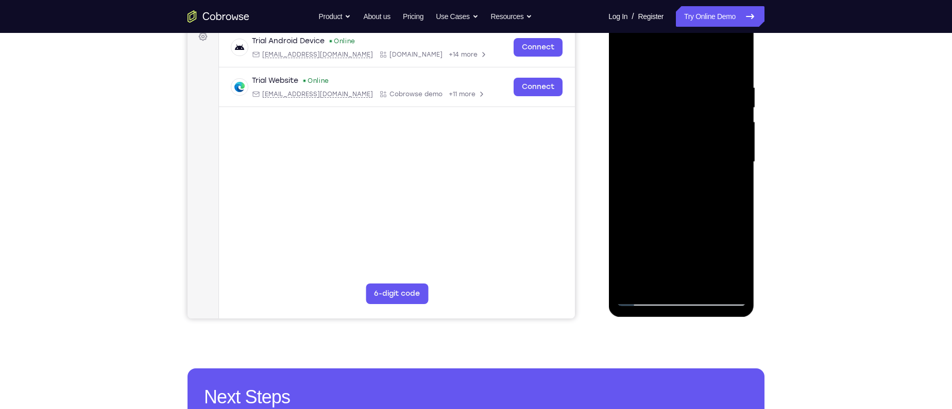
scroll to position [161, 0]
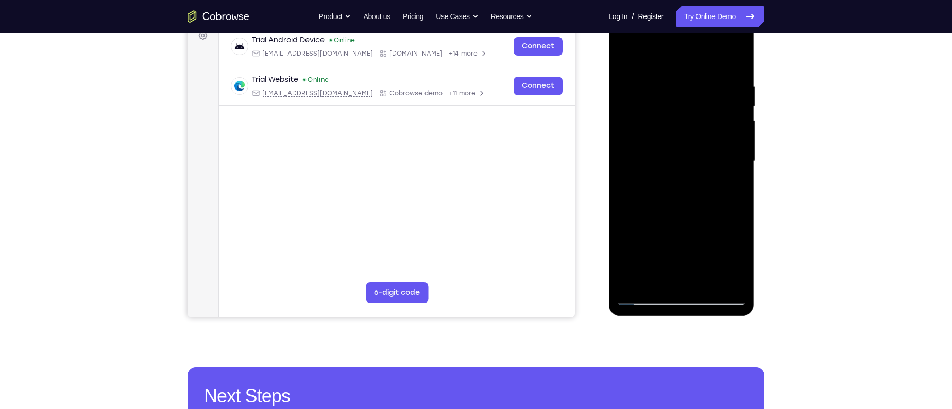
drag, startPoint x: 710, startPoint y: 230, endPoint x: 715, endPoint y: 157, distance: 73.3
click at [715, 157] on div at bounding box center [681, 161] width 130 height 288
click at [721, 170] on div at bounding box center [681, 161] width 130 height 288
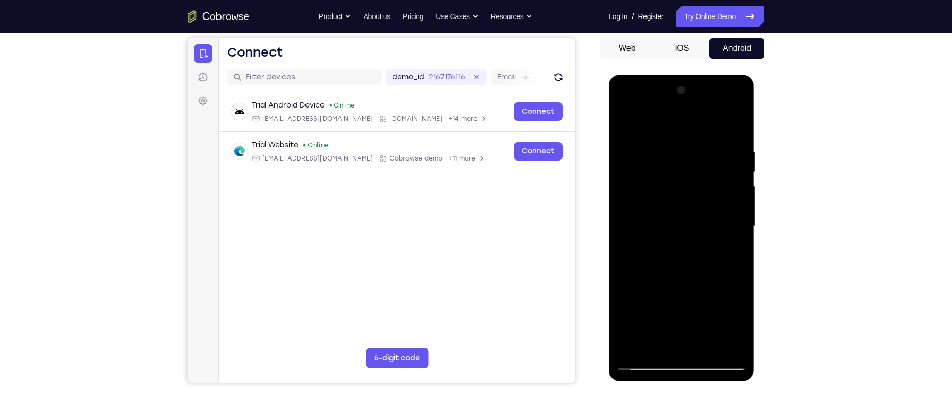
scroll to position [93, 0]
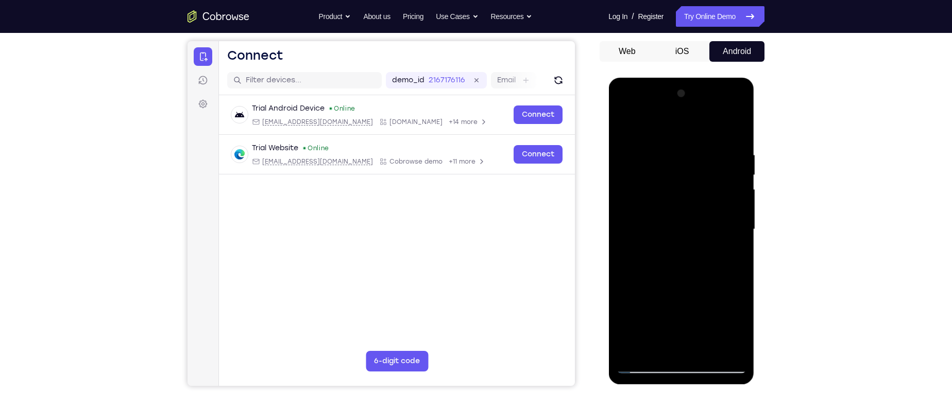
drag, startPoint x: 704, startPoint y: 208, endPoint x: 697, endPoint y: 239, distance: 32.1
click at [697, 239] on div at bounding box center [681, 229] width 130 height 288
drag, startPoint x: 696, startPoint y: 192, endPoint x: 695, endPoint y: 229, distance: 37.1
click at [695, 229] on div at bounding box center [681, 229] width 130 height 288
click at [740, 214] on div at bounding box center [681, 229] width 130 height 288
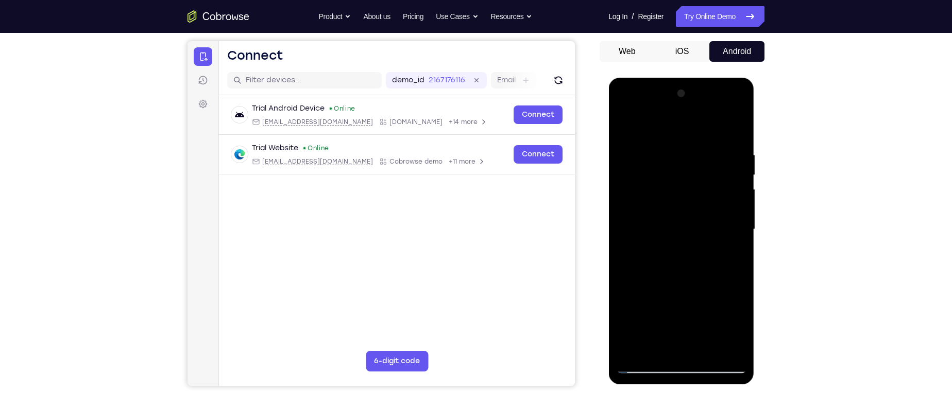
click at [740, 214] on div at bounding box center [681, 229] width 130 height 288
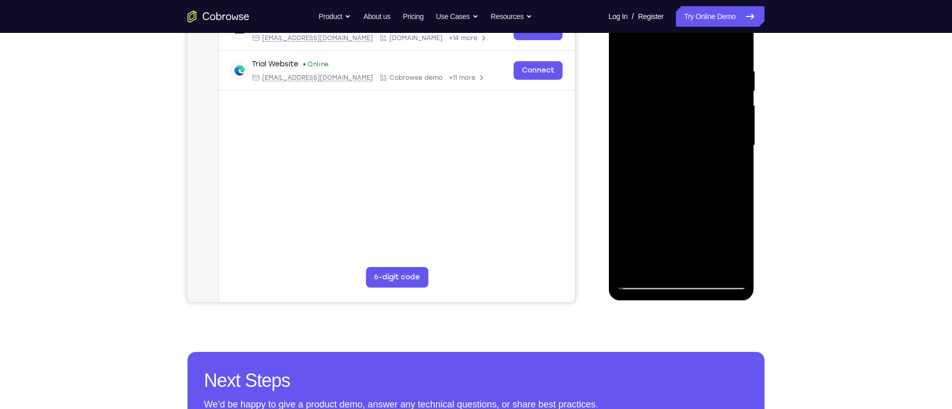
scroll to position [178, 0]
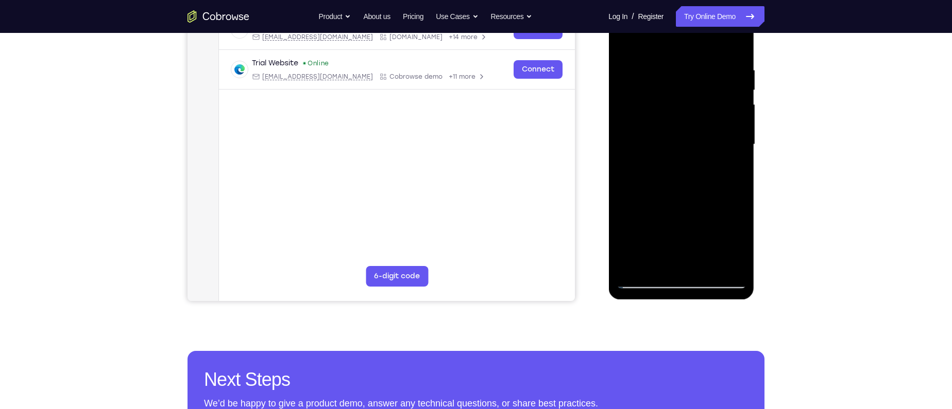
click at [643, 281] on div at bounding box center [681, 145] width 130 height 288
click at [681, 229] on div at bounding box center [681, 145] width 130 height 288
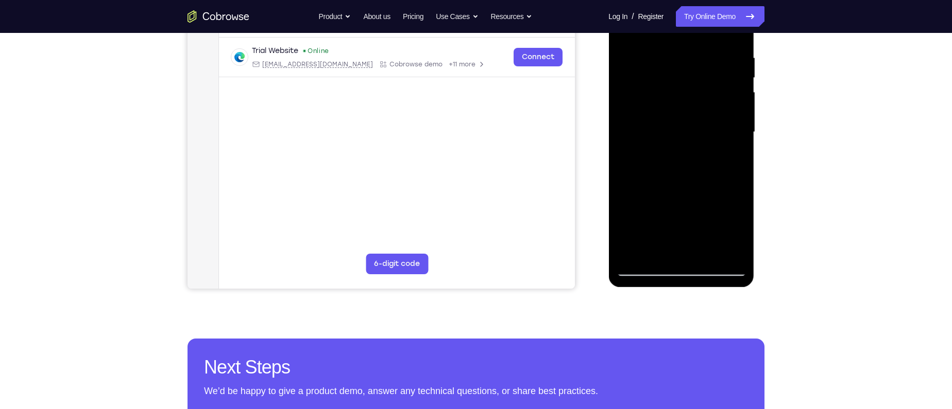
scroll to position [191, 0]
click at [644, 269] on div at bounding box center [681, 132] width 130 height 288
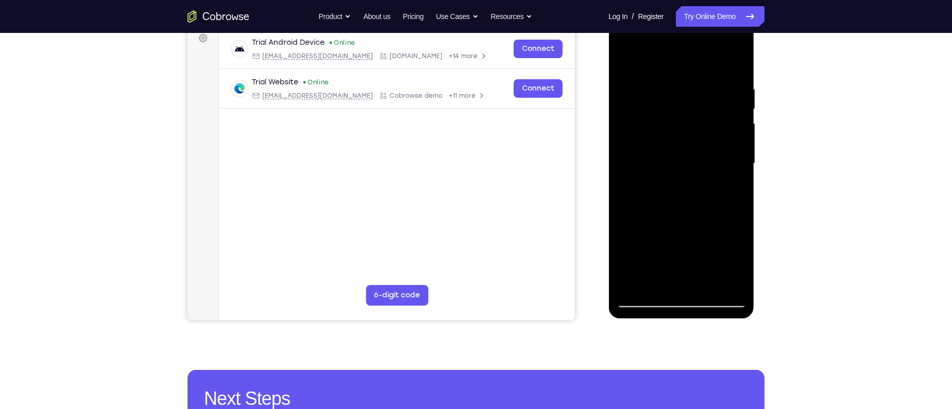
drag, startPoint x: 649, startPoint y: 256, endPoint x: 678, endPoint y: 159, distance: 100.9
click at [678, 159] on div at bounding box center [681, 164] width 130 height 288
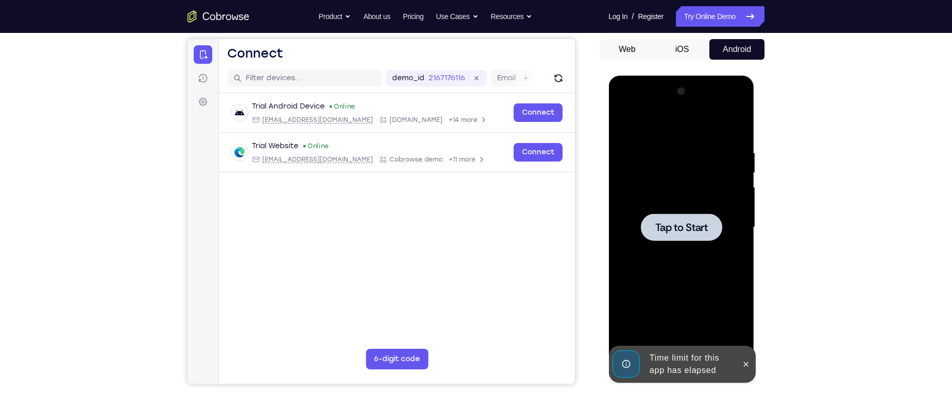
scroll to position [94, 0]
